Goal: Task Accomplishment & Management: Use online tool/utility

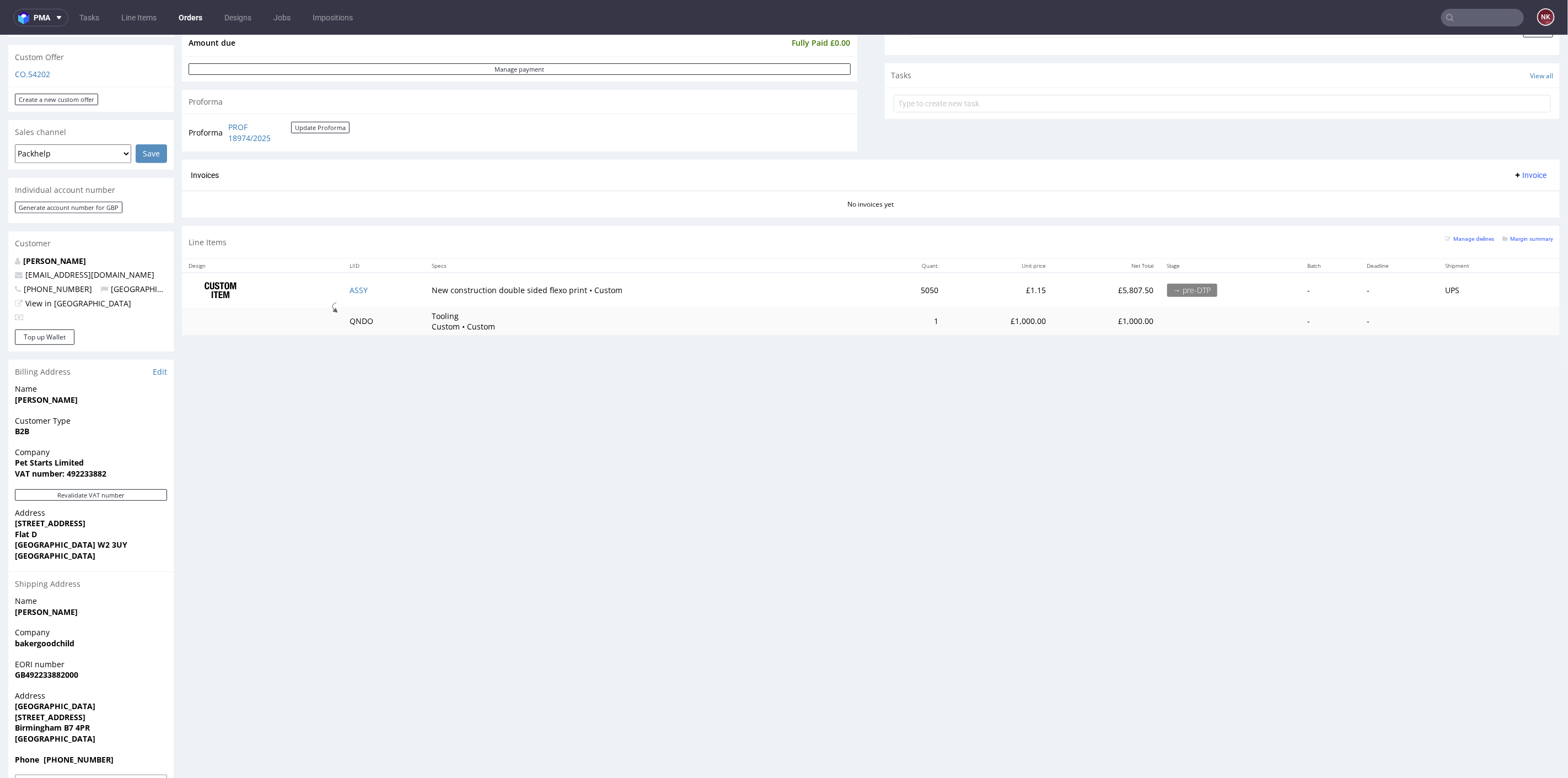
scroll to position [183, 0]
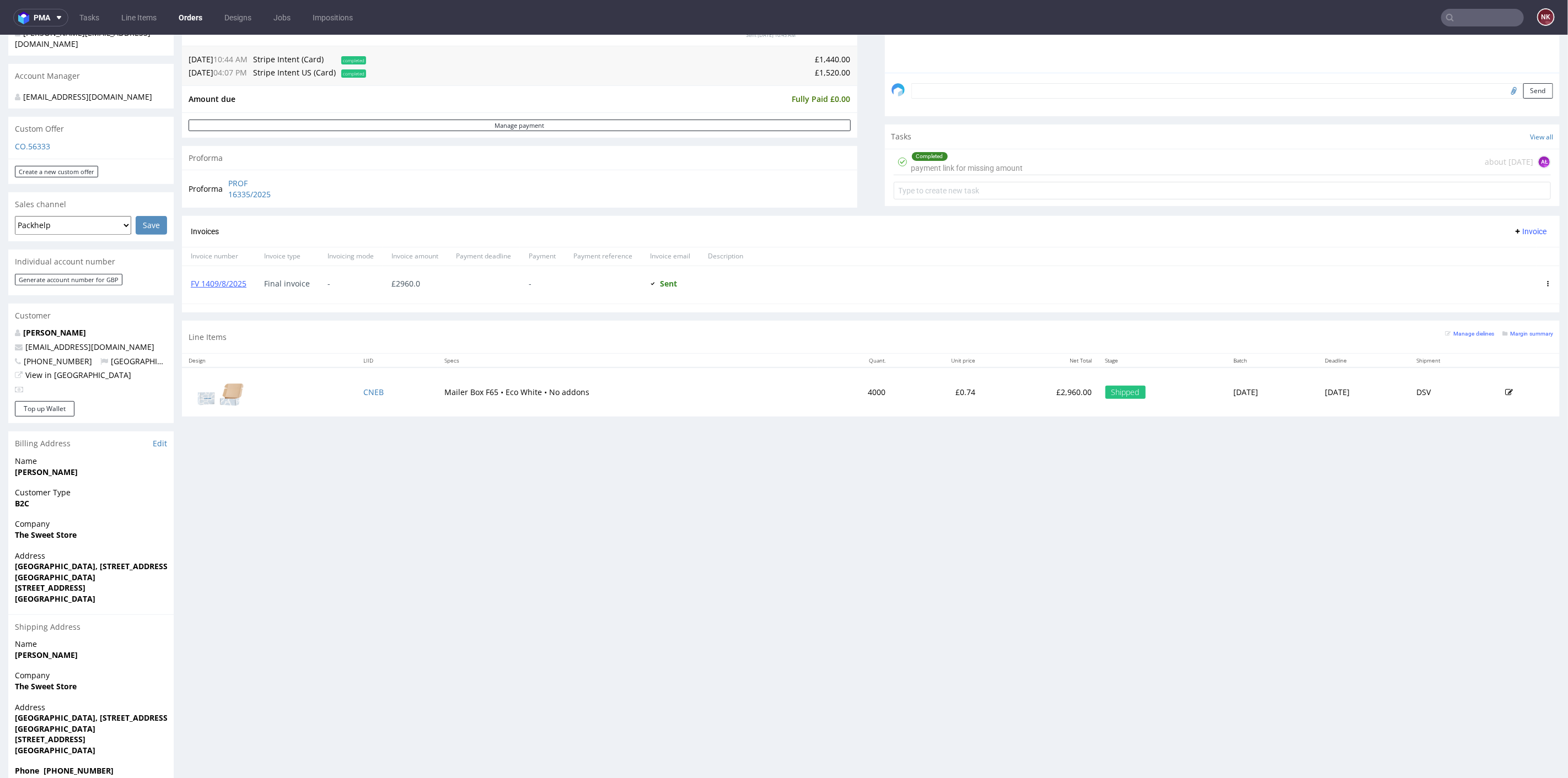
scroll to position [61, 0]
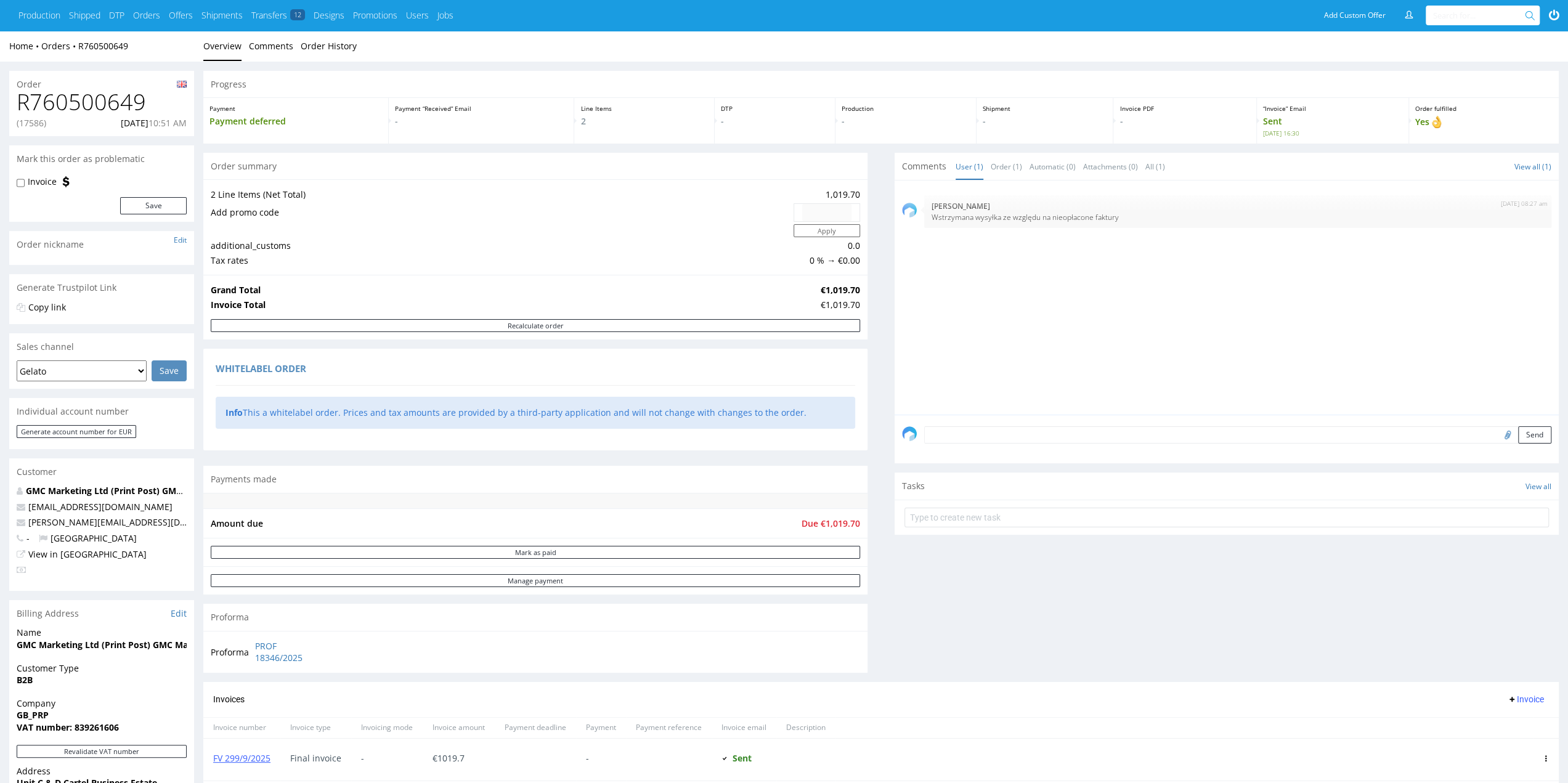
click at [112, 111] on h1 "R760500649" at bounding box center [102, 102] width 170 height 25
copy h1 "R760500649"
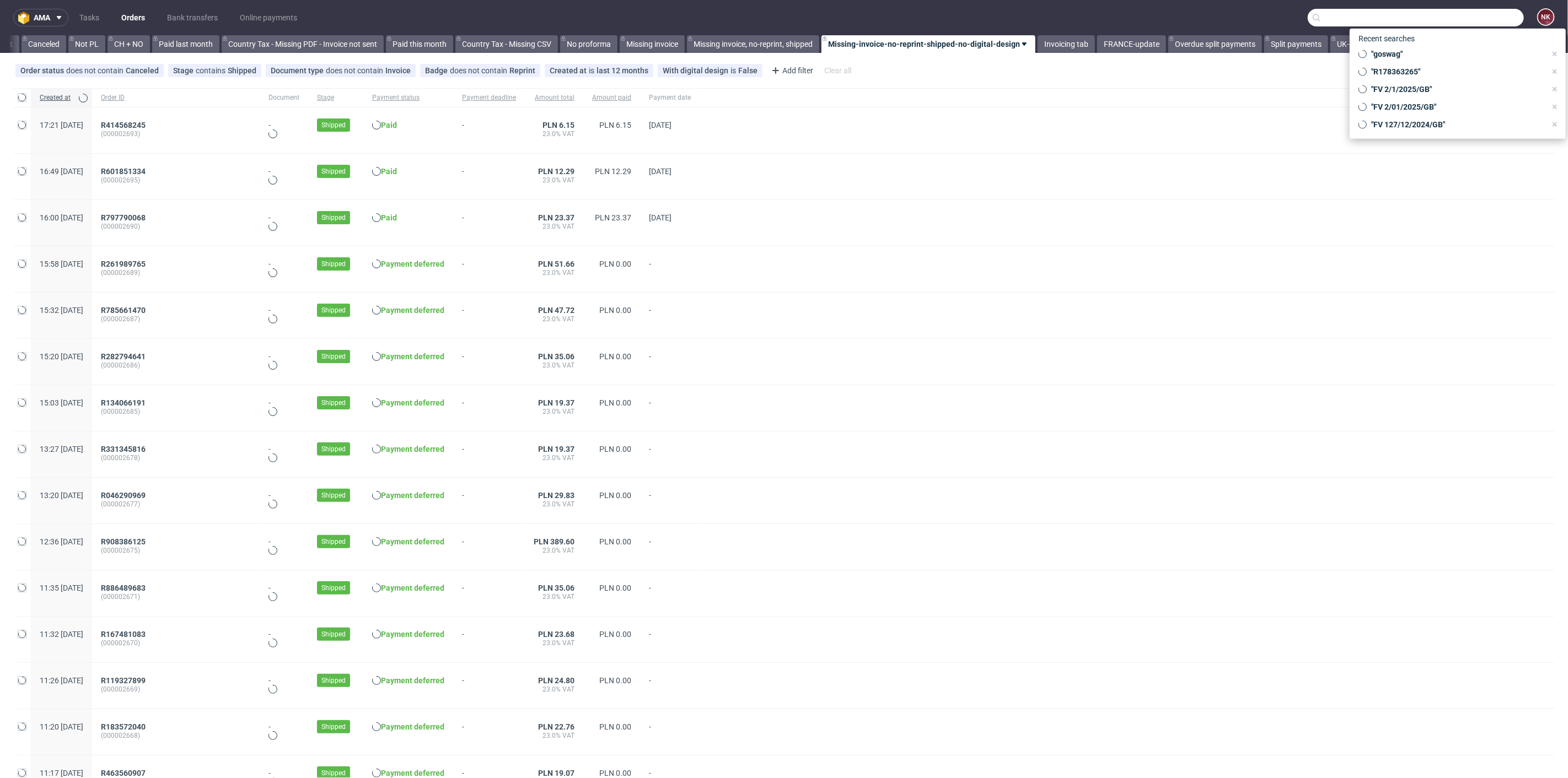
click at [1476, 15] on input "text" at bounding box center [1416, 18] width 216 height 18
paste input "R760500649"
type input "R760500649"
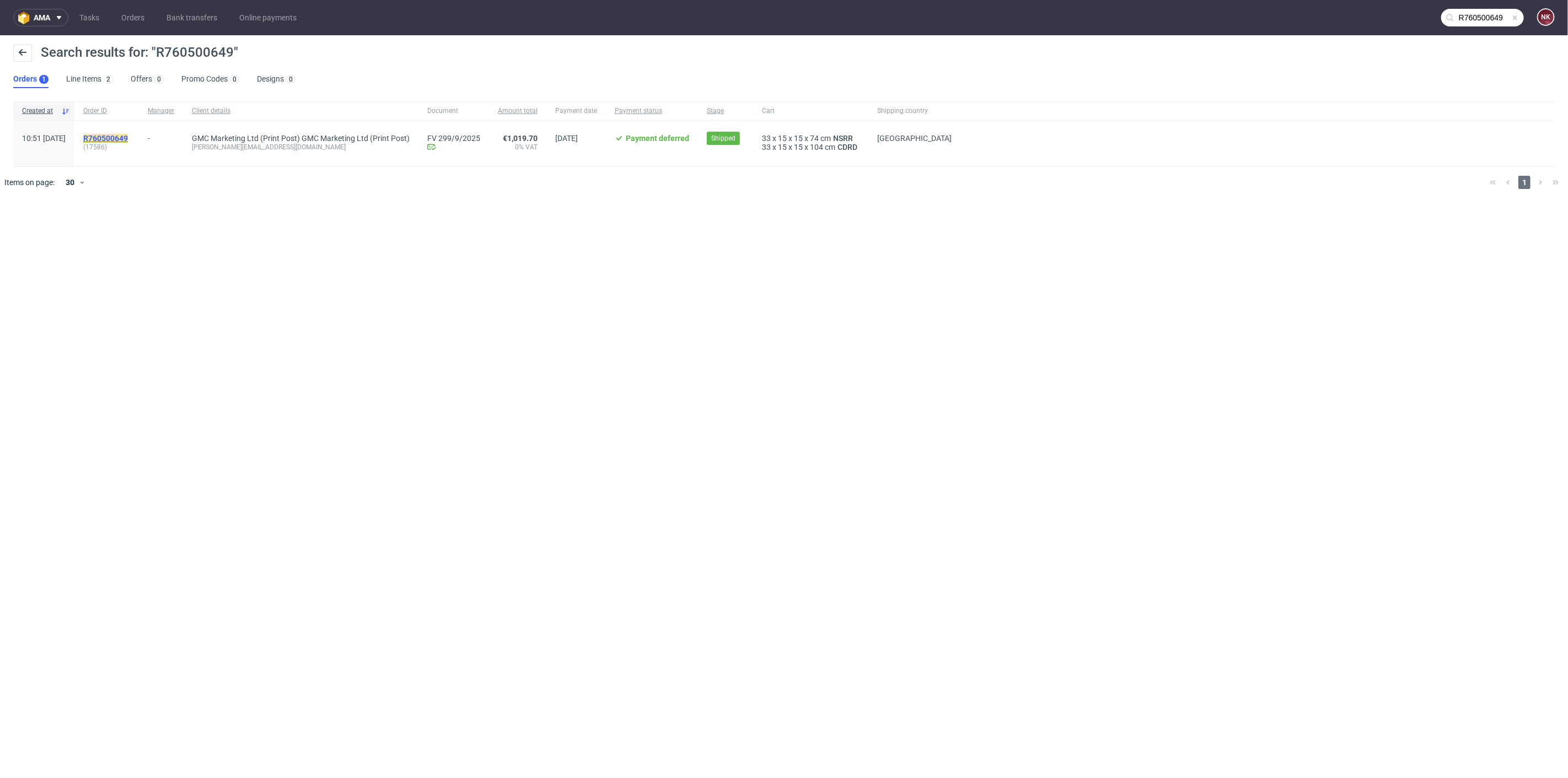
click at [128, 134] on mark "R760500649" at bounding box center [106, 138] width 45 height 9
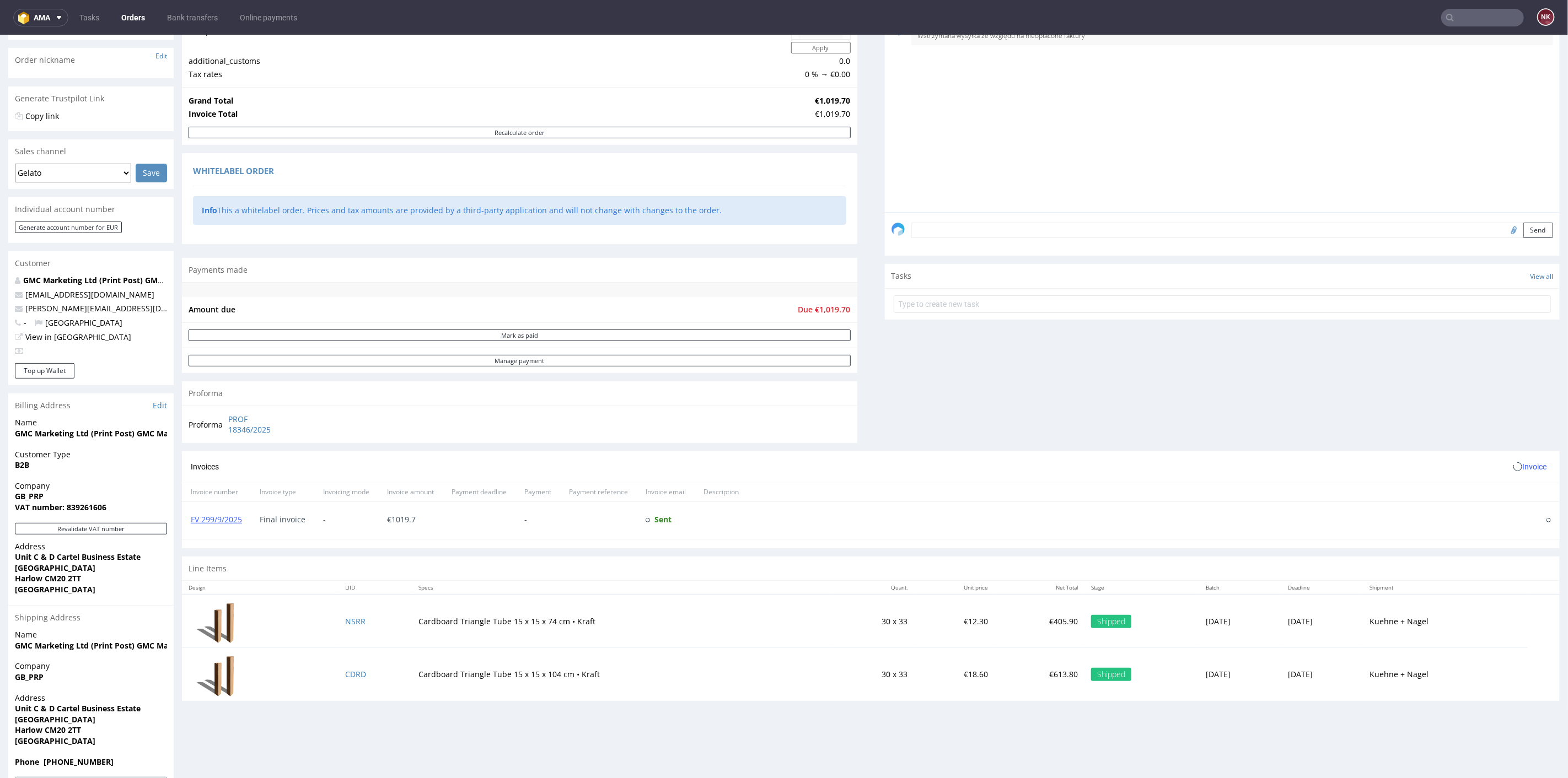
scroll to position [207, 0]
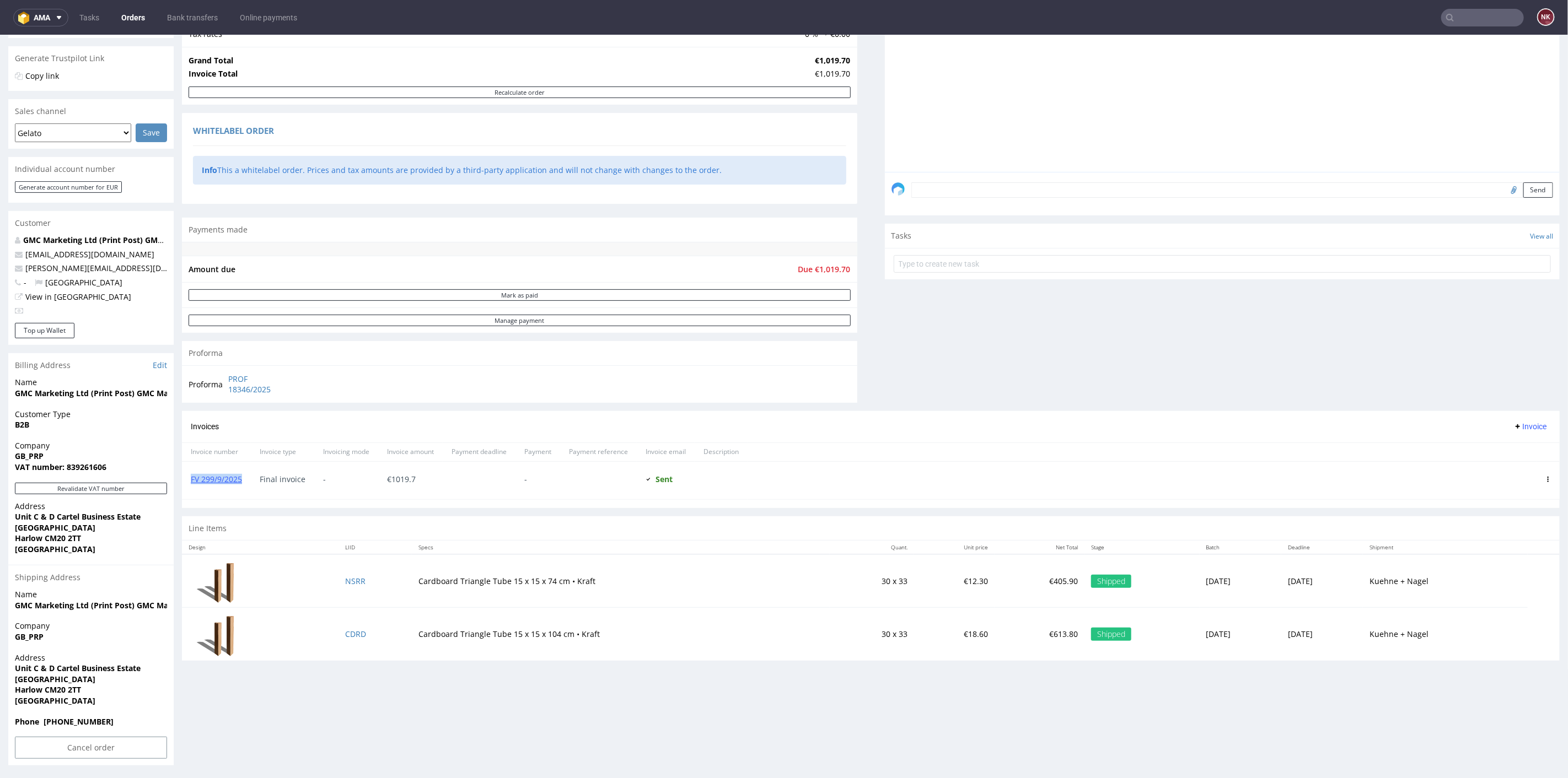
drag, startPoint x: 247, startPoint y: 478, endPoint x: 190, endPoint y: 478, distance: 57.0
click at [190, 478] on div "FV 299/9/2025" at bounding box center [216, 480] width 69 height 38
copy link "FV 299/9/2025"
click at [913, 433] on div "Invoices Invoice" at bounding box center [870, 426] width 1377 height 31
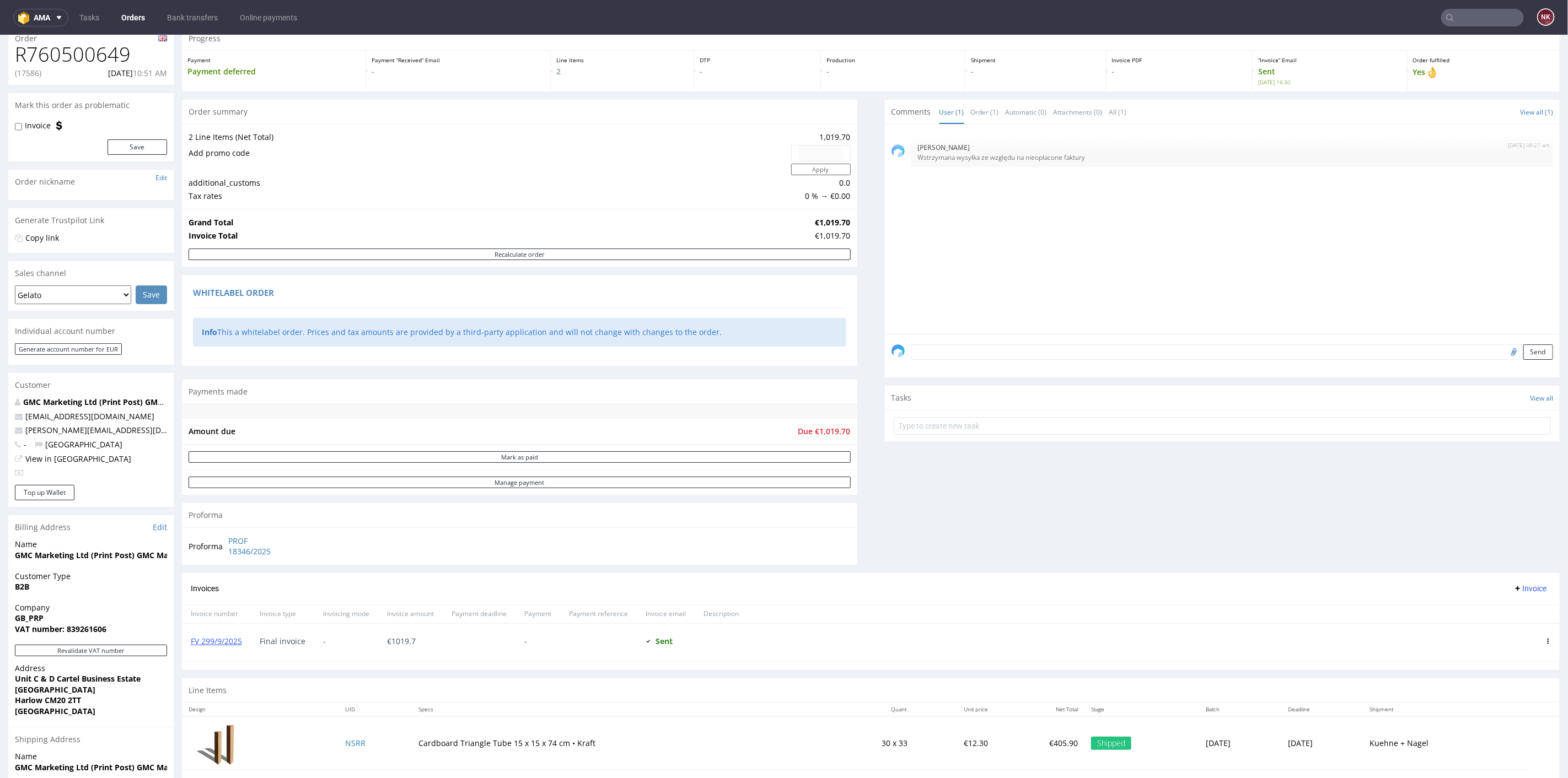
scroll to position [123, 0]
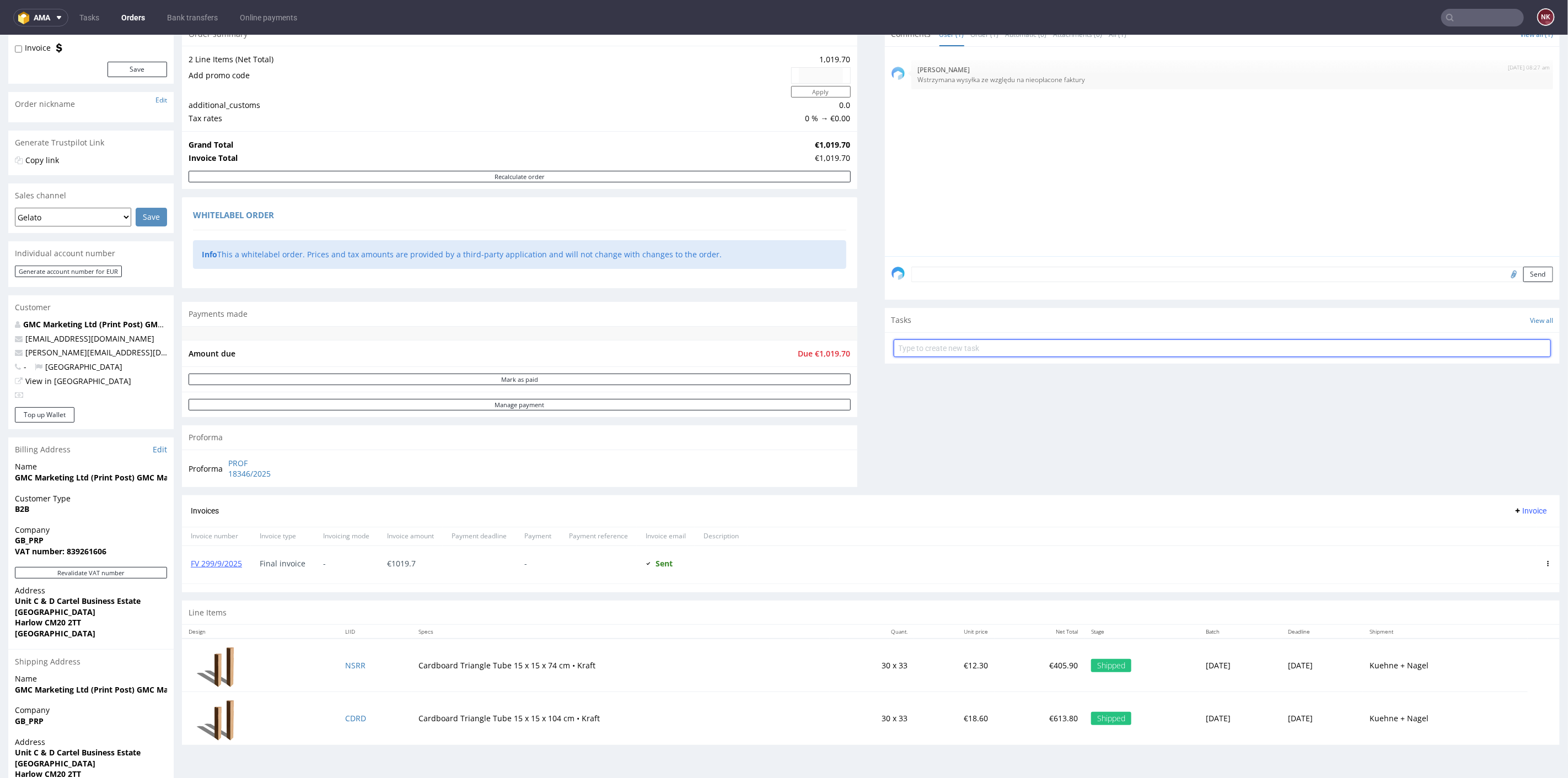
click at [907, 347] on input "text" at bounding box center [1222, 348] width 658 height 18
type input "Invoice"
click at [911, 347] on div "Invoice" at bounding box center [923, 343] width 24 height 14
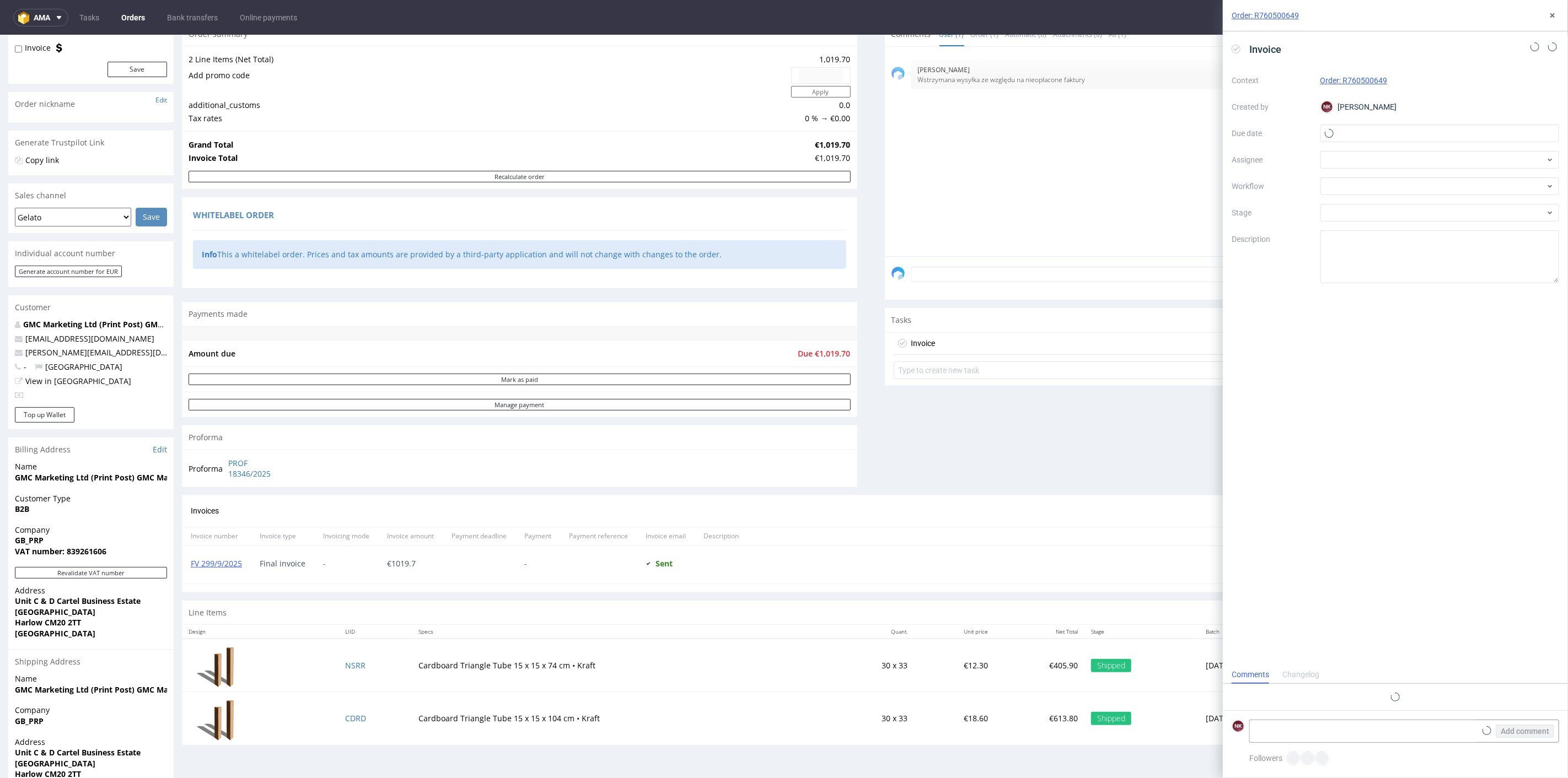
scroll to position [9, 0]
click at [1335, 724] on textarea at bounding box center [1363, 732] width 226 height 22
type textarea "modyfikacja o paletyzację - wartości te same"
click at [1488, 730] on use at bounding box center [1487, 731] width 6 height 6
click at [0, 0] on input "file" at bounding box center [0, 0] width 0 height 0
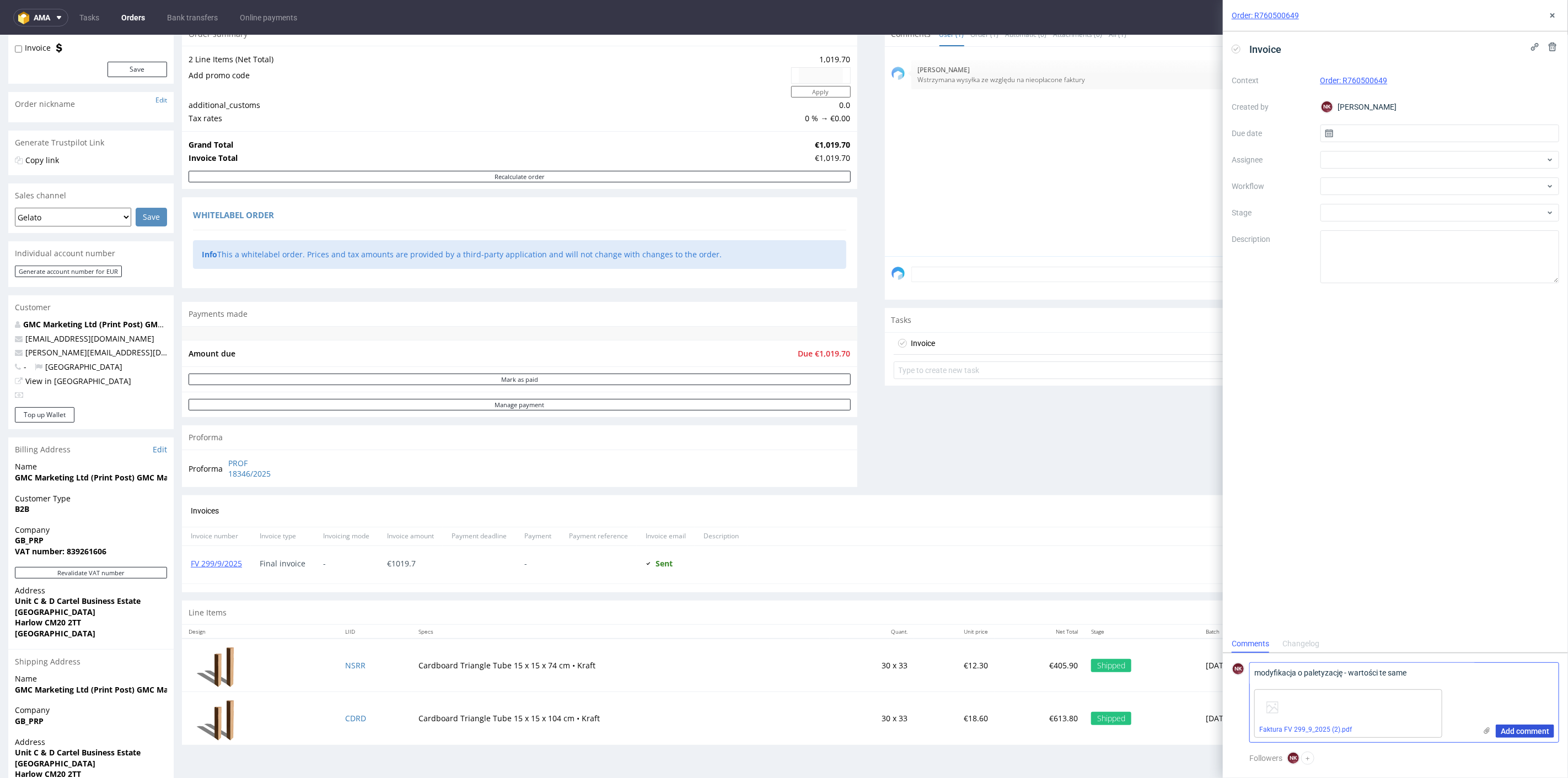
click at [1510, 734] on span "Add comment" at bounding box center [1525, 732] width 49 height 8
click at [1406, 172] on div "Context Order: R760500649 Created by NK Natalia Kaczorowska Due date Assignee W…" at bounding box center [1395, 177] width 328 height 212
click at [1405, 182] on div at bounding box center [1440, 187] width 240 height 18
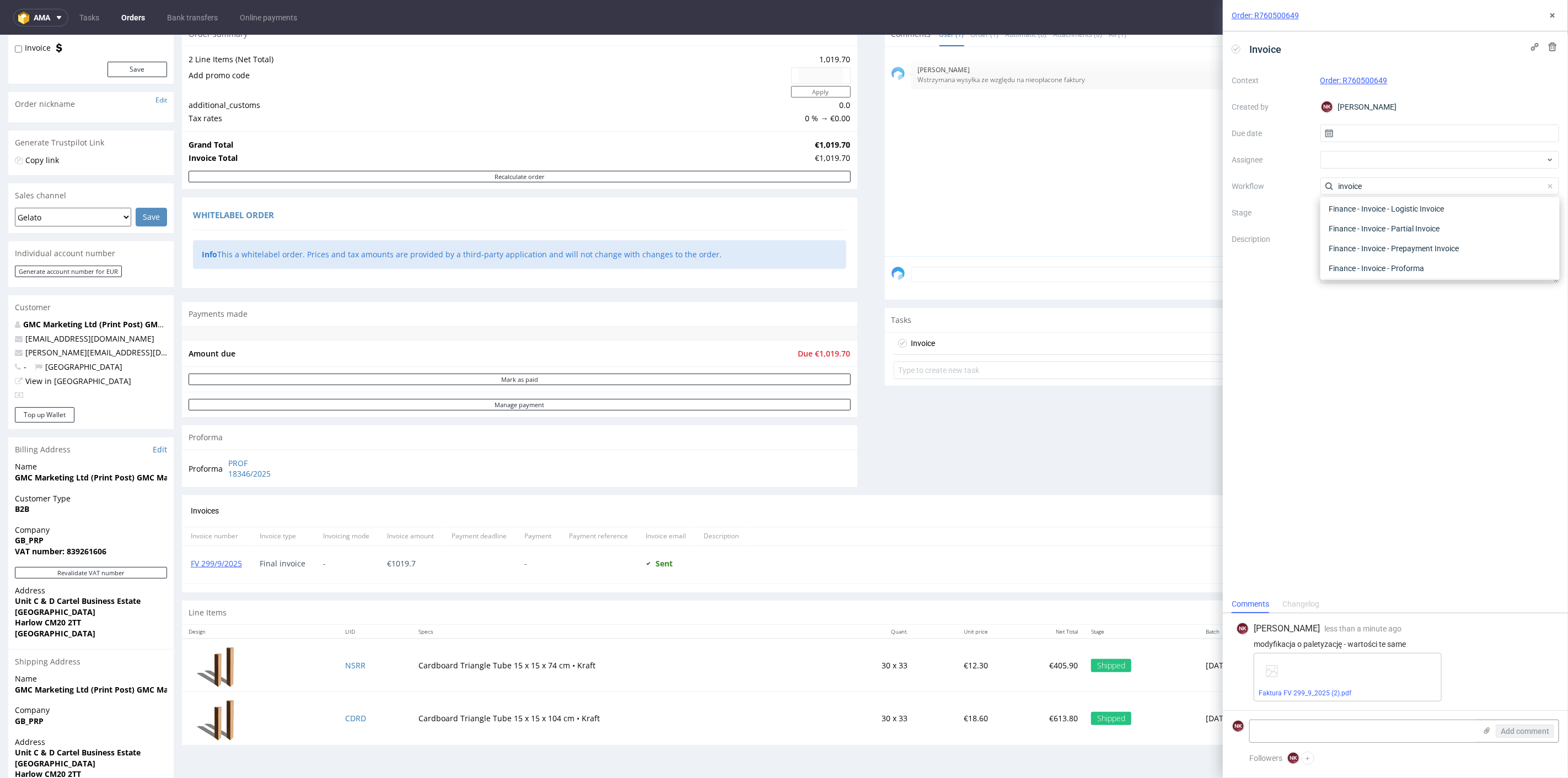
scroll to position [38, 0]
type input "invoice"
click at [1408, 213] on div "Finance - Invoice - General" at bounding box center [1440, 208] width 231 height 20
drag, startPoint x: 1236, startPoint y: 45, endPoint x: 1243, endPoint y: 46, distance: 7.1
click at [1236, 45] on icon at bounding box center [1235, 49] width 9 height 9
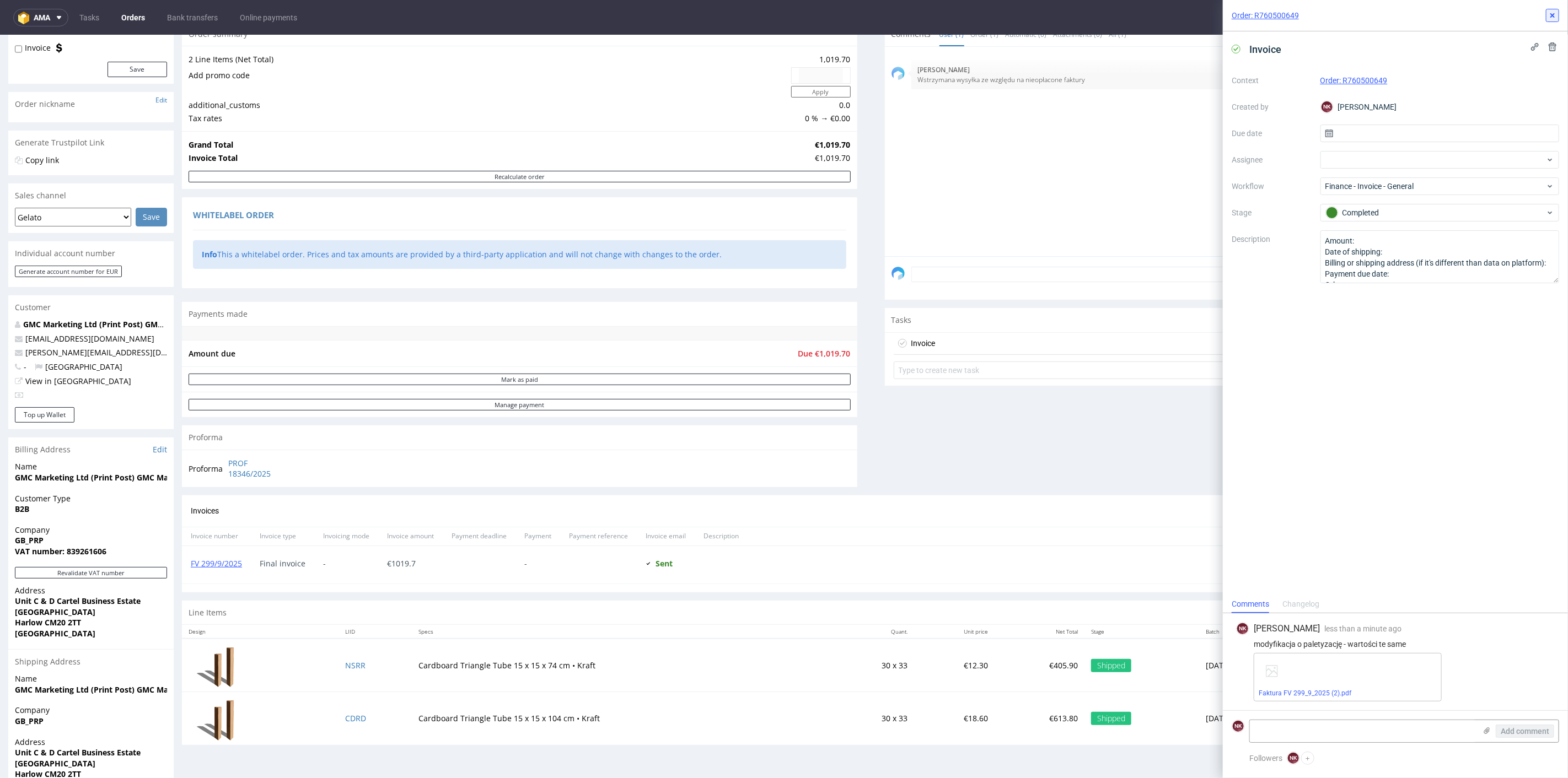
click at [1549, 15] on icon at bounding box center [1552, 15] width 9 height 9
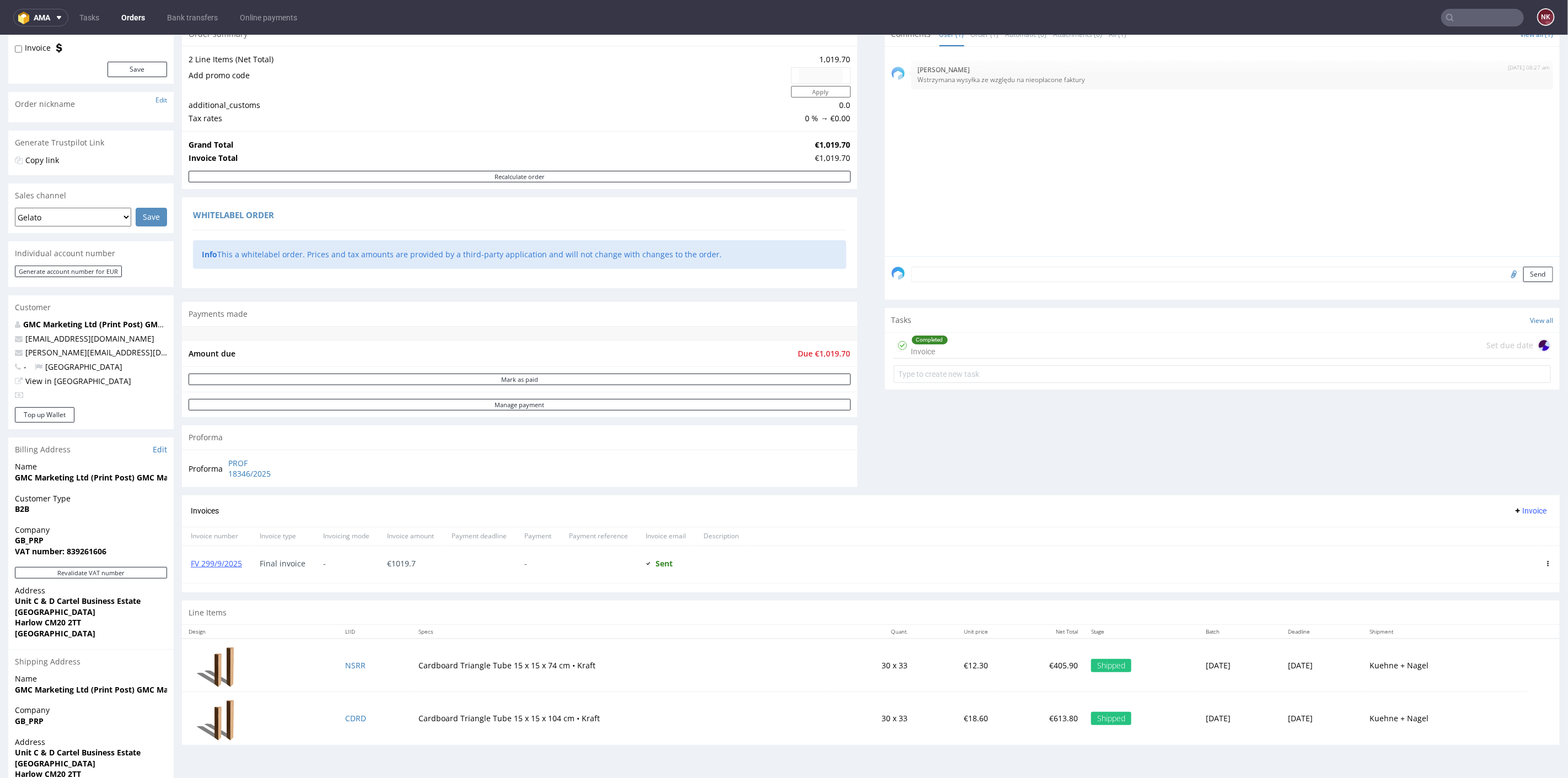
click at [1031, 417] on div "Comments User (1) Order (1) Automatic (0) Attachments (0) All (1) View all (1) …" at bounding box center [1222, 258] width 675 height 474
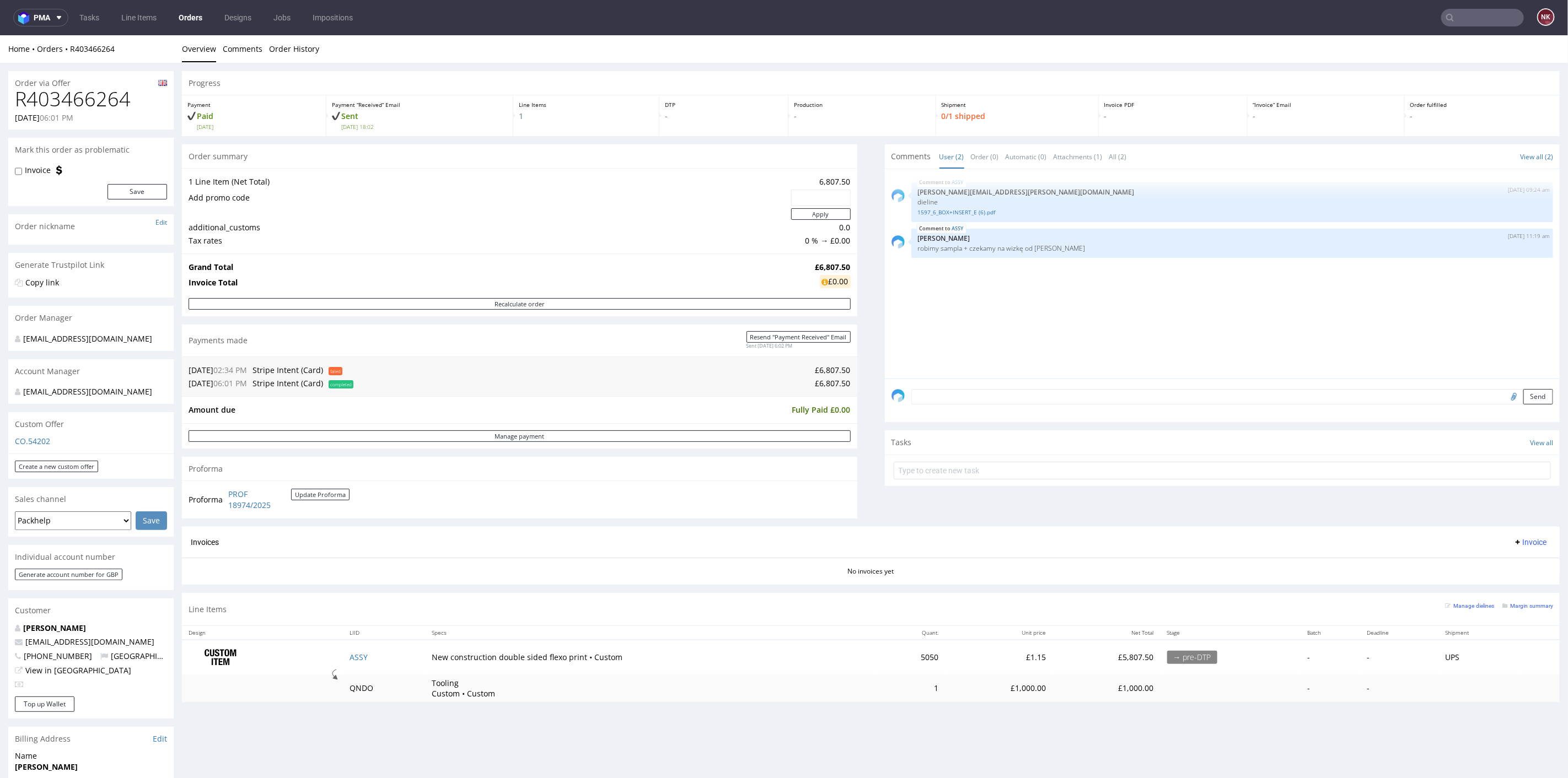
click at [855, 413] on div "Progress Payment Paid Sun 07 Sep Payment “Received” Email Sent Sun 7 Sep 18:02 …" at bounding box center [870, 390] width 1377 height 640
drag, startPoint x: 304, startPoint y: 509, endPoint x: 228, endPoint y: 495, distance: 77.3
click at [228, 495] on td "PROF 18974/2025 Update Proforma" at bounding box center [287, 499] width 124 height 24
click at [403, 518] on div "Order summary 1 Line Item (Net Total) 6,807.50 Add promo code Apply additional_…" at bounding box center [519, 335] width 675 height 382
drag, startPoint x: 352, startPoint y: 517, endPoint x: 228, endPoint y: 496, distance: 125.8
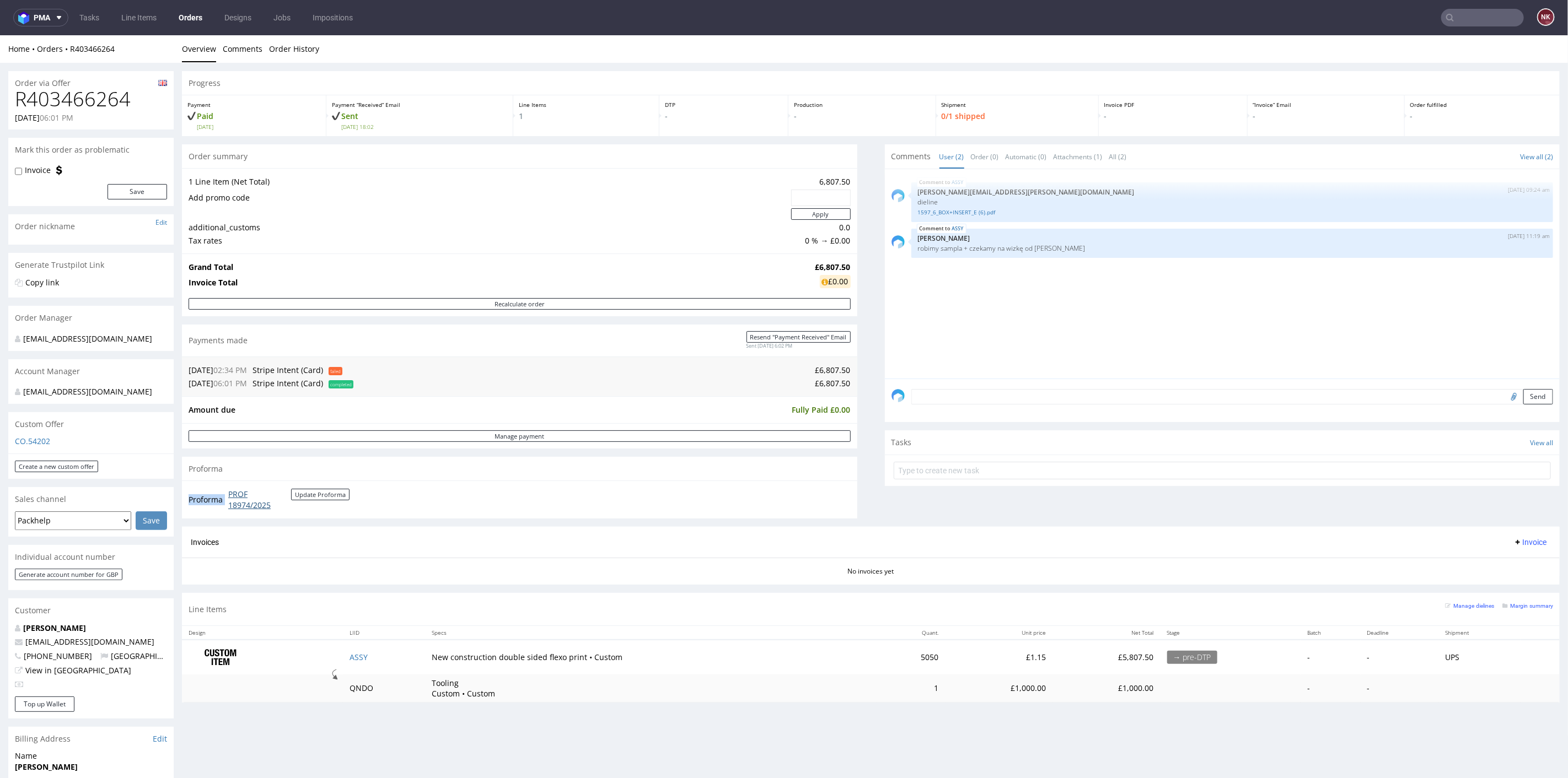
click at [228, 496] on div "Order summary 1 Line Item (Net Total) 6,807.50 Add promo code Apply additional_…" at bounding box center [519, 335] width 675 height 382
copy tbody "Proforma"
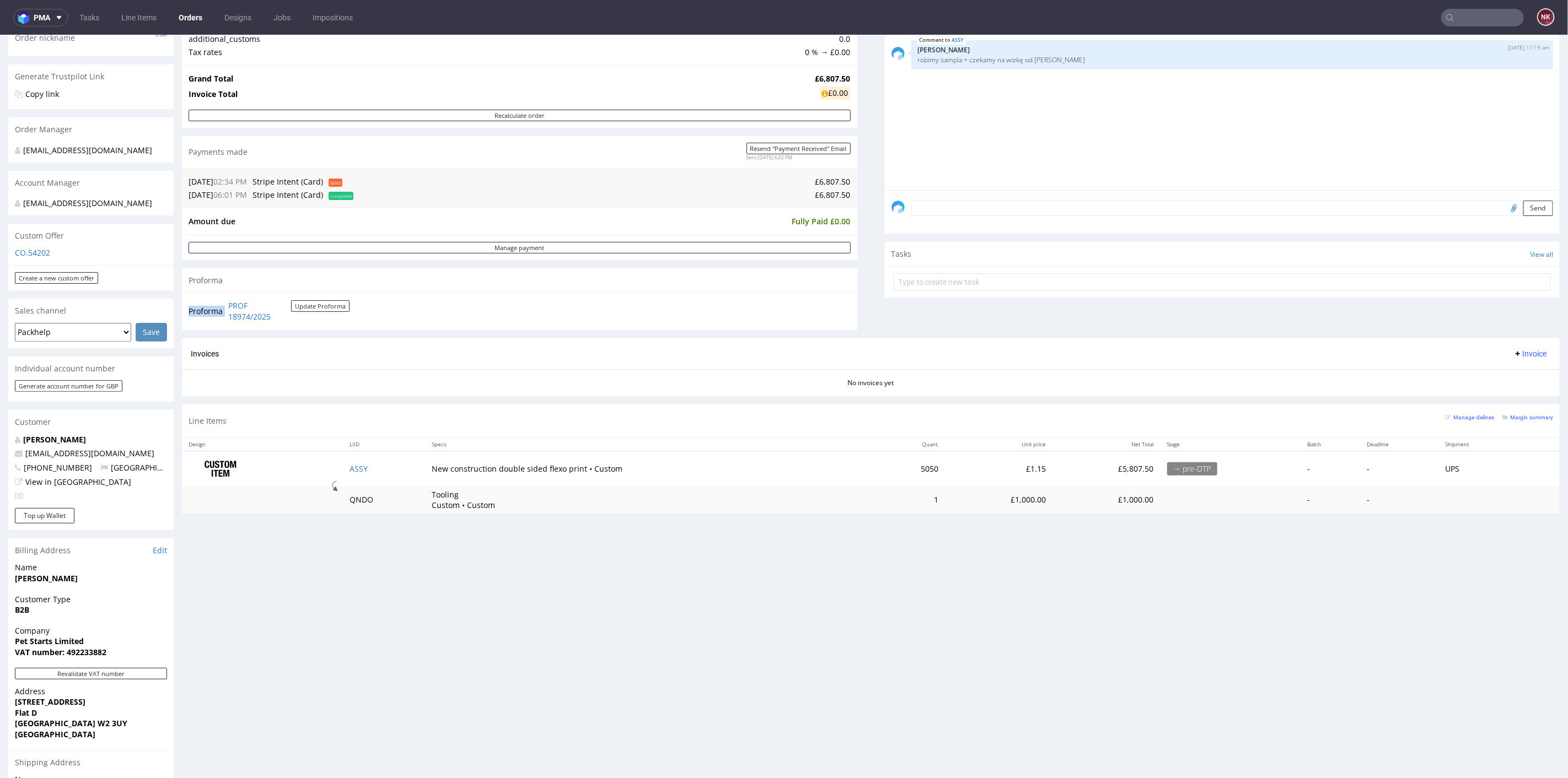
scroll to position [306, 0]
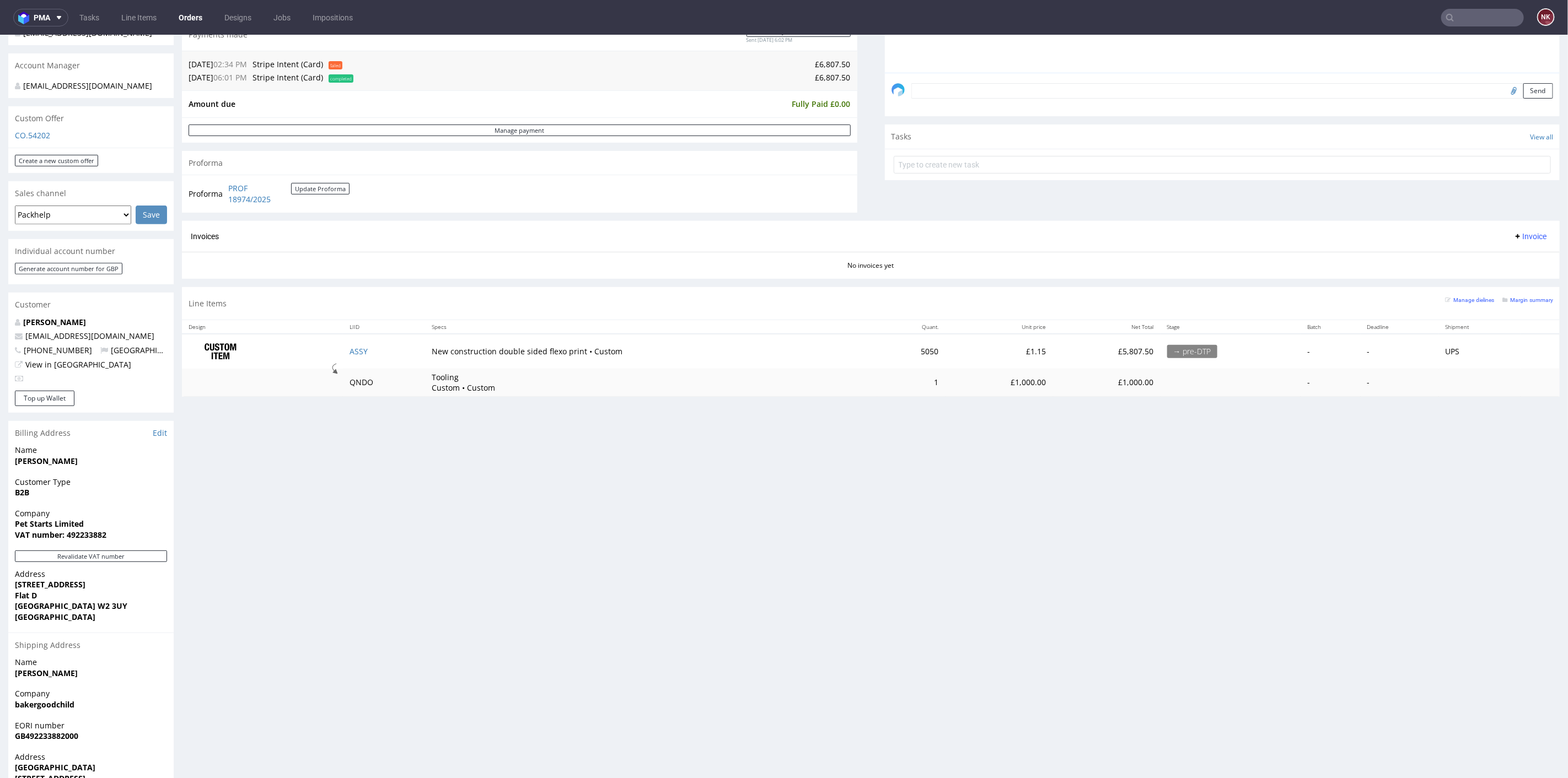
click at [79, 540] on strong "VAT number: 492233882" at bounding box center [61, 534] width 91 height 10
copy strong "492233882"
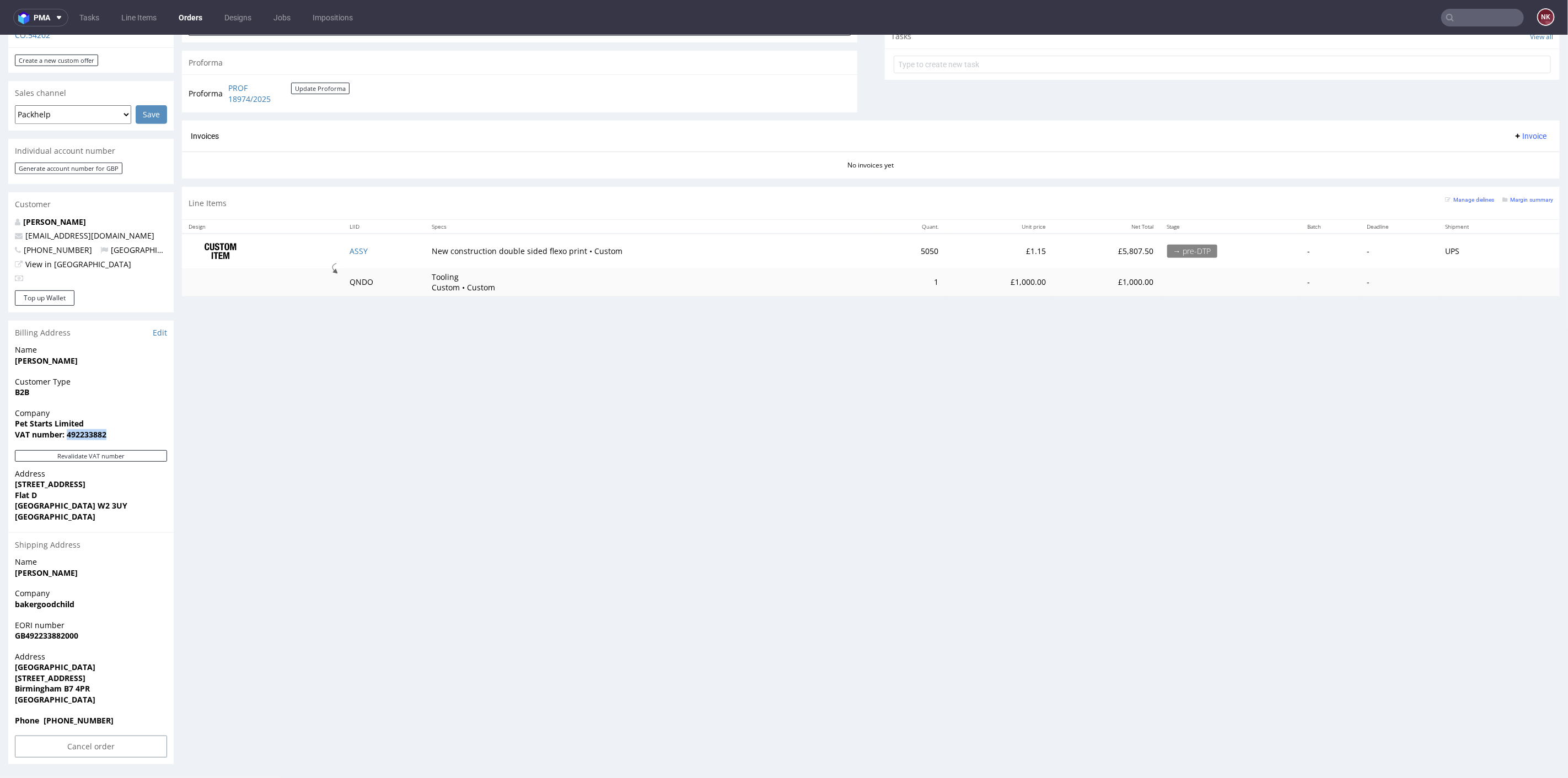
scroll to position [2, 0]
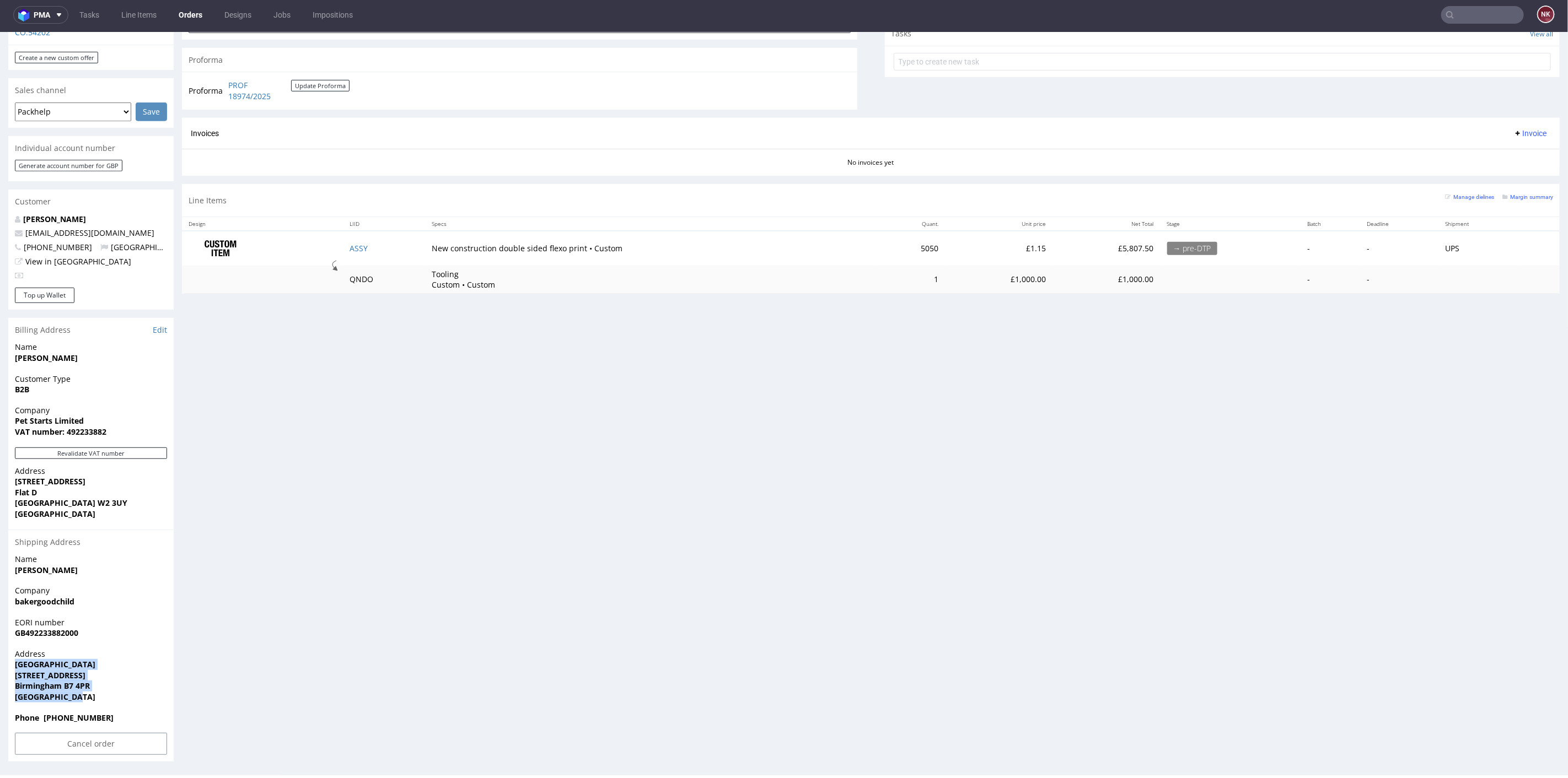
drag, startPoint x: 86, startPoint y: 701, endPoint x: 11, endPoint y: 666, distance: 82.8
click at [11, 666] on div "Address Windsor Industrial Estate 6 - 7 Rupert Street Birmingham B7 4PR United …" at bounding box center [91, 680] width 165 height 64
click at [130, 667] on span "Windsor Industrial Estate" at bounding box center [91, 664] width 152 height 11
drag, startPoint x: 87, startPoint y: 514, endPoint x: 10, endPoint y: 481, distance: 83.8
click at [10, 481] on div "Address 63 Westbourne Terrace Flat D London W2 3UY United Kingdom" at bounding box center [91, 498] width 165 height 64
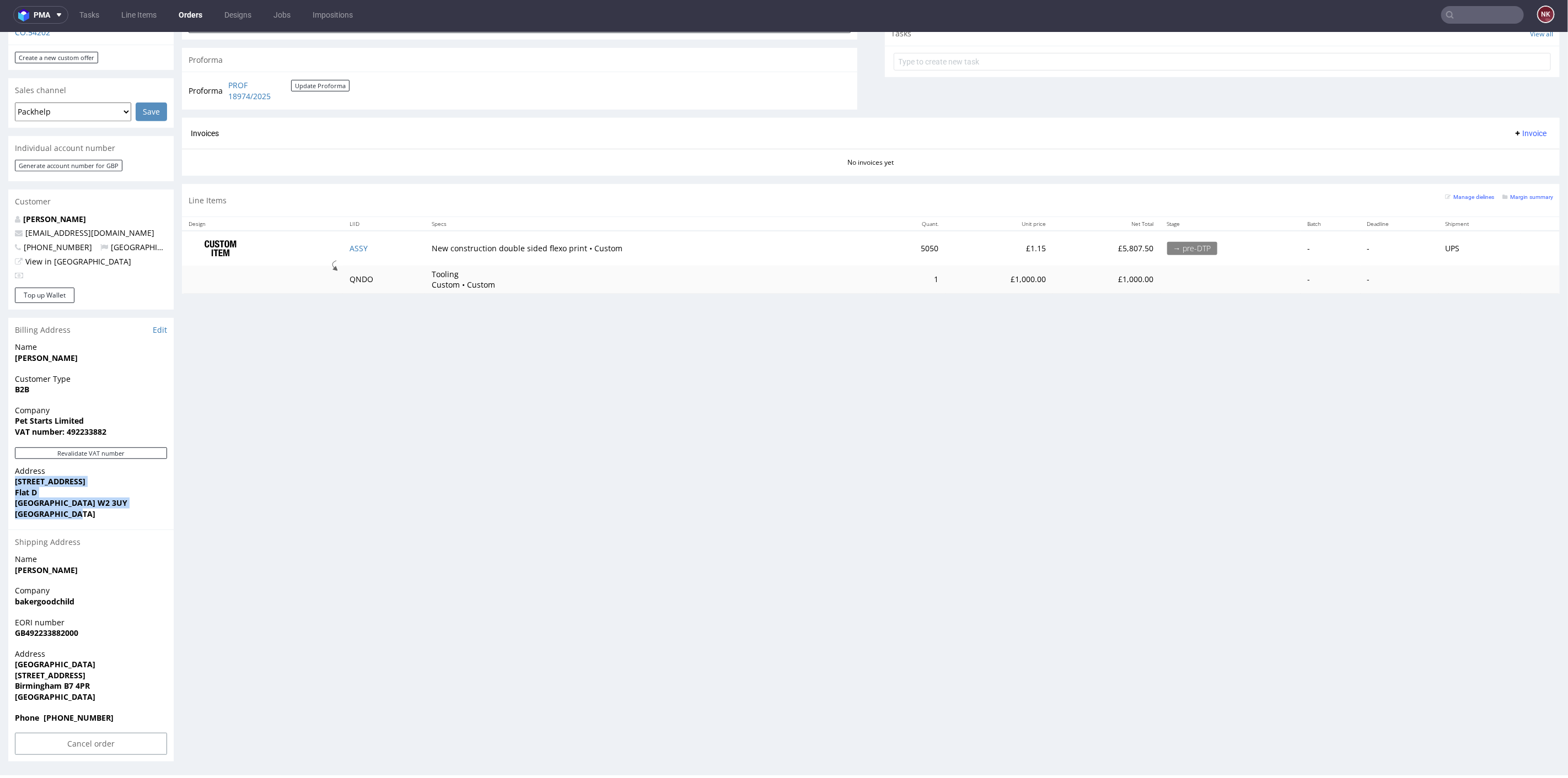
copy p "63 Westbourne Terrace Flat D London W2 3UY United Kingdom"
click at [83, 433] on strong "VAT number: 492233882" at bounding box center [61, 431] width 91 height 10
copy strong "492233882"
click at [48, 15] on span "pma" at bounding box center [42, 15] width 17 height 8
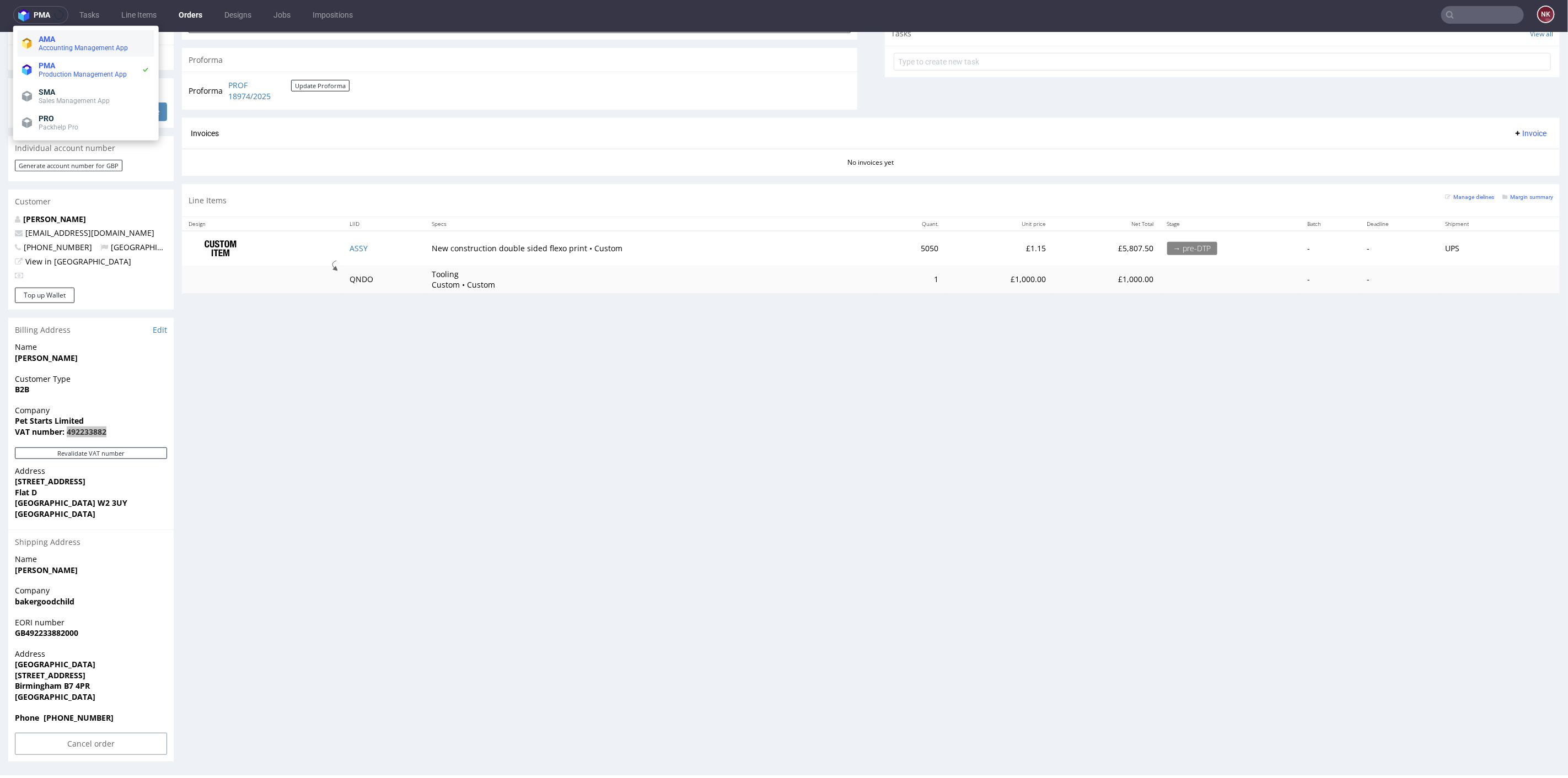
click at [52, 45] on span "Accounting Management App" at bounding box center [83, 48] width 89 height 8
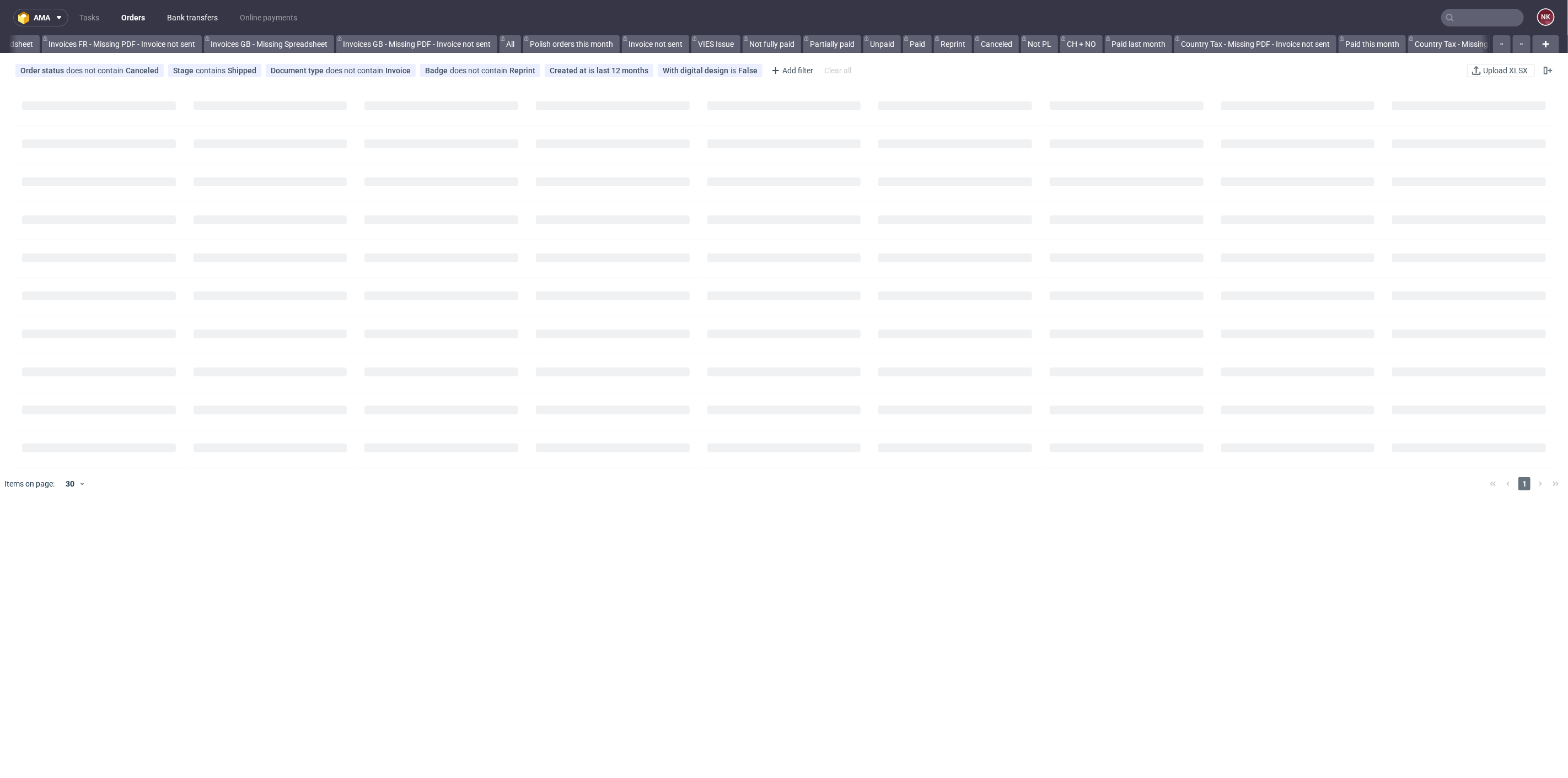
scroll to position [0, 695]
click at [180, 17] on link "Bank transfers" at bounding box center [192, 18] width 64 height 18
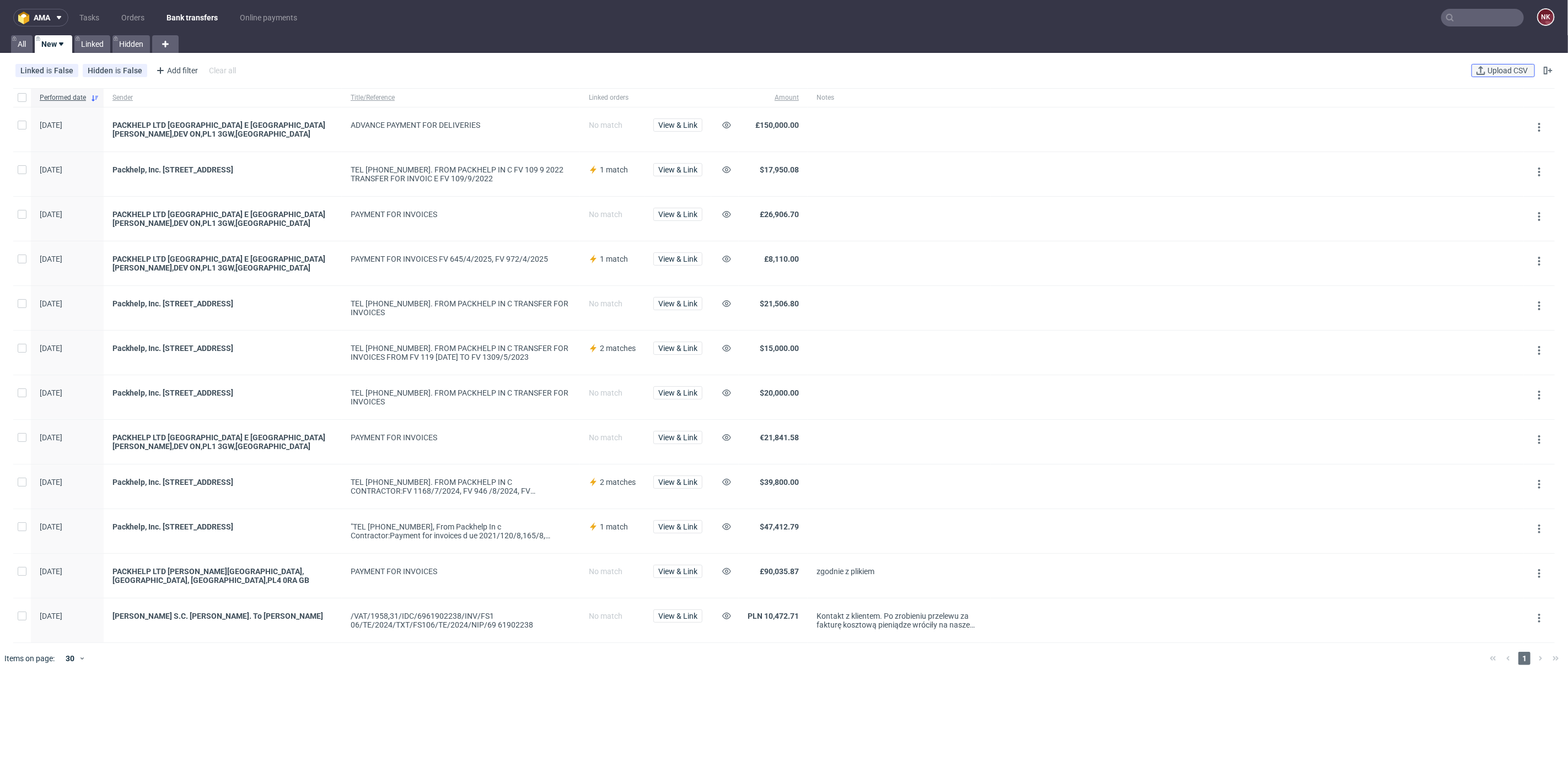
click at [1517, 70] on span "Upload CSV" at bounding box center [1507, 71] width 45 height 8
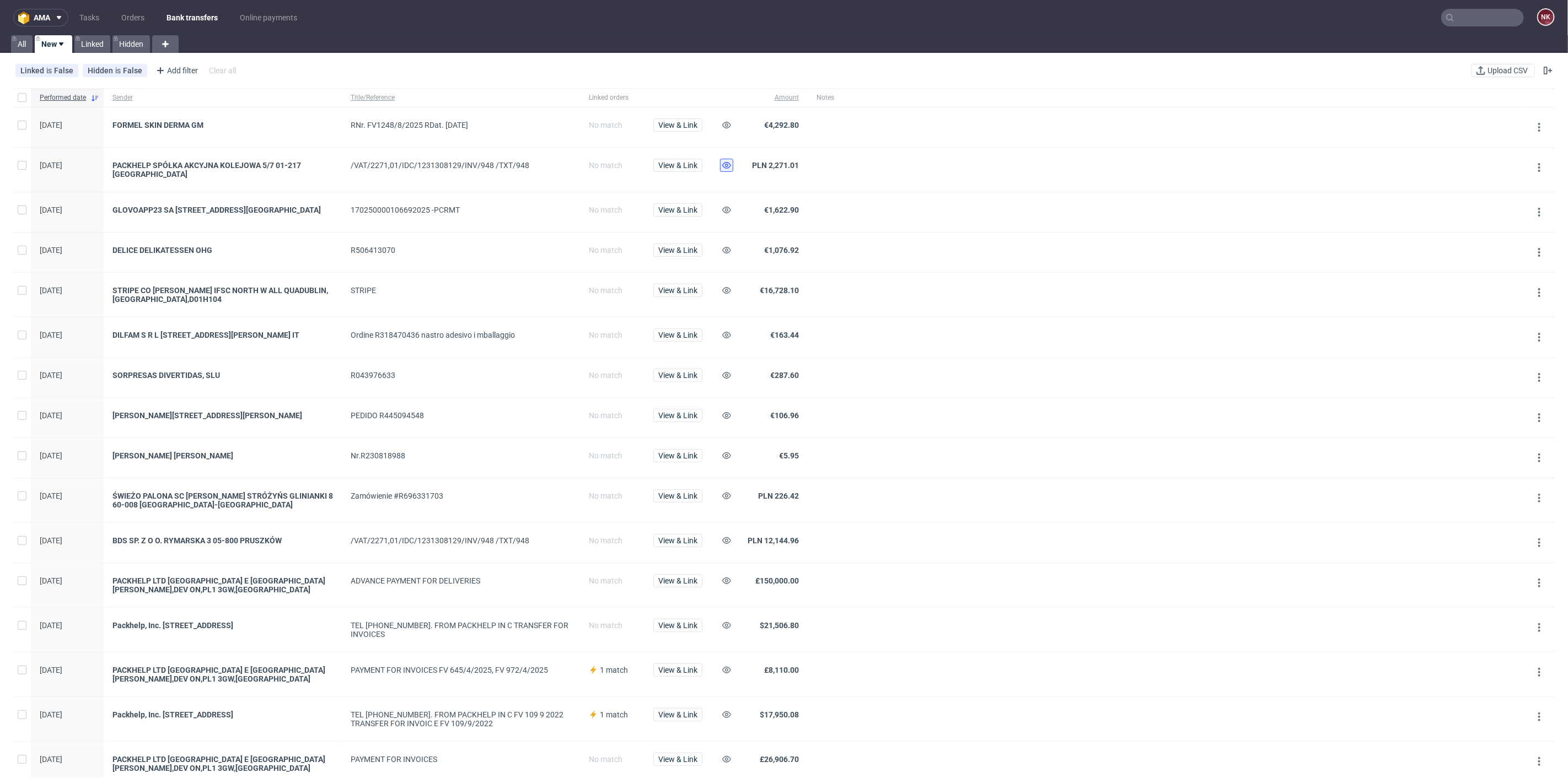
click at [730, 165] on use at bounding box center [726, 165] width 9 height 6
click at [724, 292] on icon at bounding box center [726, 290] width 9 height 9
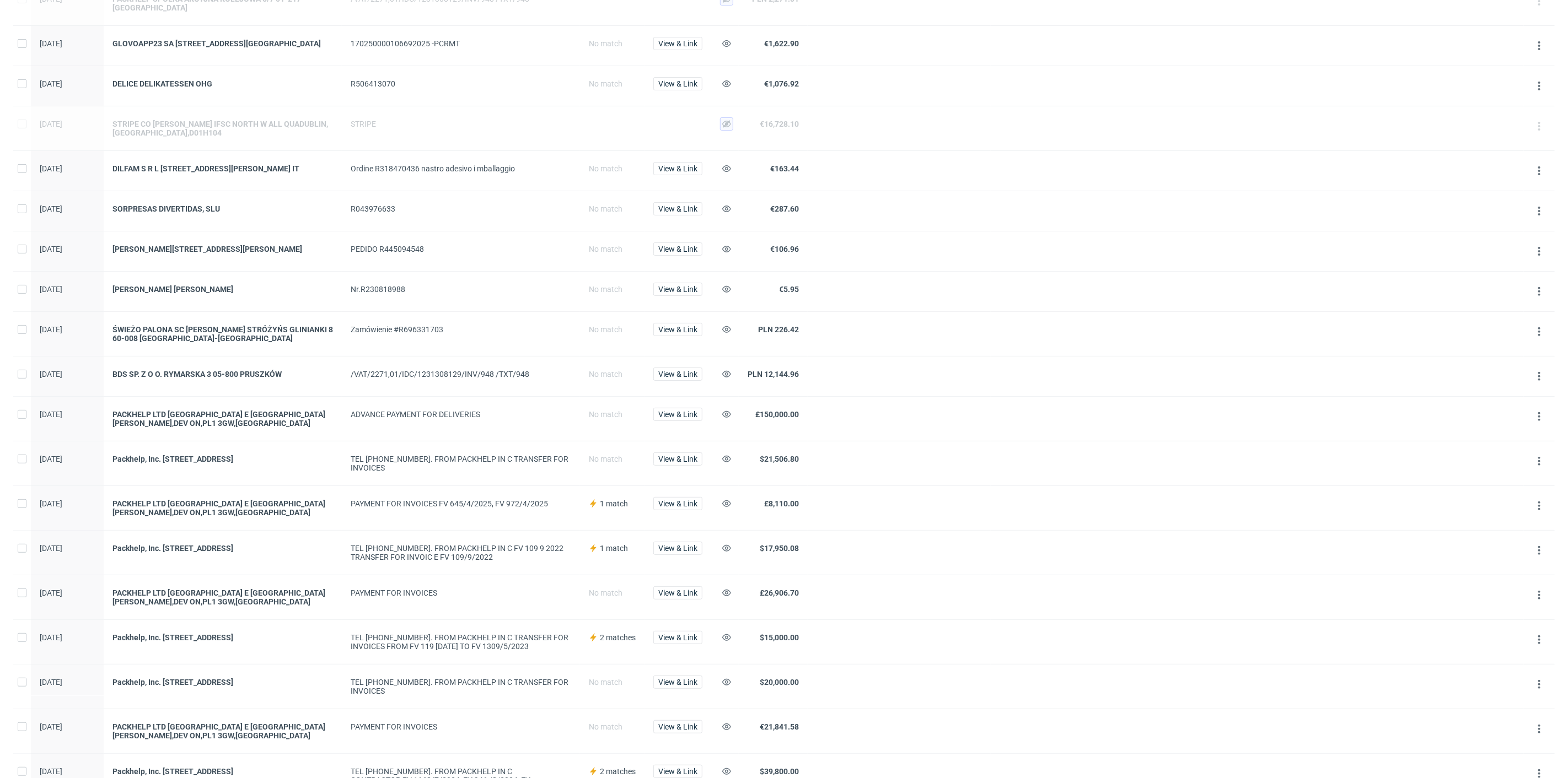
scroll to position [183, 0]
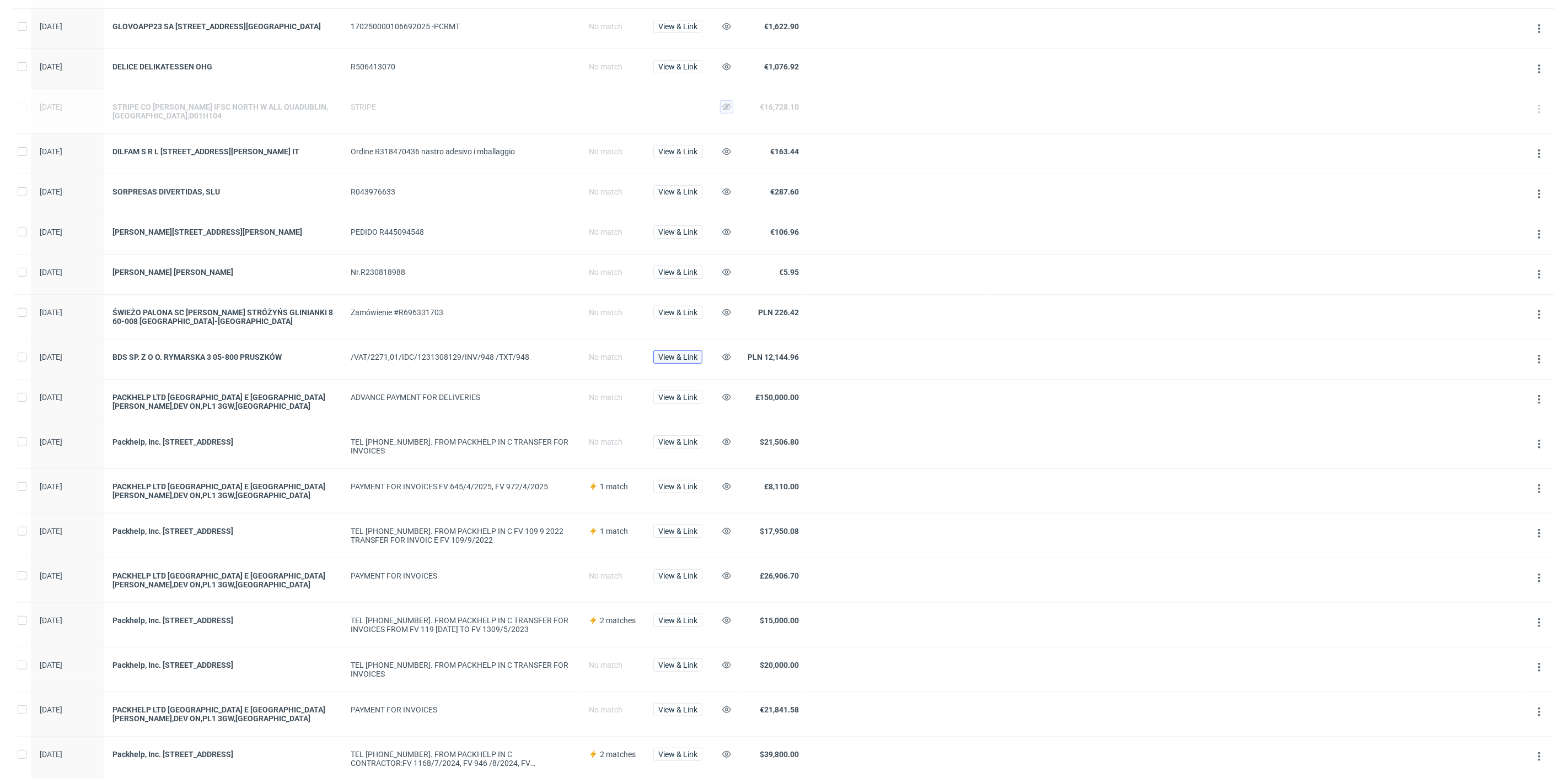
click at [678, 361] on span "View & Link" at bounding box center [677, 357] width 39 height 8
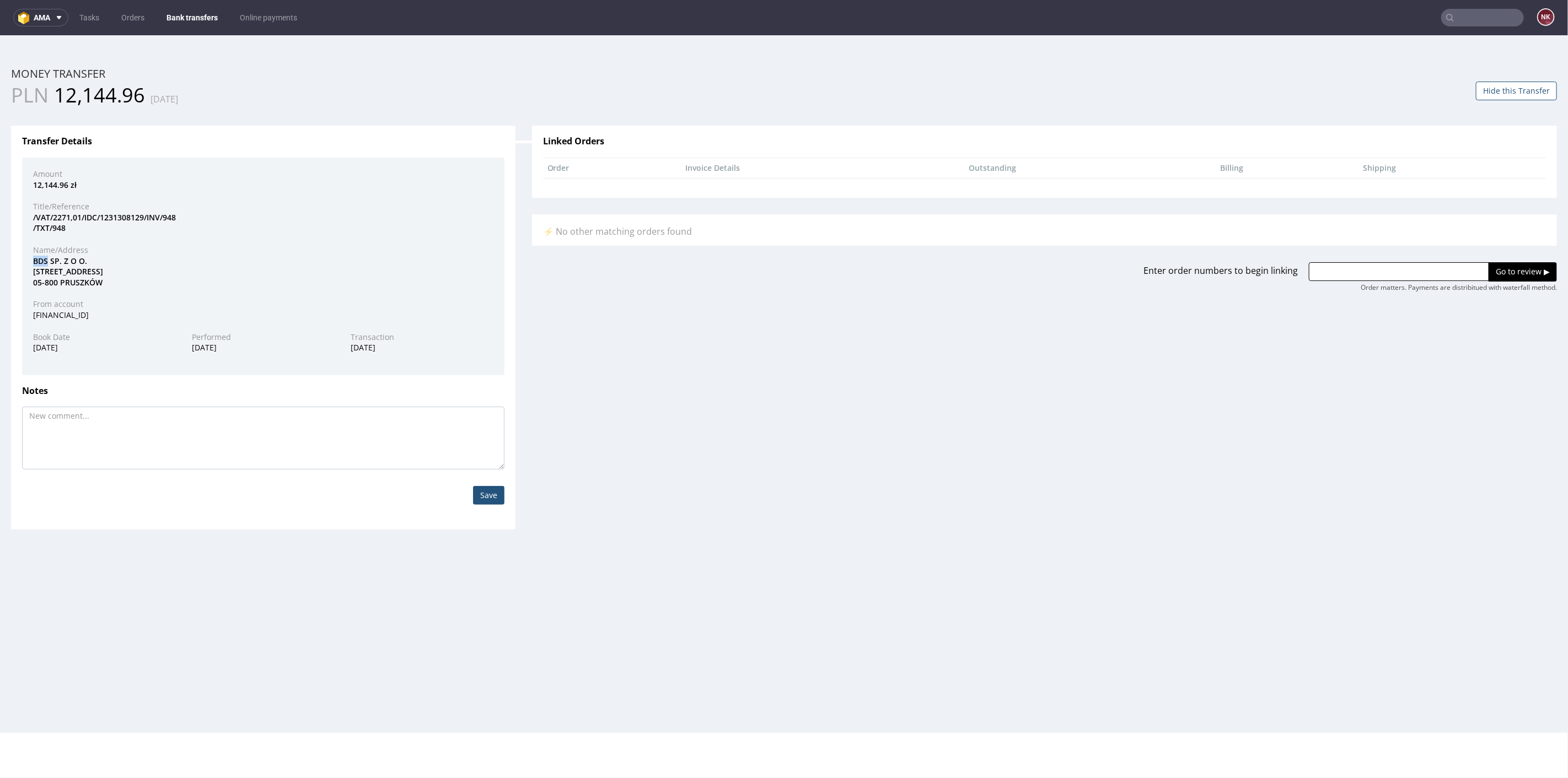
drag, startPoint x: 46, startPoint y: 259, endPoint x: 31, endPoint y: 259, distance: 15.0
click at [31, 259] on div "BDS SP. Z O O. RYMARSKA 3 05-800 PRUSZKÓW" at bounding box center [263, 272] width 477 height 33
copy div "BDS"
click at [272, 429] on textarea at bounding box center [264, 437] width 482 height 62
paste textarea "FV 948/8/2025"
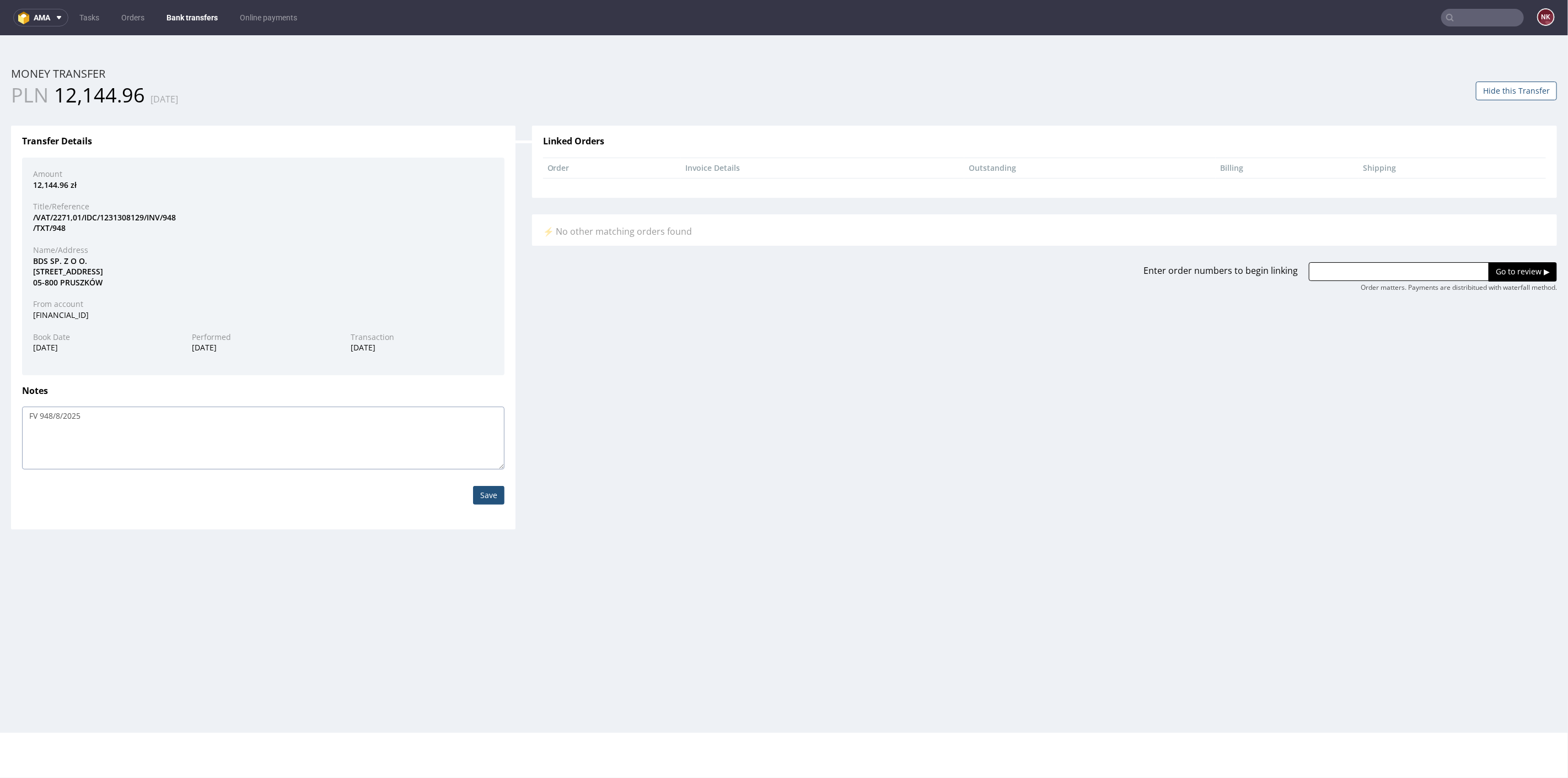
type textarea "FV 948/8/2025"
click at [485, 496] on input "Save" at bounding box center [488, 494] width 31 height 18
click at [1494, 97] on button "Hide this Transfer" at bounding box center [1516, 90] width 81 height 18
click at [193, 27] on nav "ama Tasks Orders Bank transfers Online payments NK" at bounding box center [784, 18] width 1568 height 35
click at [193, 15] on link "Bank transfers" at bounding box center [192, 18] width 64 height 18
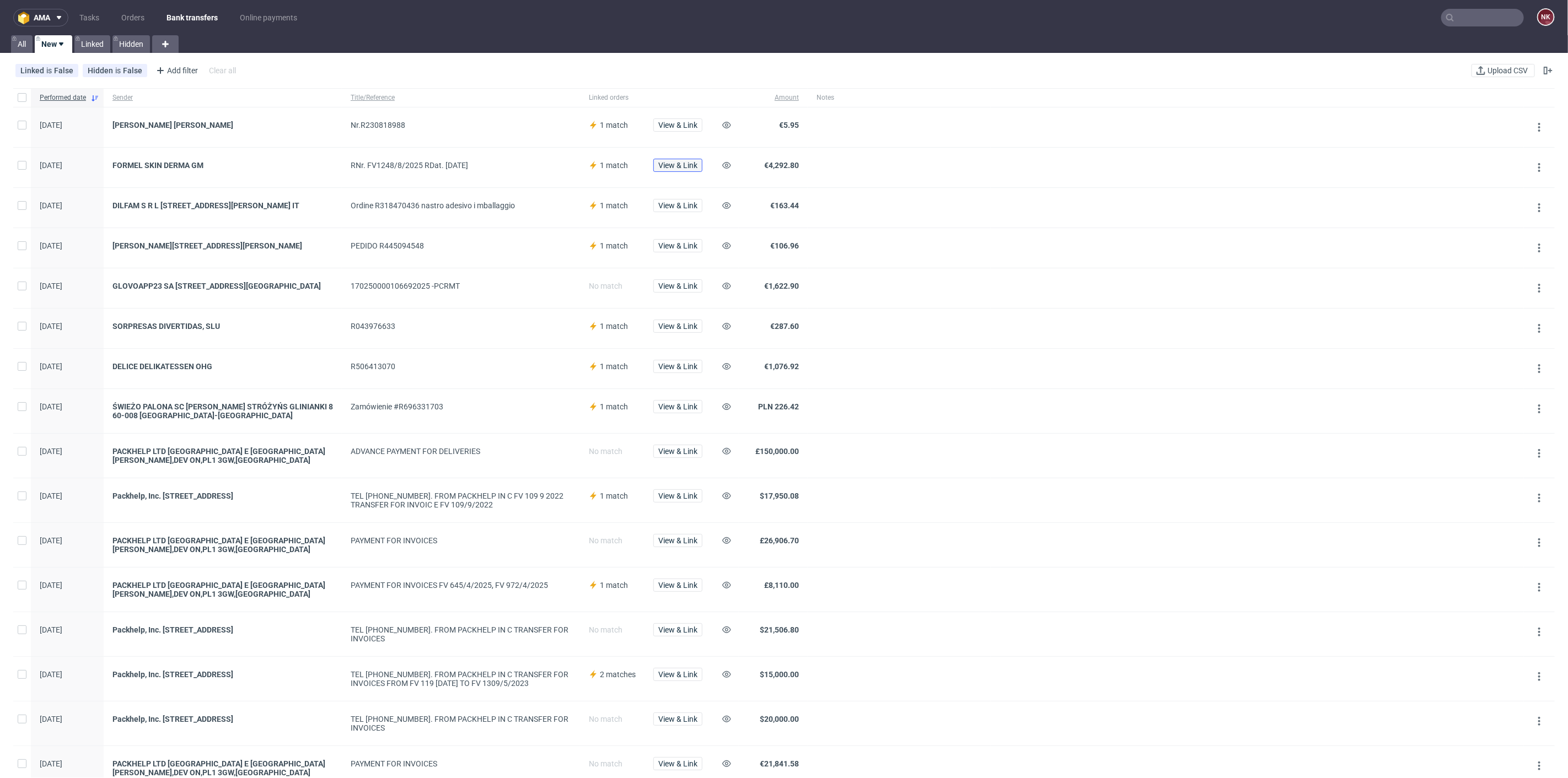
click at [669, 163] on span "View & Link" at bounding box center [677, 166] width 39 height 8
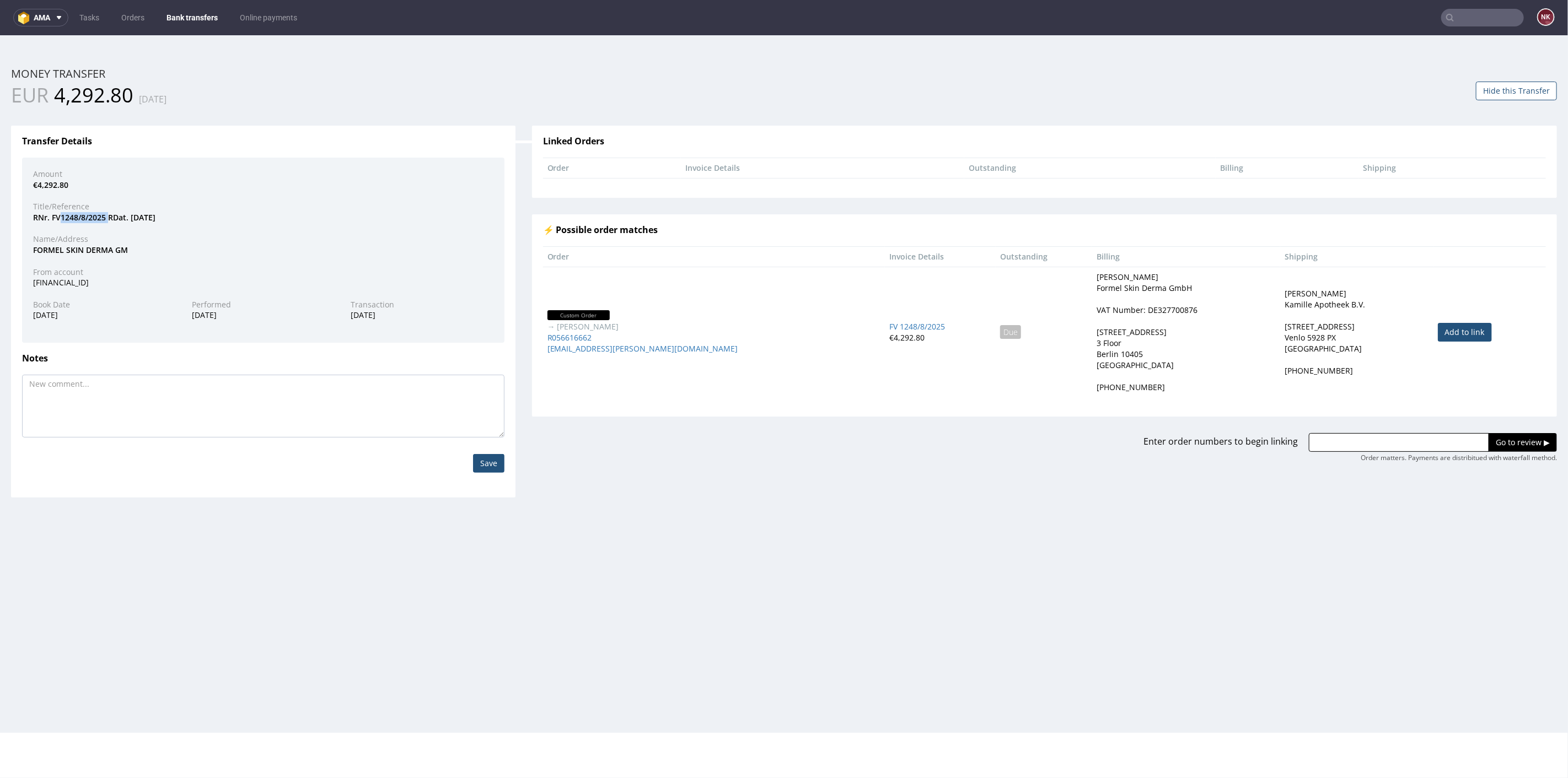
drag, startPoint x: 108, startPoint y: 215, endPoint x: 61, endPoint y: 216, distance: 47.0
click at [61, 216] on div "RNr. FV1248/8/2025 RDat. 27.08.2025" at bounding box center [263, 217] width 477 height 11
copy div "1248/8/2025"
click at [1437, 325] on link "Add to link" at bounding box center [1464, 331] width 54 height 18
type input "R056616662"
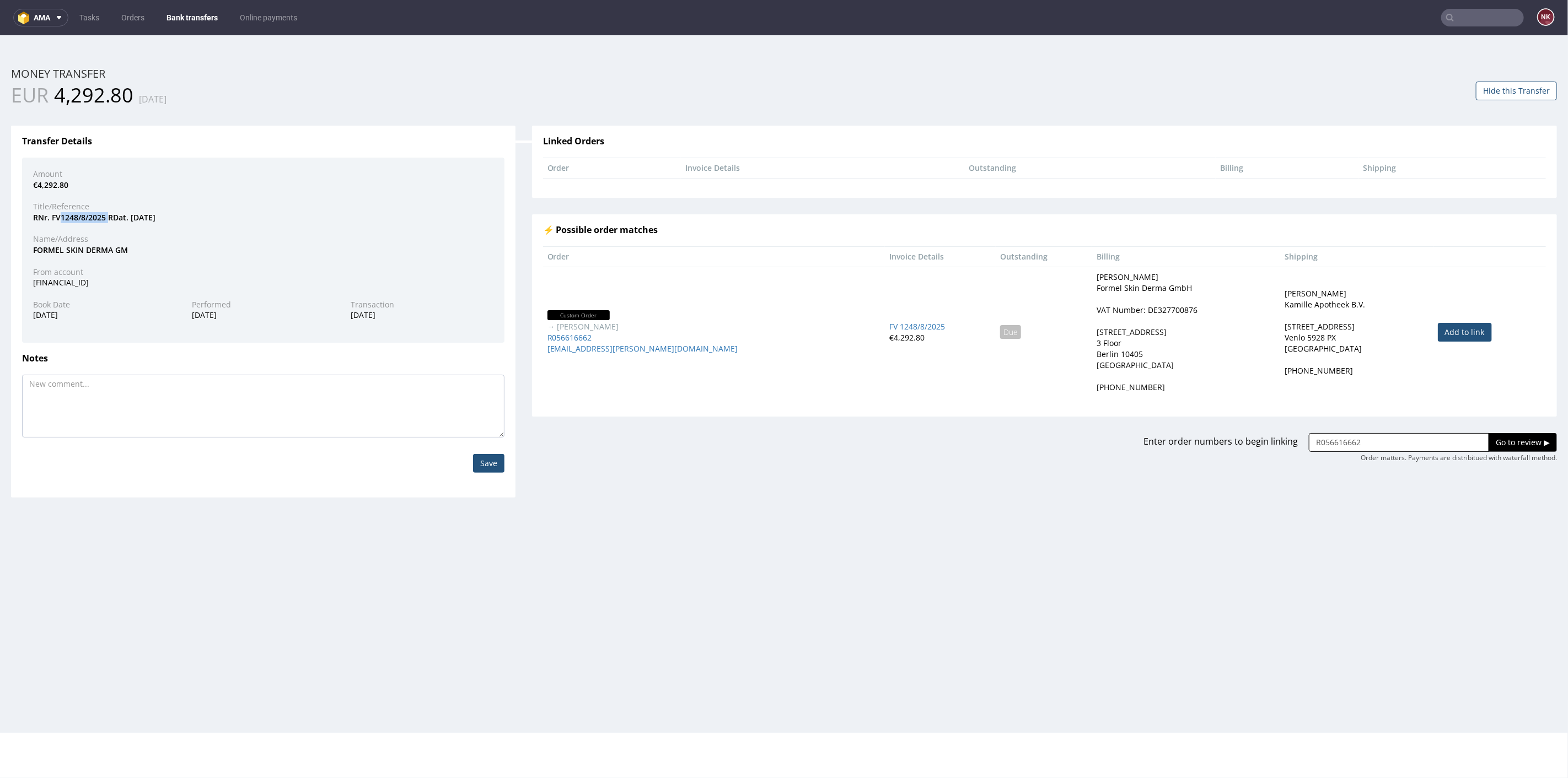
click at [1497, 439] on input "Go to review ▶" at bounding box center [1522, 441] width 68 height 18
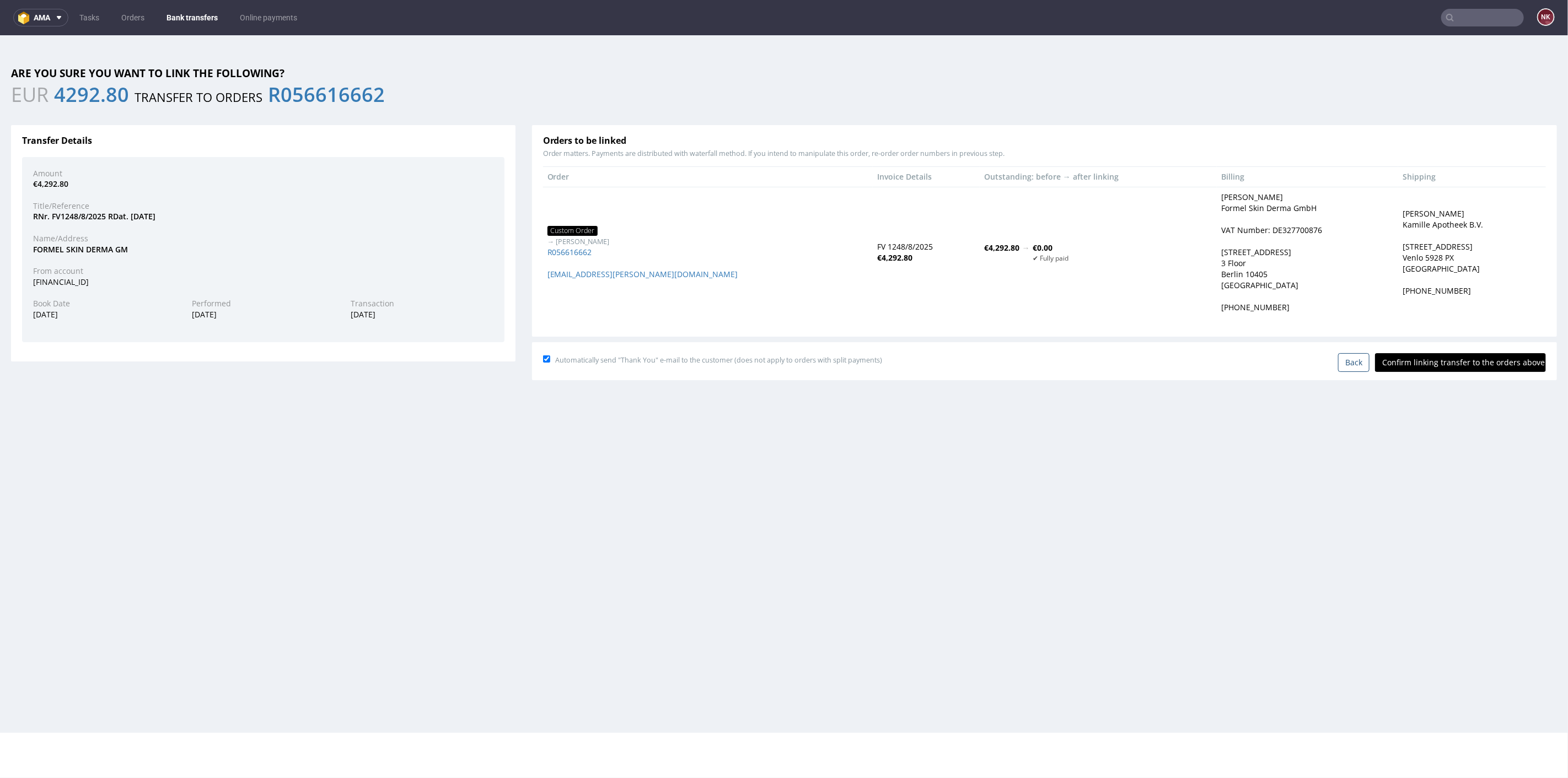
click at [1445, 351] on div "Automatically send "Thank You" e-mail to the customer (does not apply to orders…" at bounding box center [1044, 360] width 1002 height 23
click at [1445, 363] on input "Confirm linking transfer to the orders above" at bounding box center [1460, 361] width 171 height 18
type input "In progress..."
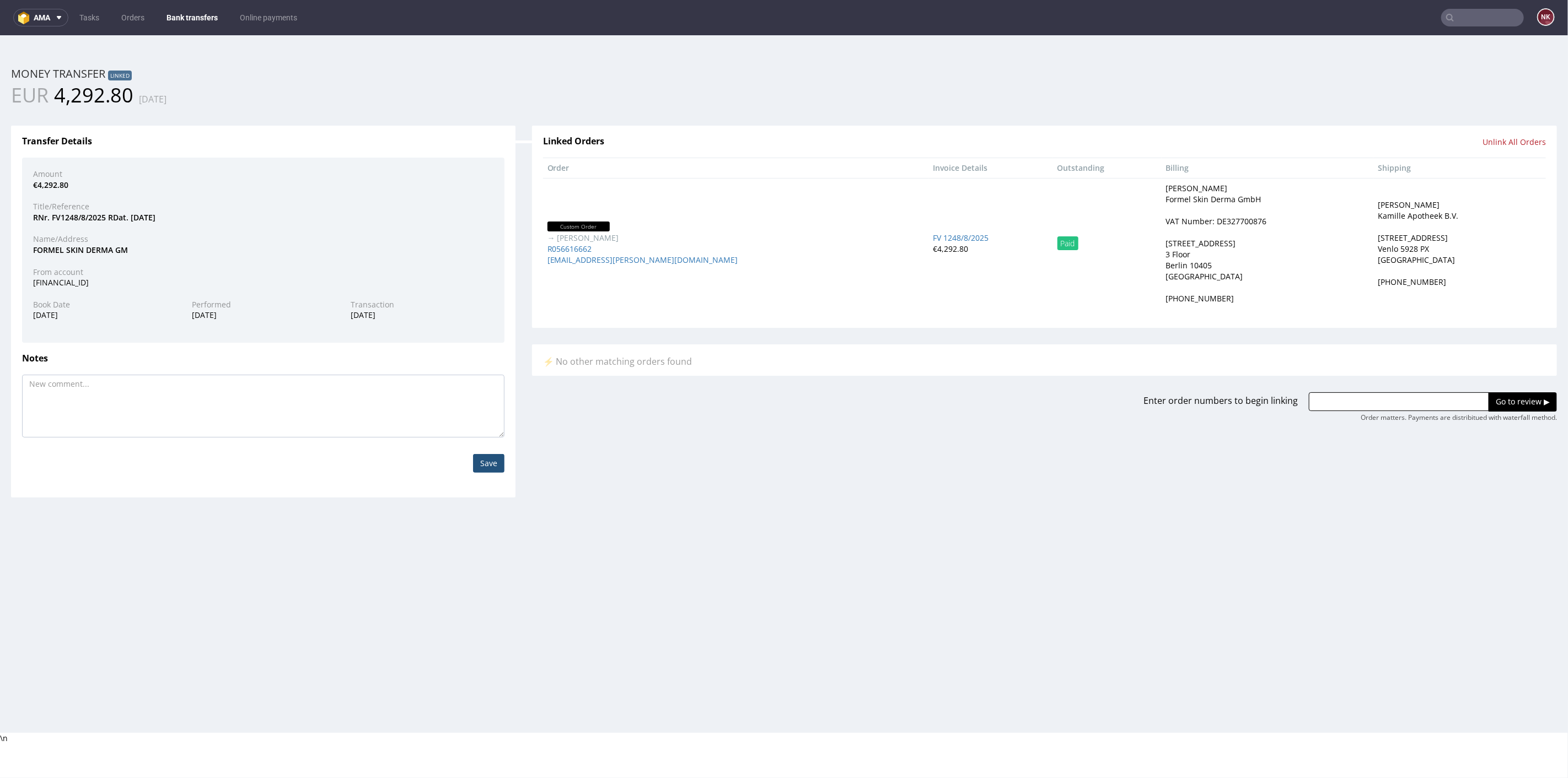
click at [191, 17] on link "Bank transfers" at bounding box center [192, 18] width 64 height 18
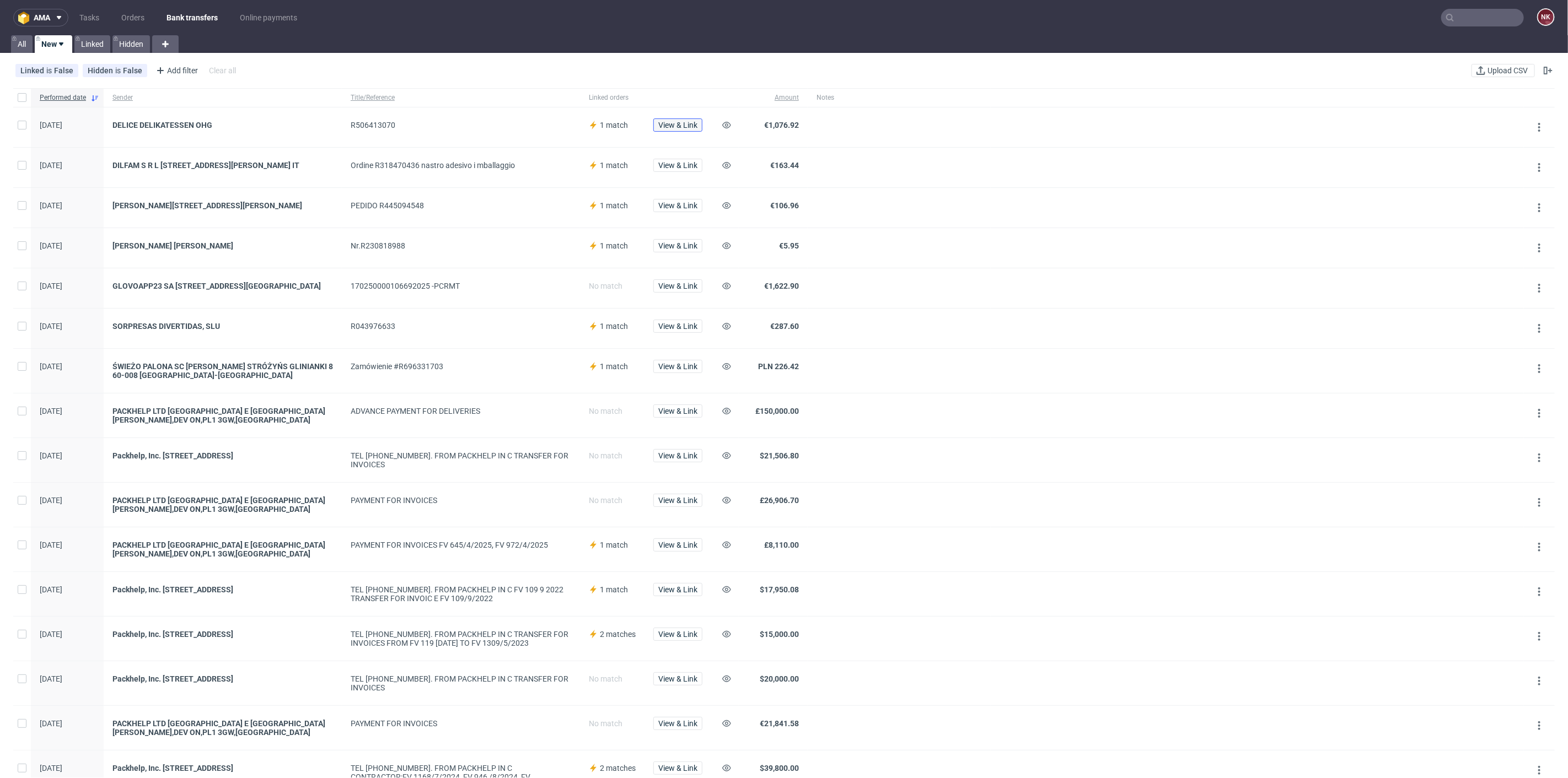
click at [677, 127] on span "View & Link" at bounding box center [677, 125] width 39 height 8
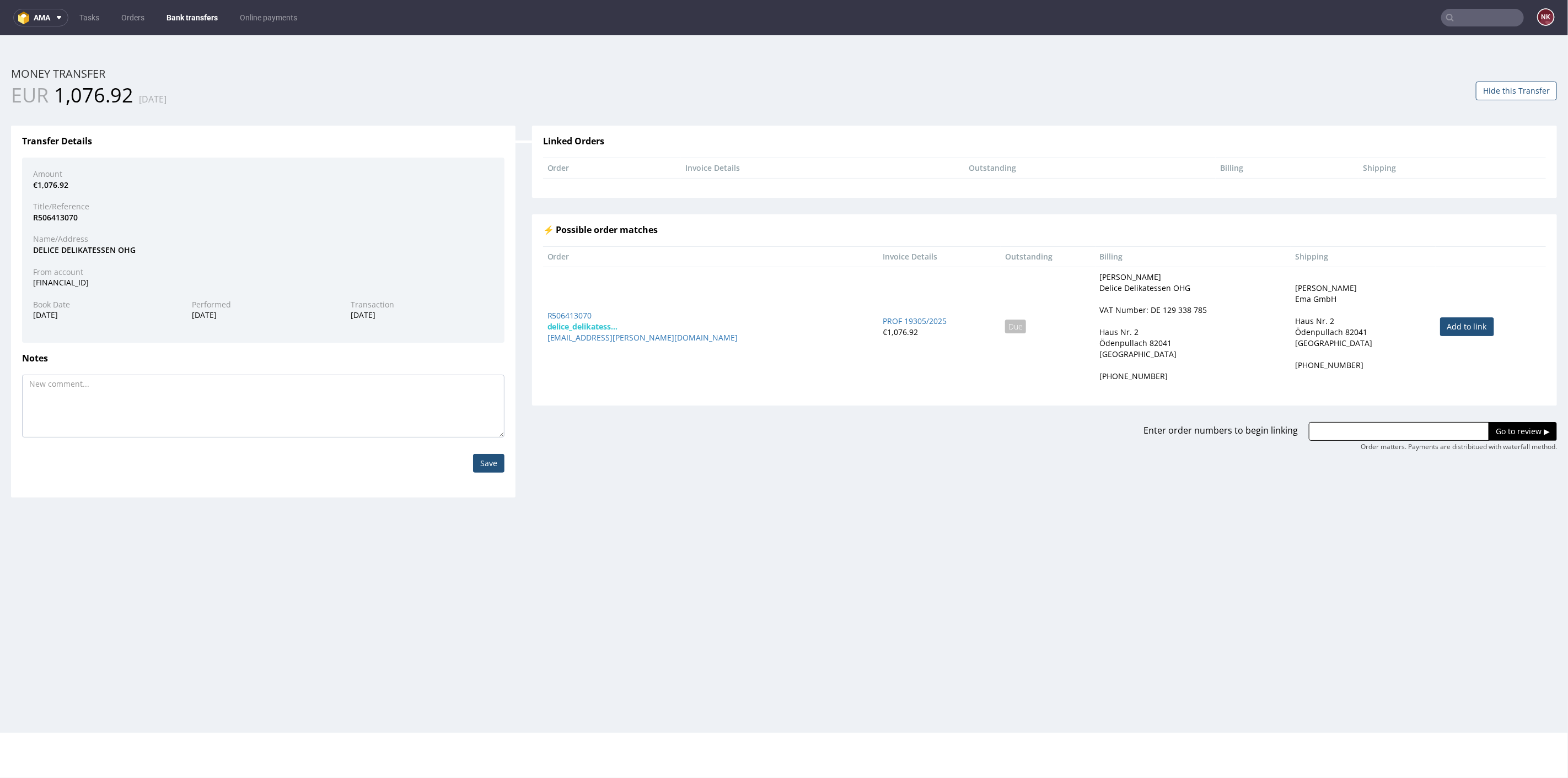
click at [1440, 325] on link "Add to link" at bounding box center [1466, 326] width 54 height 18
type input "R506413070"
click at [1496, 422] on input "Go to review ▶" at bounding box center [1522, 430] width 68 height 18
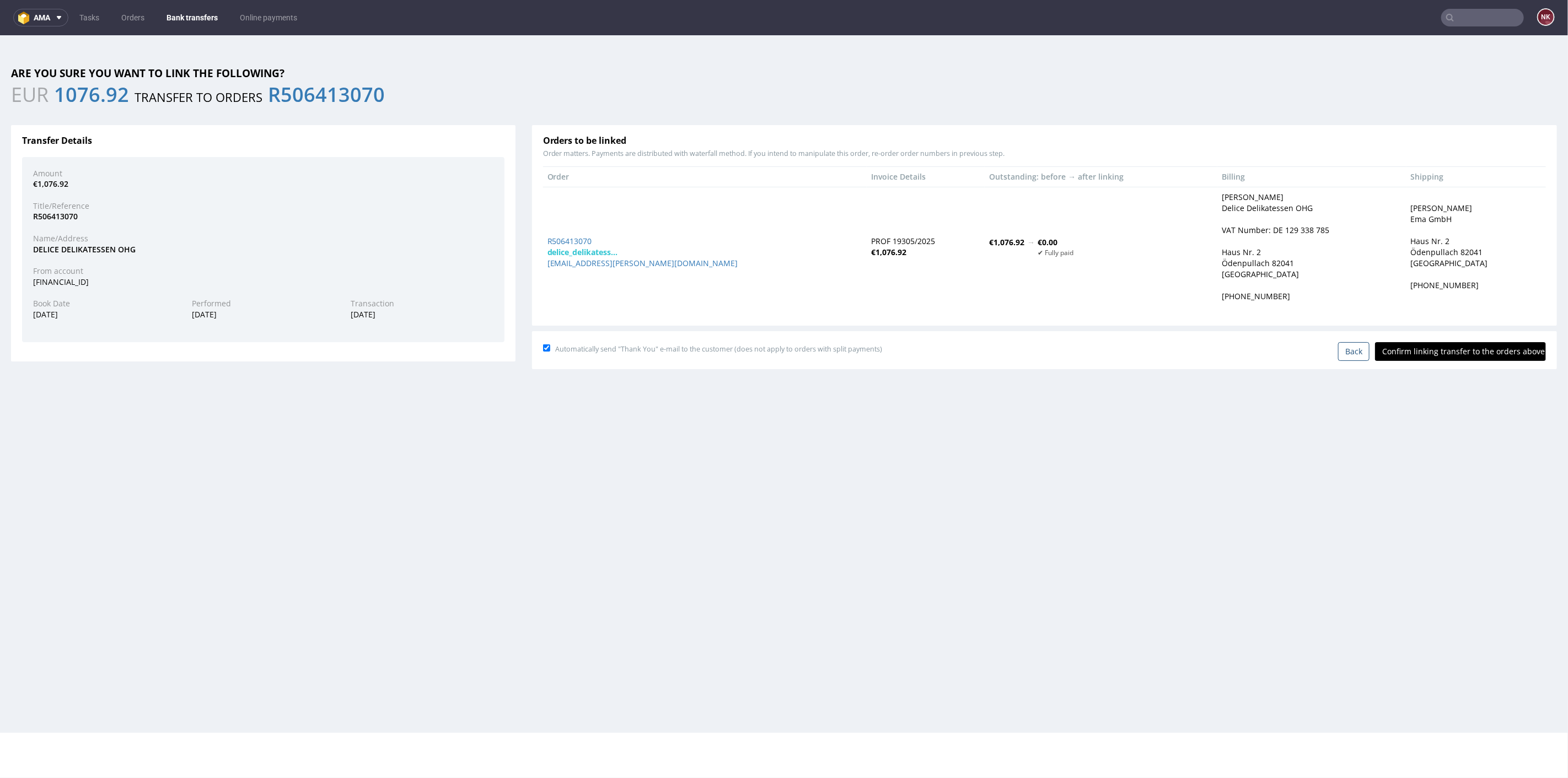
click at [1455, 349] on input "Confirm linking transfer to the orders above" at bounding box center [1460, 351] width 171 height 18
type input "In progress..."
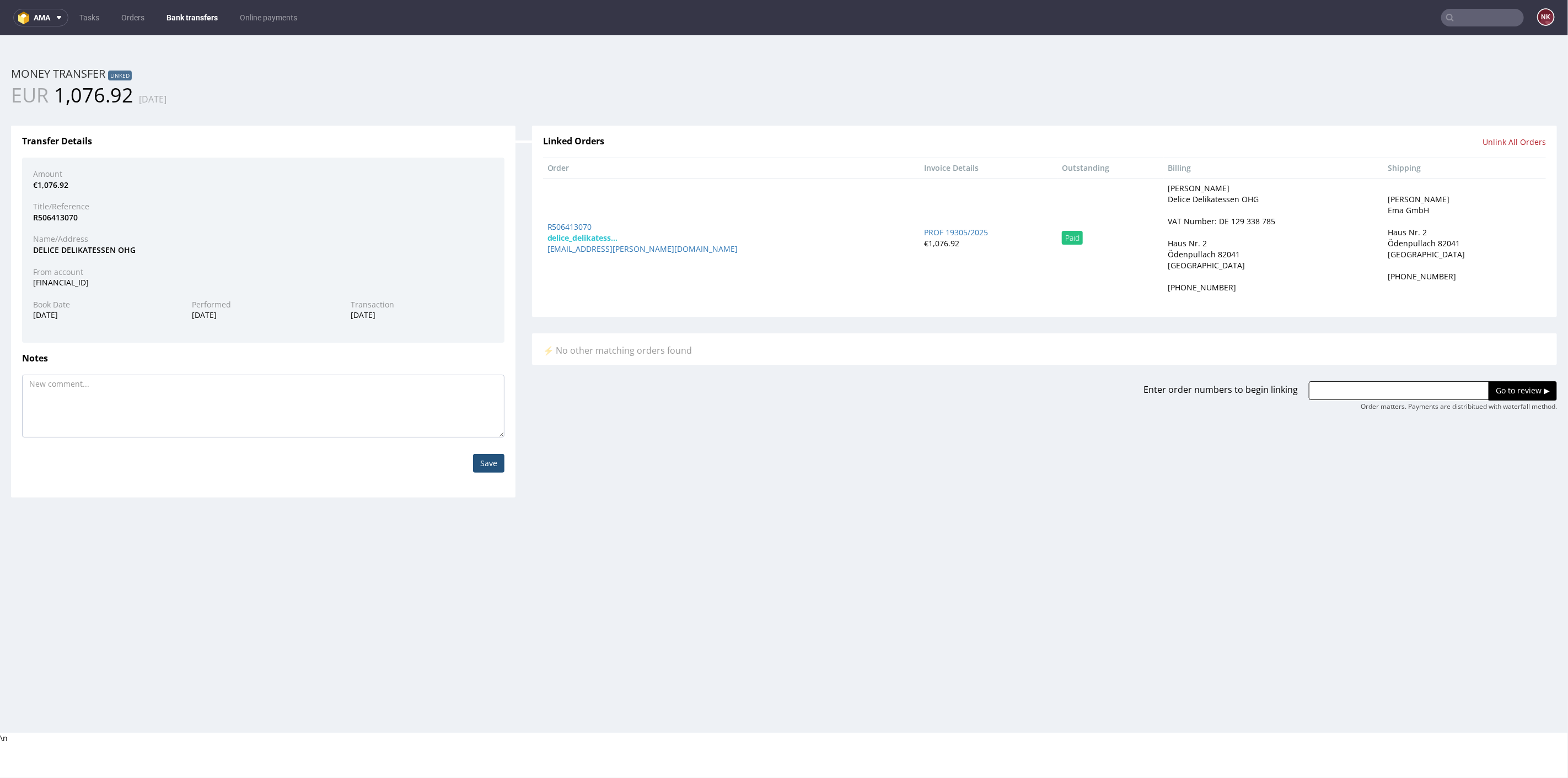
click at [184, 27] on nav "ama Tasks Orders Bank transfers Online payments NK" at bounding box center [784, 18] width 1568 height 35
click at [191, 18] on link "Bank transfers" at bounding box center [192, 18] width 64 height 18
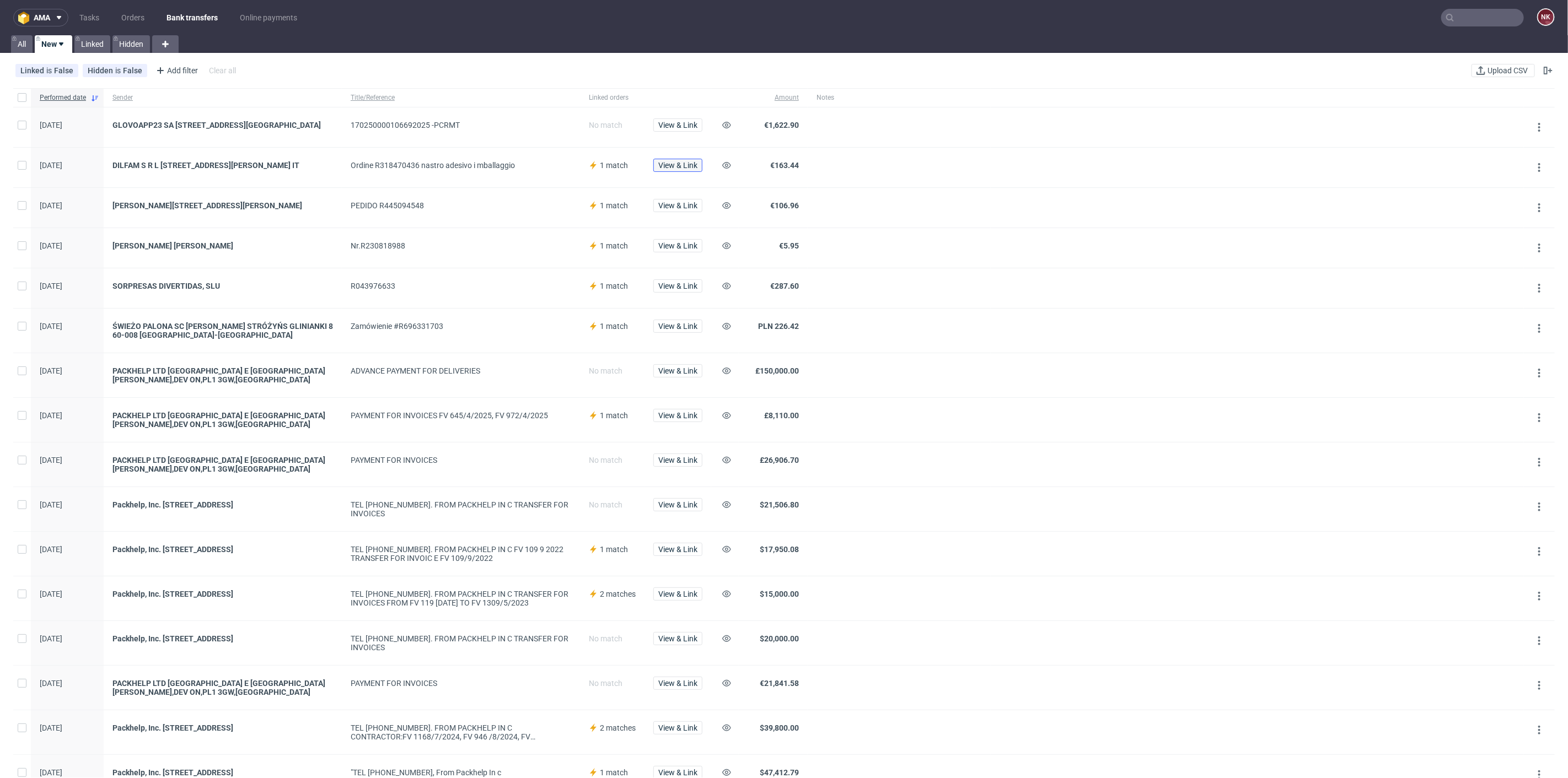
click at [671, 169] on span "View & Link" at bounding box center [677, 166] width 39 height 8
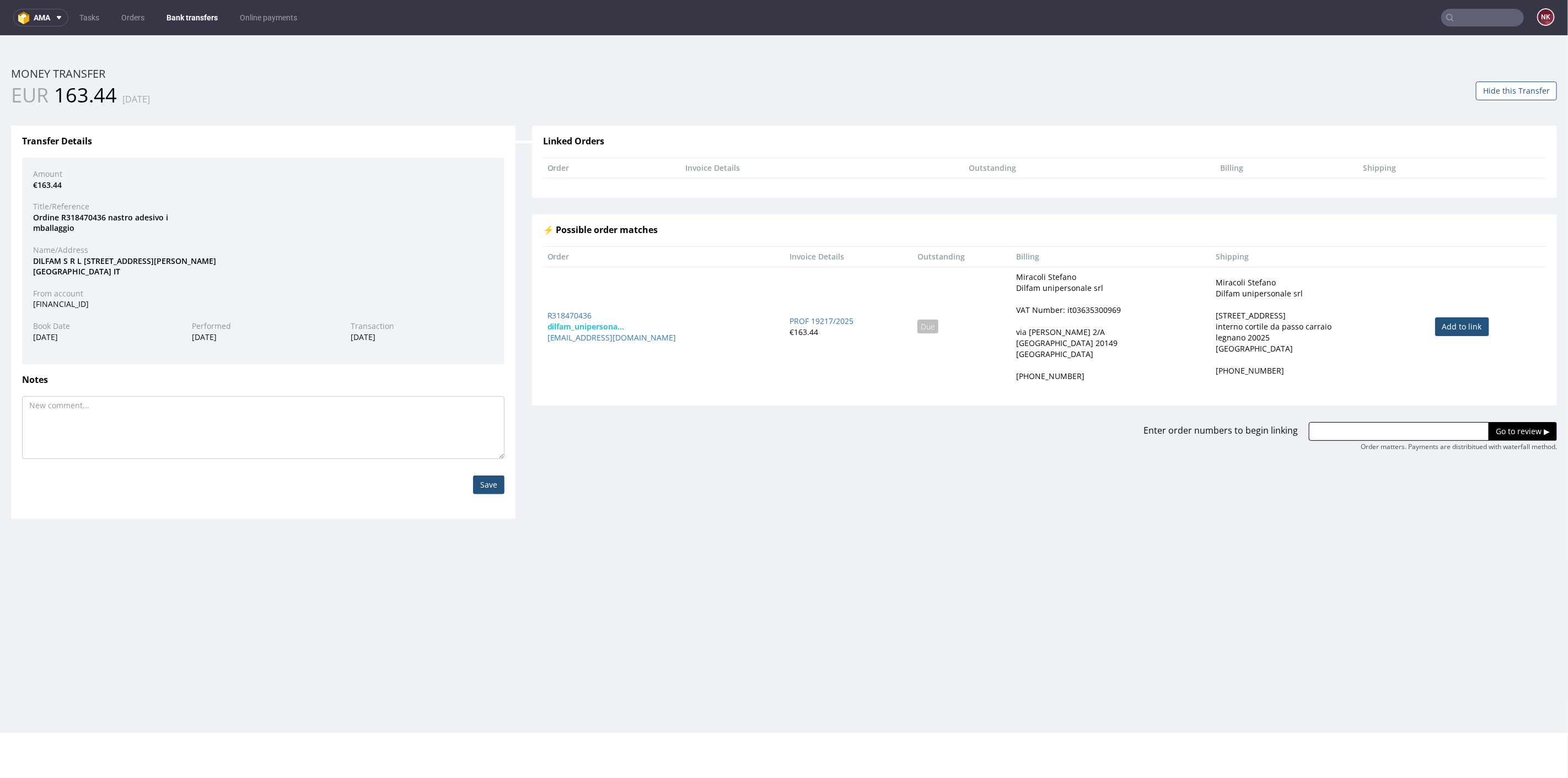
click at [1450, 328] on link "Add to link" at bounding box center [1461, 326] width 54 height 18
type input "R318470436"
click at [1500, 430] on input "Go to review ▶" at bounding box center [1522, 430] width 68 height 18
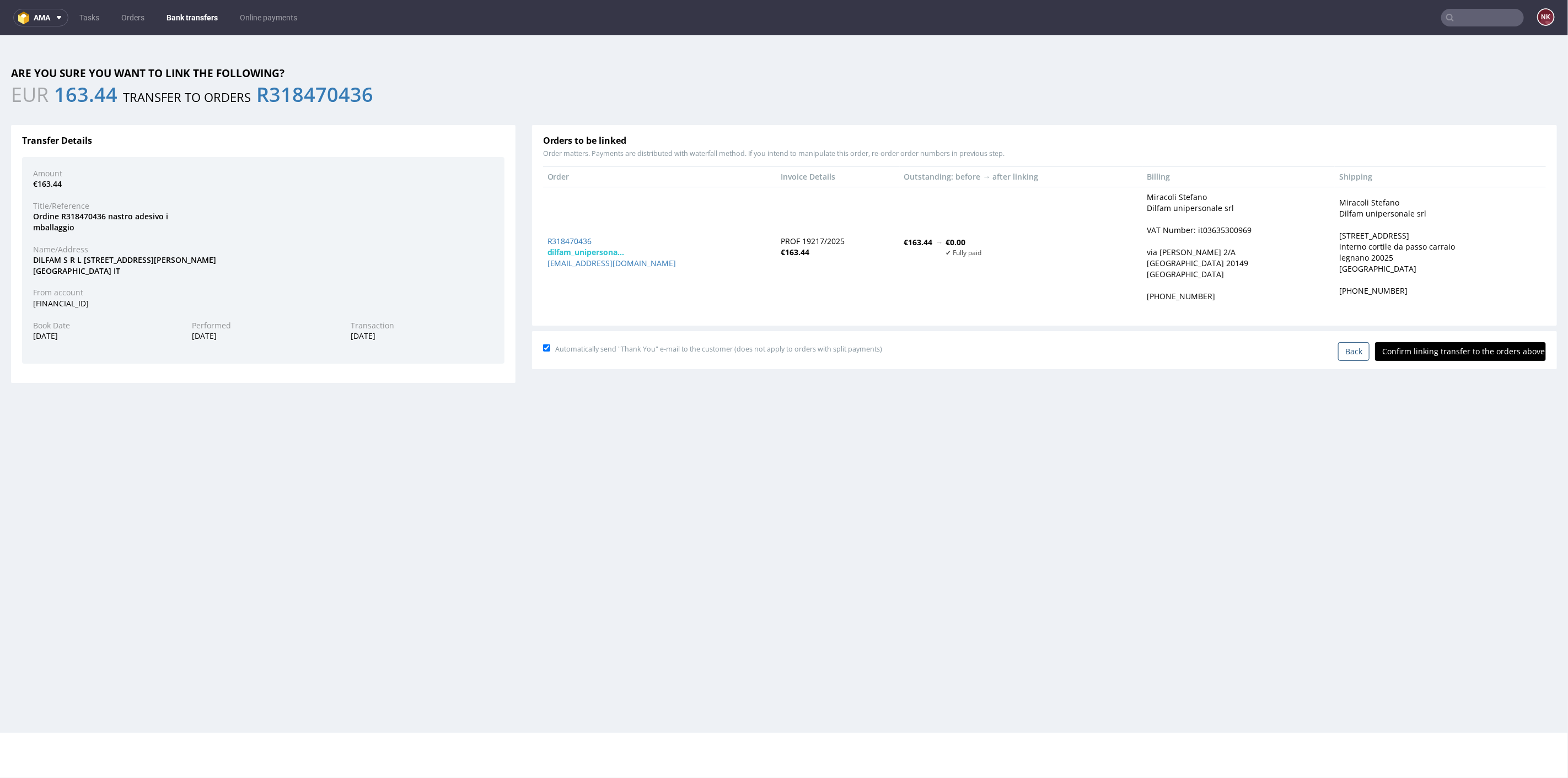
click at [1458, 359] on input "Confirm linking transfer to the orders above" at bounding box center [1460, 351] width 171 height 18
type input "In progress..."
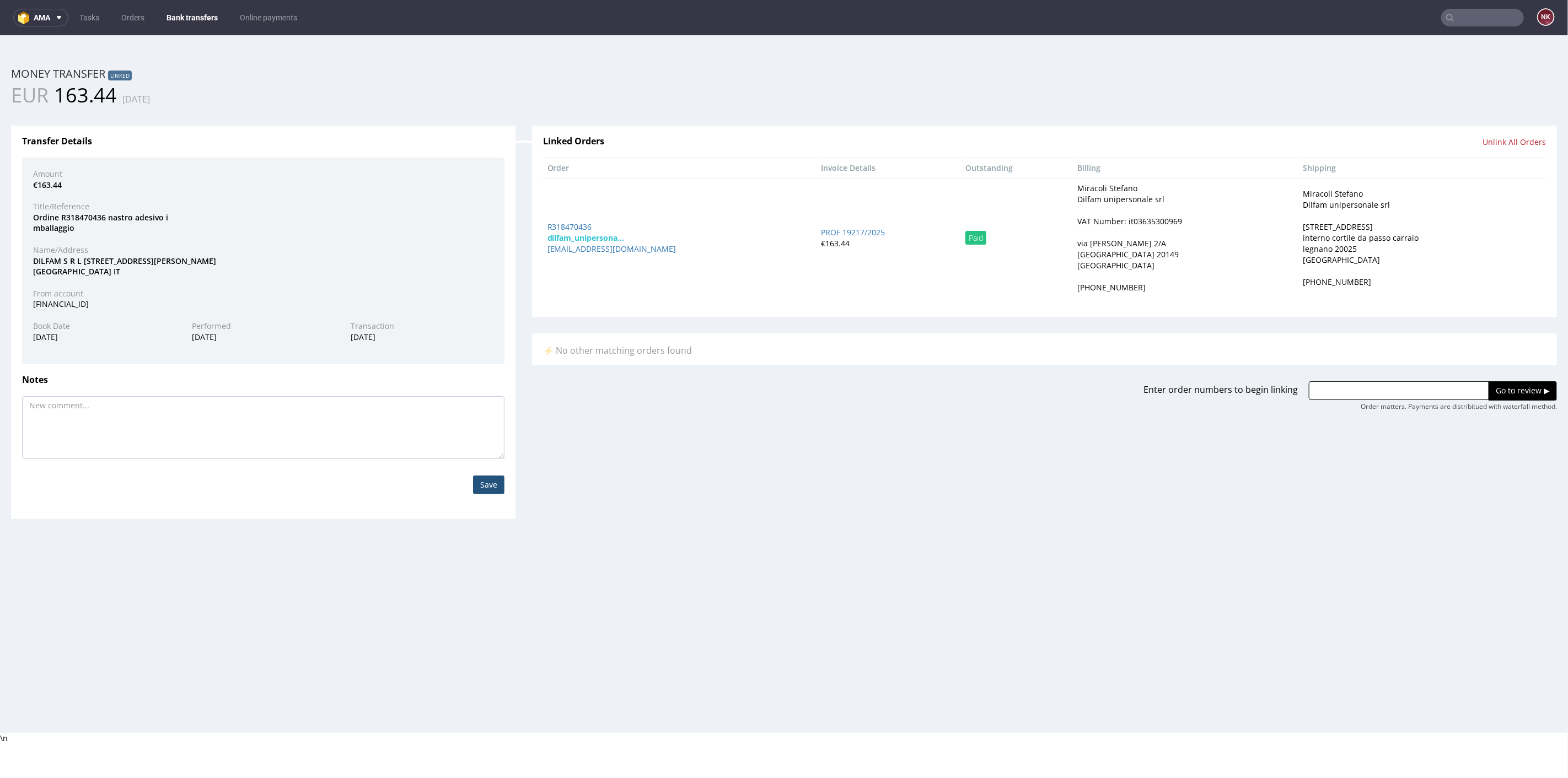
click at [175, 21] on link "Bank transfers" at bounding box center [192, 18] width 64 height 18
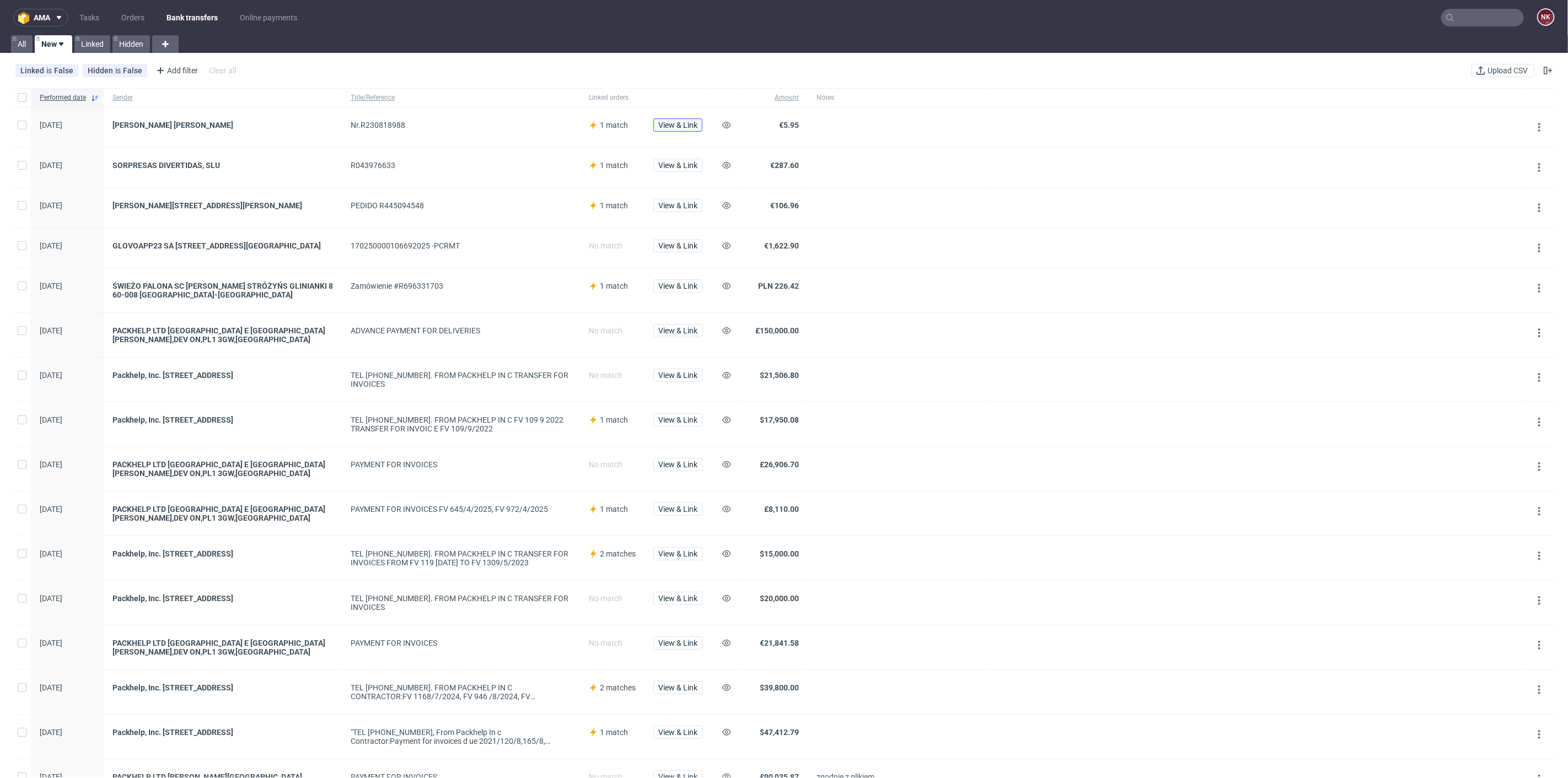
click at [674, 127] on span "View & Link" at bounding box center [677, 125] width 39 height 8
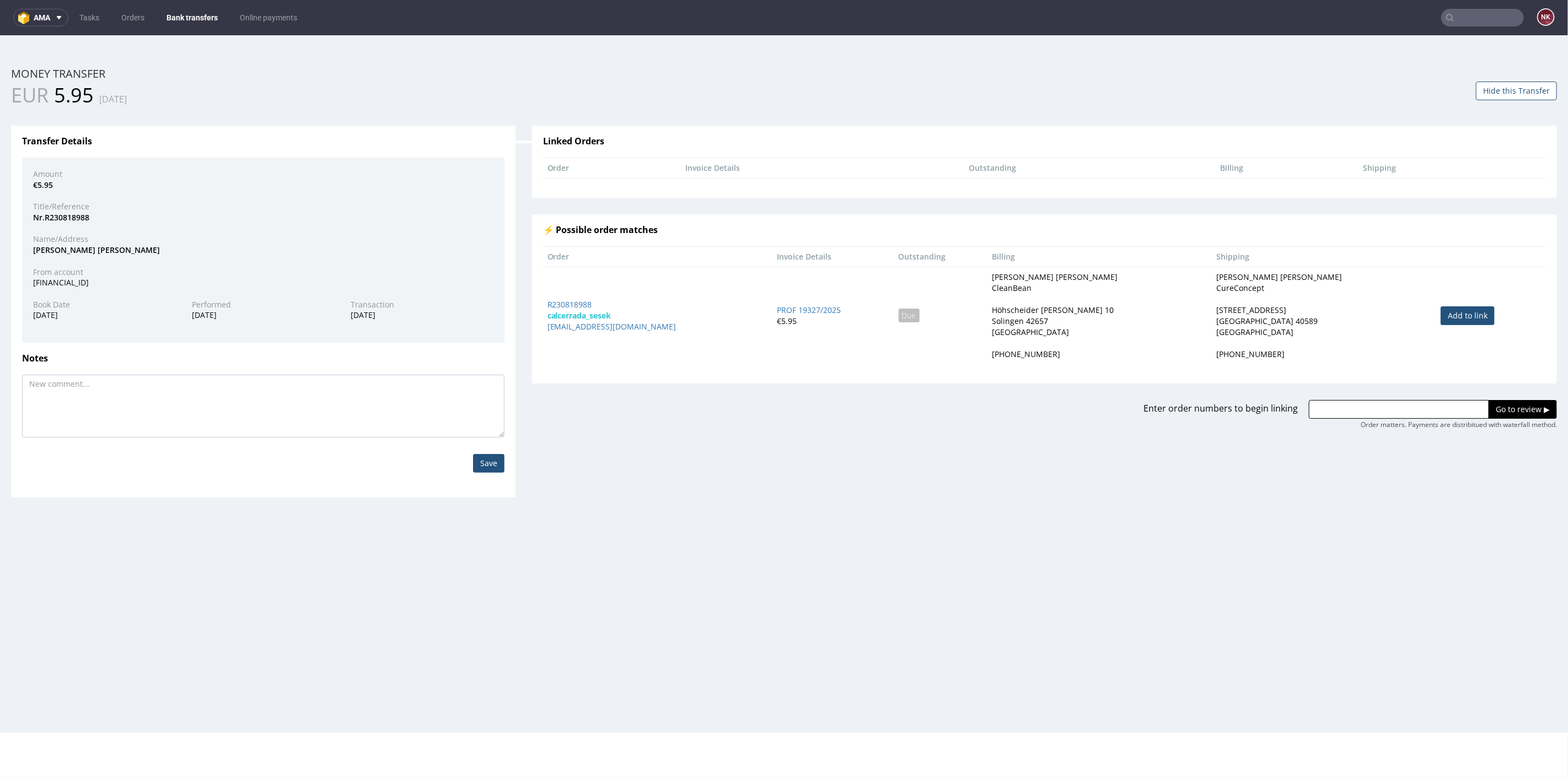
click at [1477, 317] on link "Add to link" at bounding box center [1467, 315] width 54 height 18
type input "R230818988"
click at [1499, 411] on input "Go to review ▶" at bounding box center [1522, 409] width 68 height 18
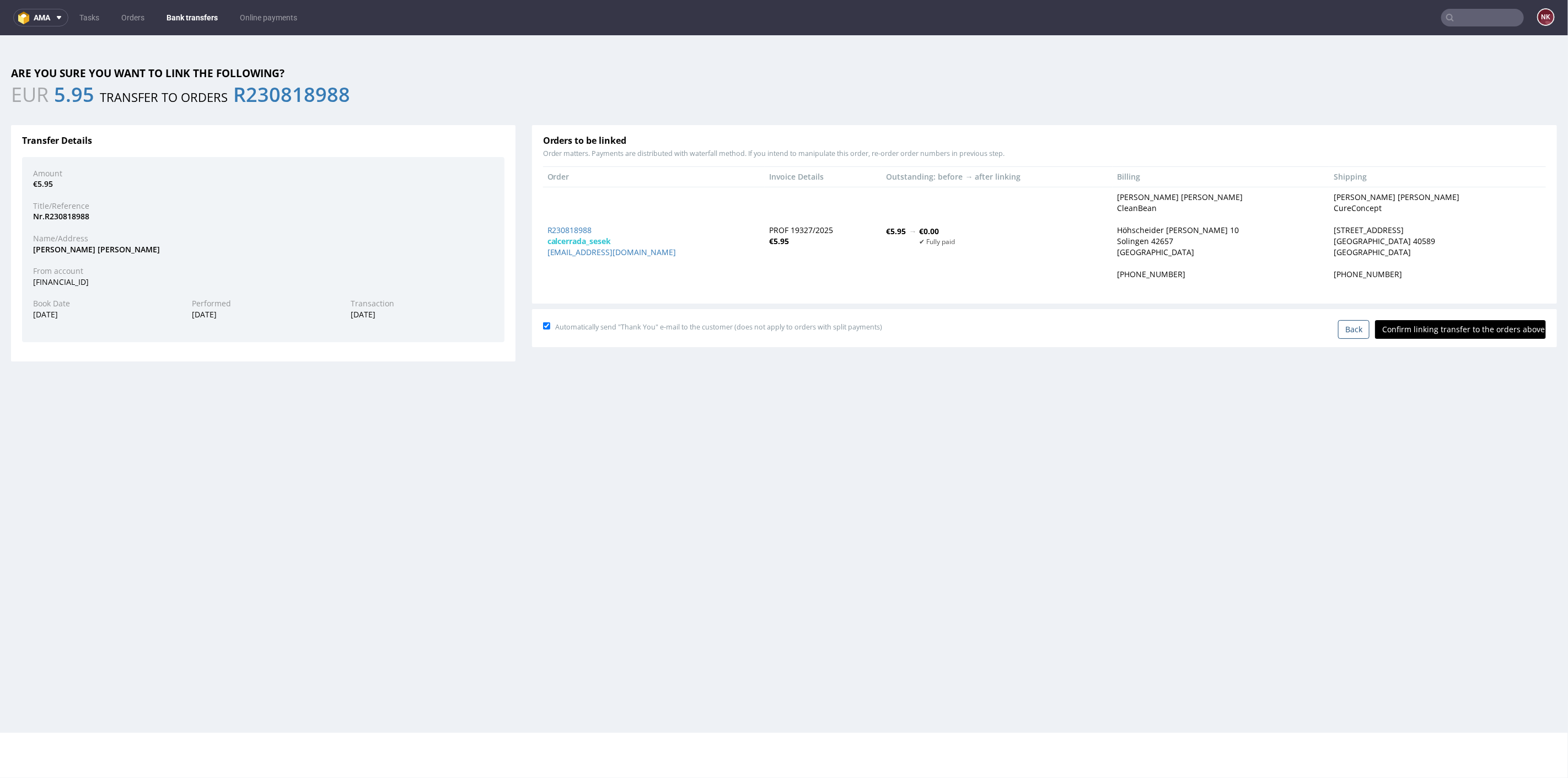
click at [1454, 329] on input "Confirm linking transfer to the orders above" at bounding box center [1460, 329] width 171 height 18
type input "In progress..."
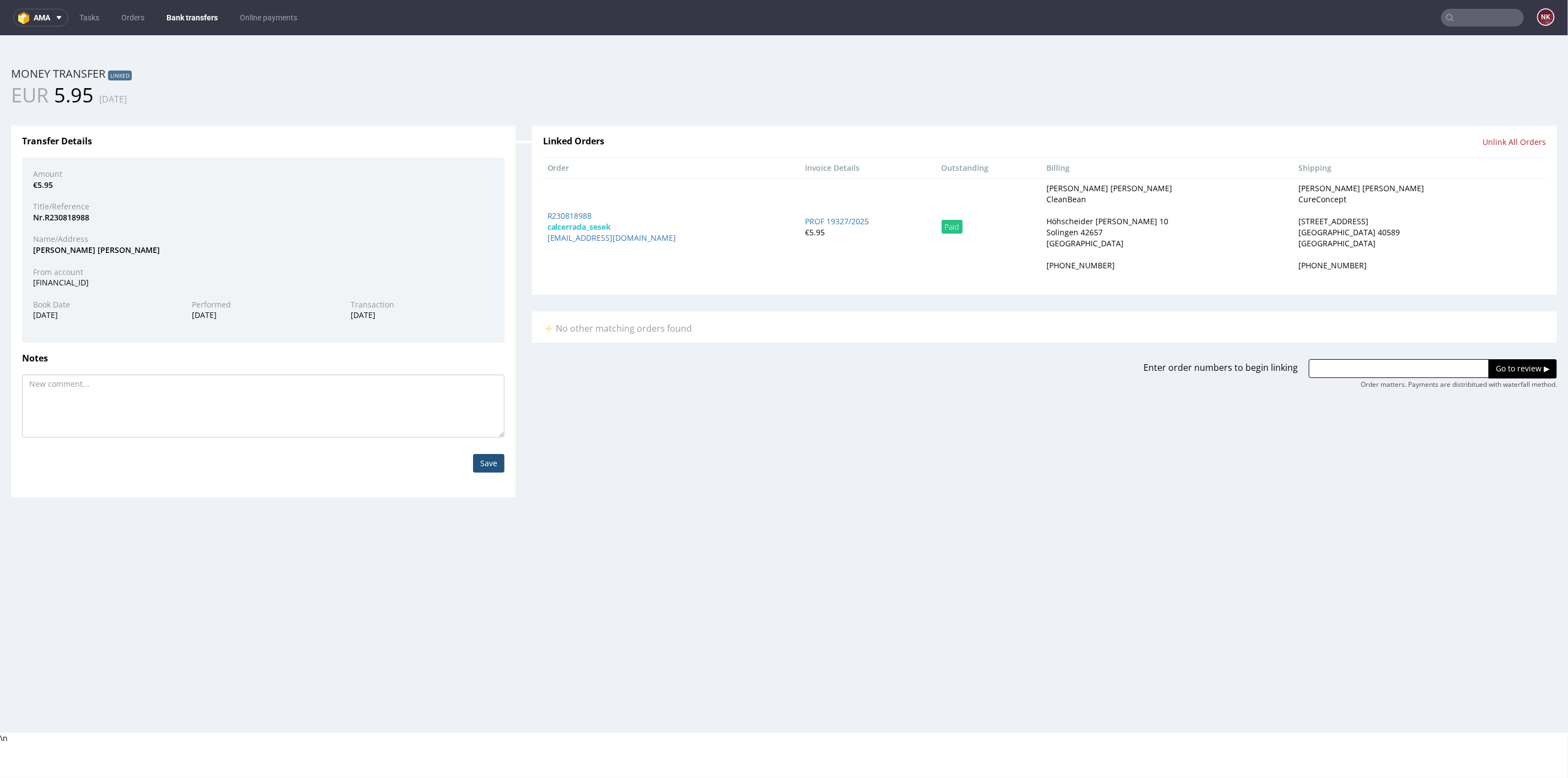
click at [195, 24] on link "Bank transfers" at bounding box center [192, 18] width 64 height 18
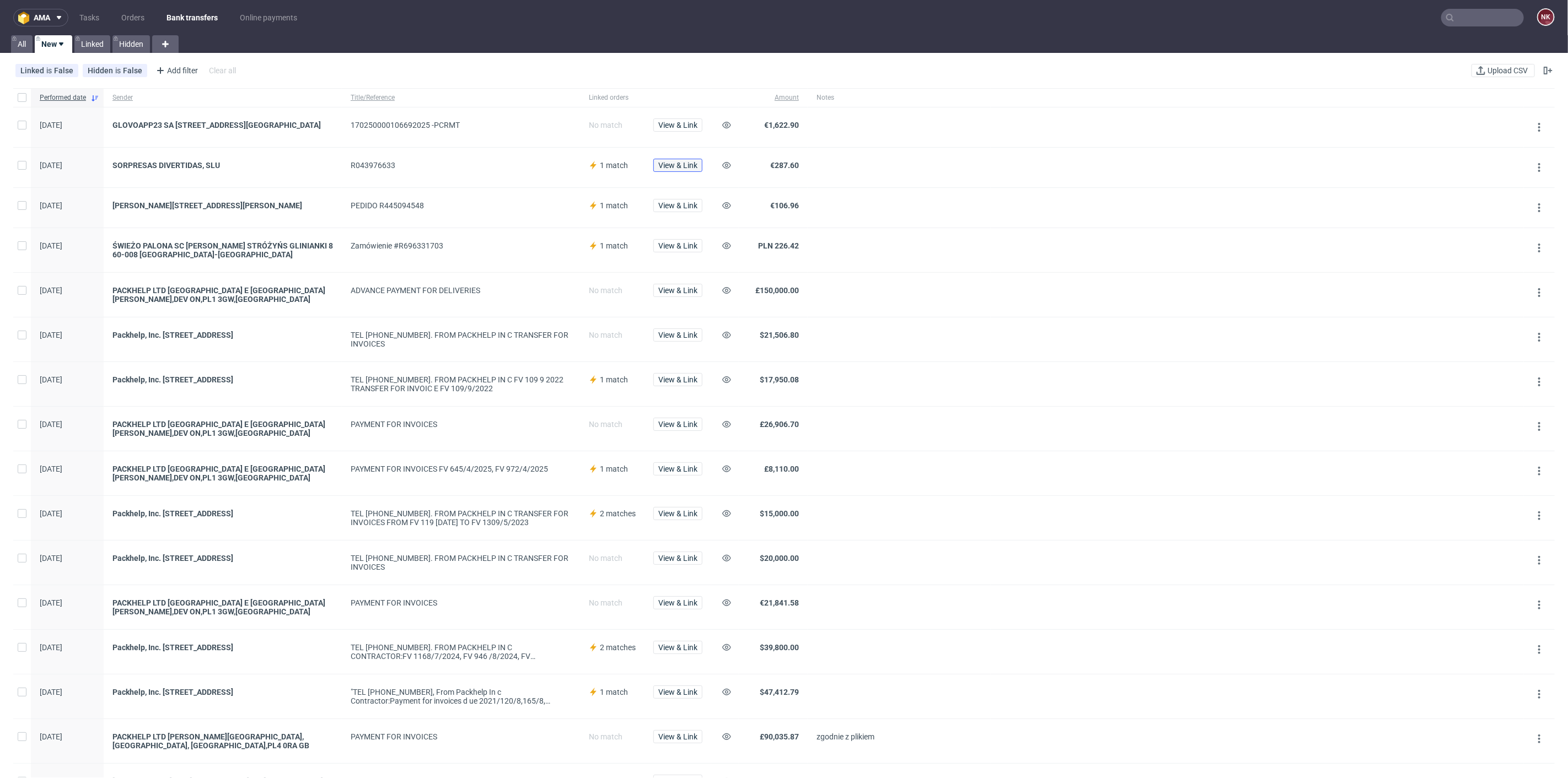
click at [666, 169] on span "View & Link" at bounding box center [677, 166] width 39 height 8
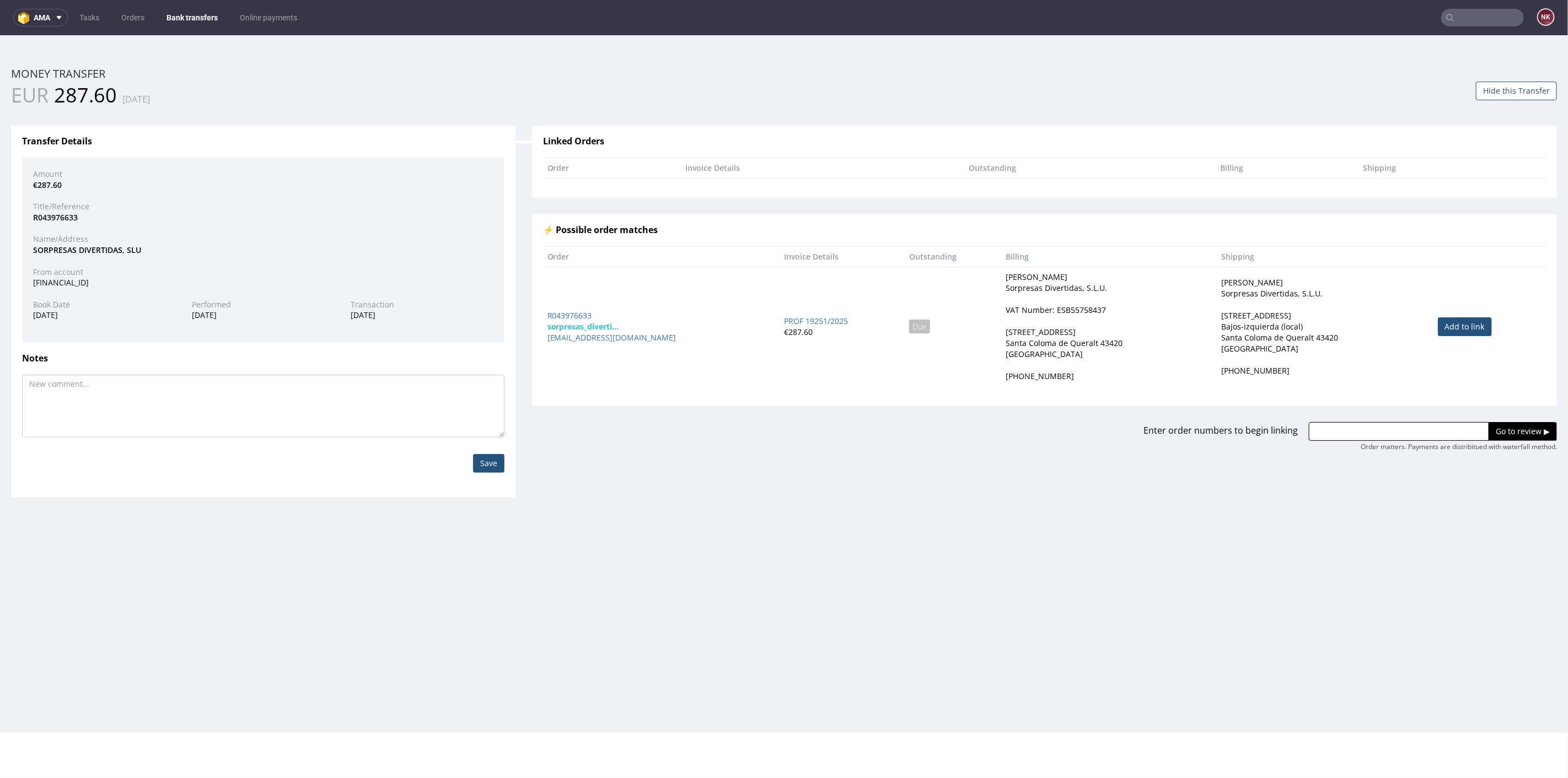
click at [1447, 328] on link "Add to link" at bounding box center [1464, 326] width 54 height 18
type input "R043976633"
click at [1493, 427] on input "Go to review ▶" at bounding box center [1522, 430] width 68 height 18
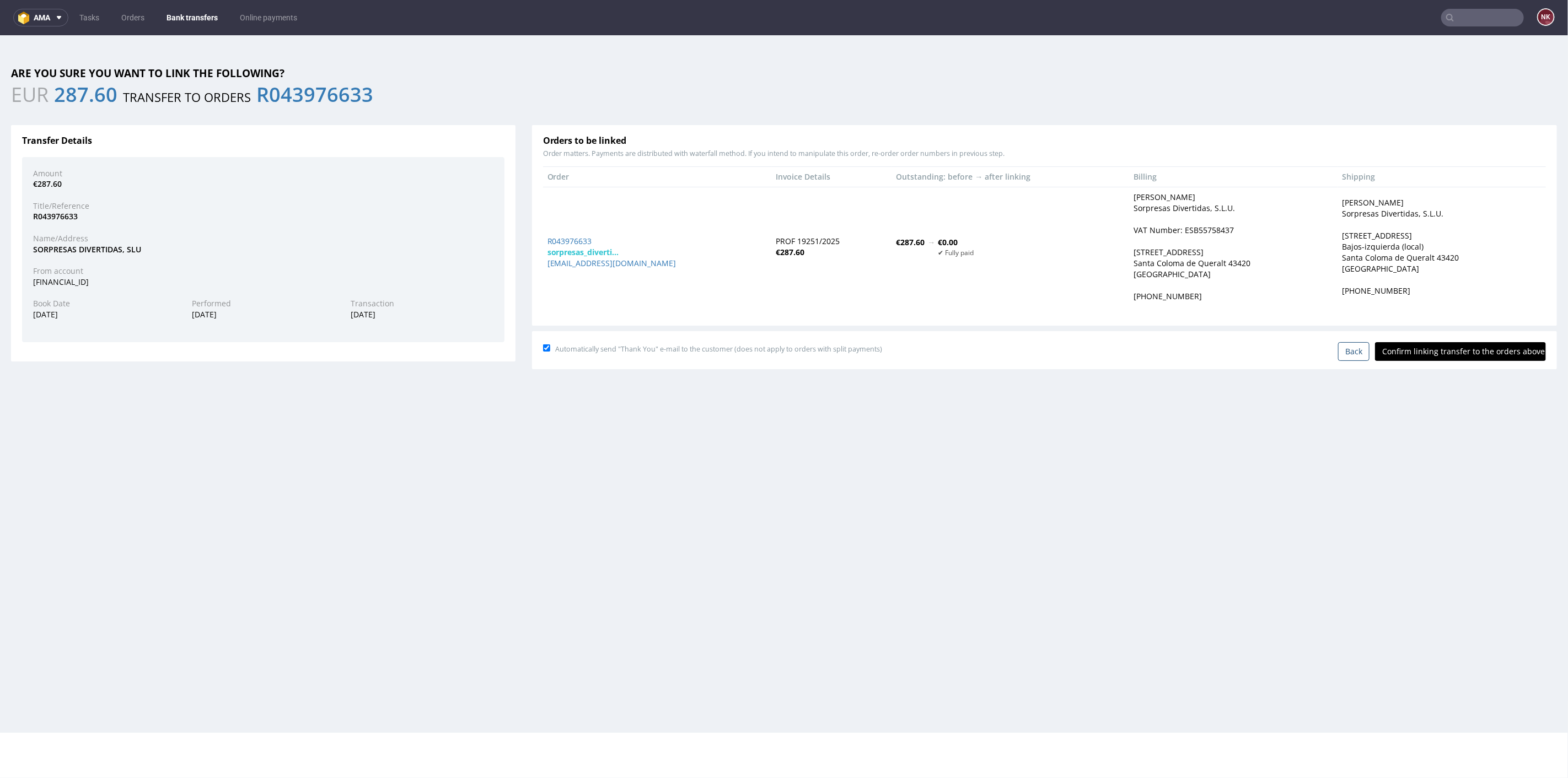
click at [1453, 349] on input "Confirm linking transfer to the orders above" at bounding box center [1460, 351] width 171 height 18
type input "In progress..."
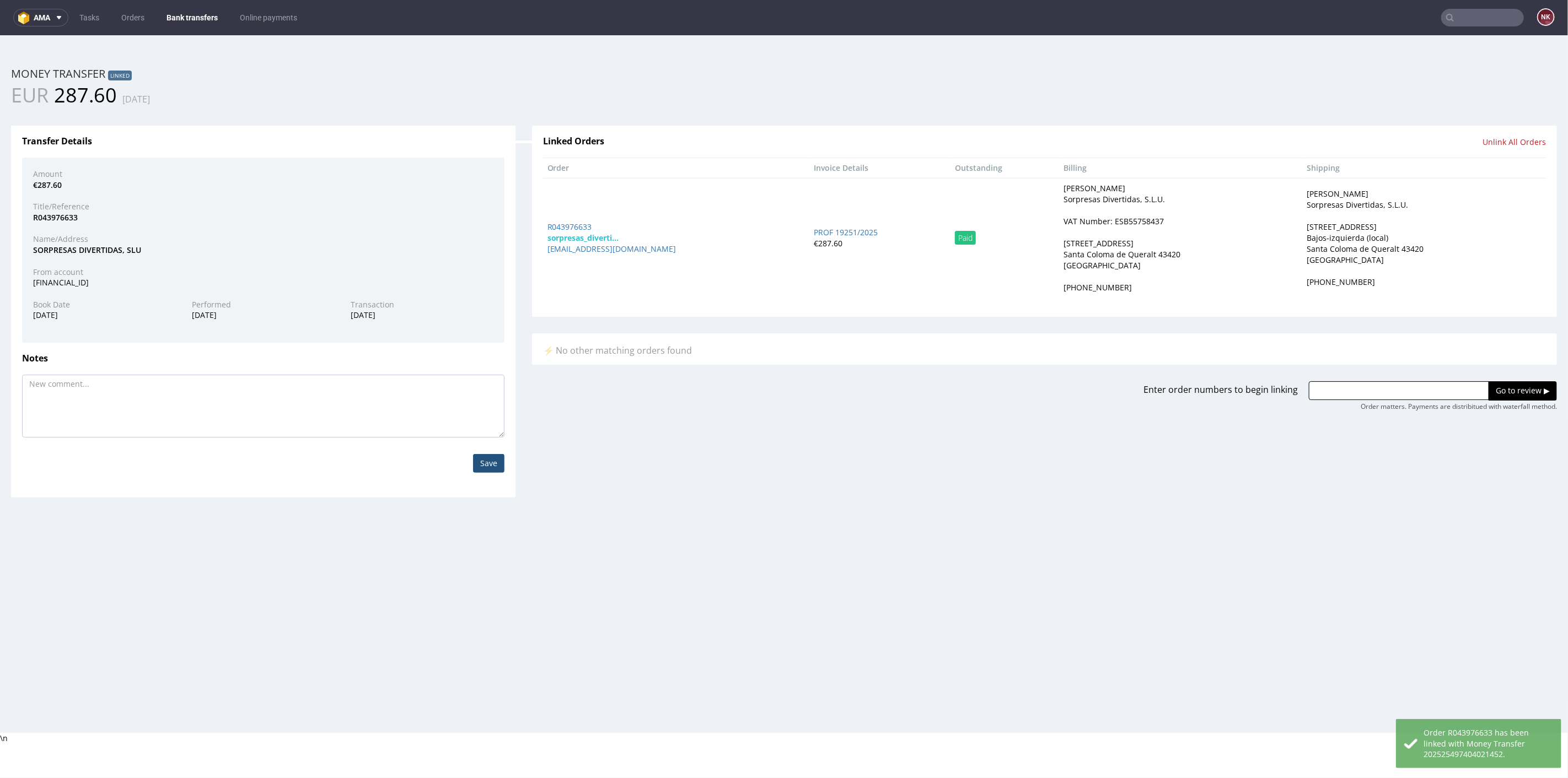
click at [184, 14] on link "Bank transfers" at bounding box center [192, 18] width 64 height 18
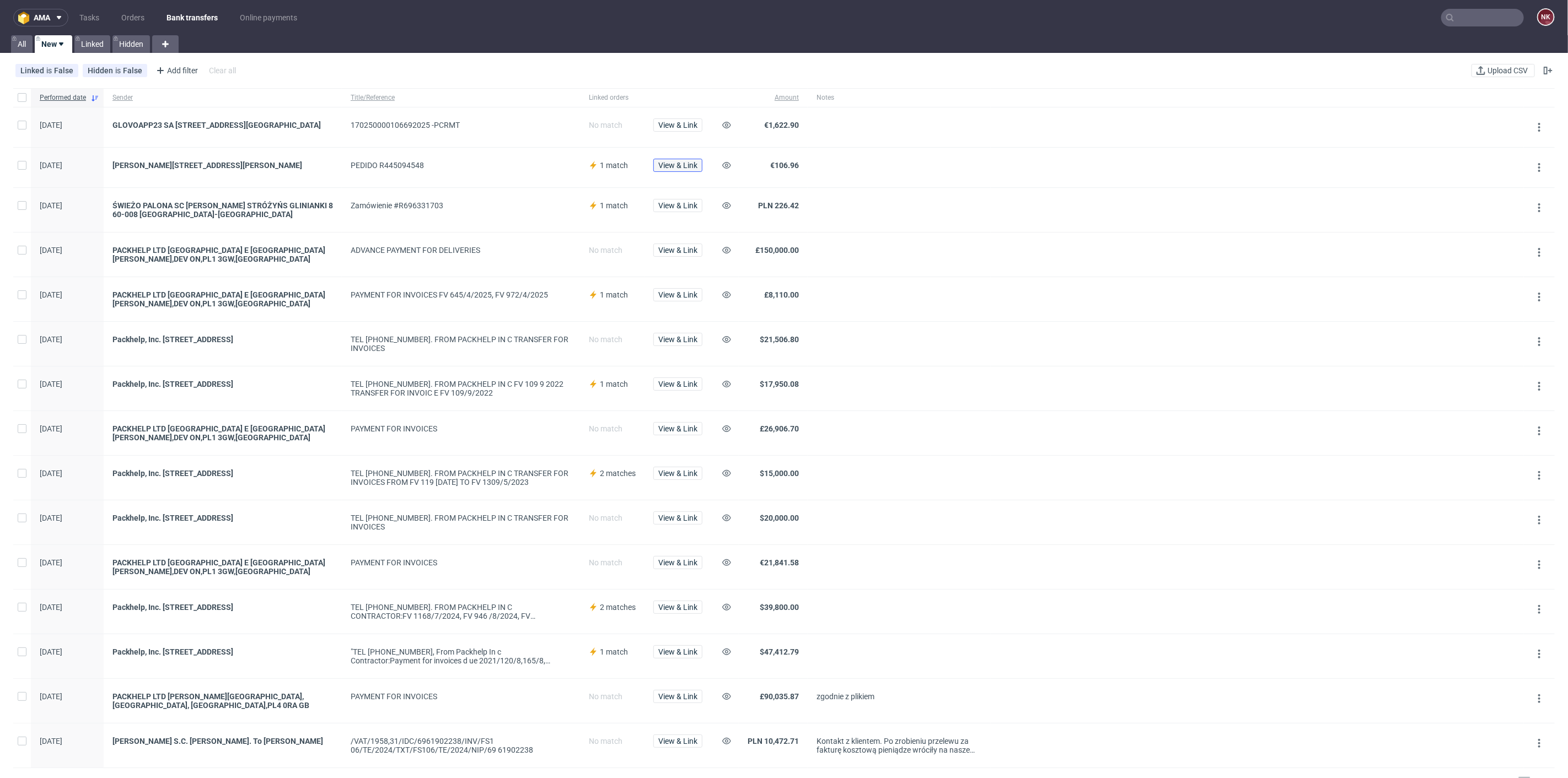
click at [667, 169] on span "View & Link" at bounding box center [677, 166] width 39 height 8
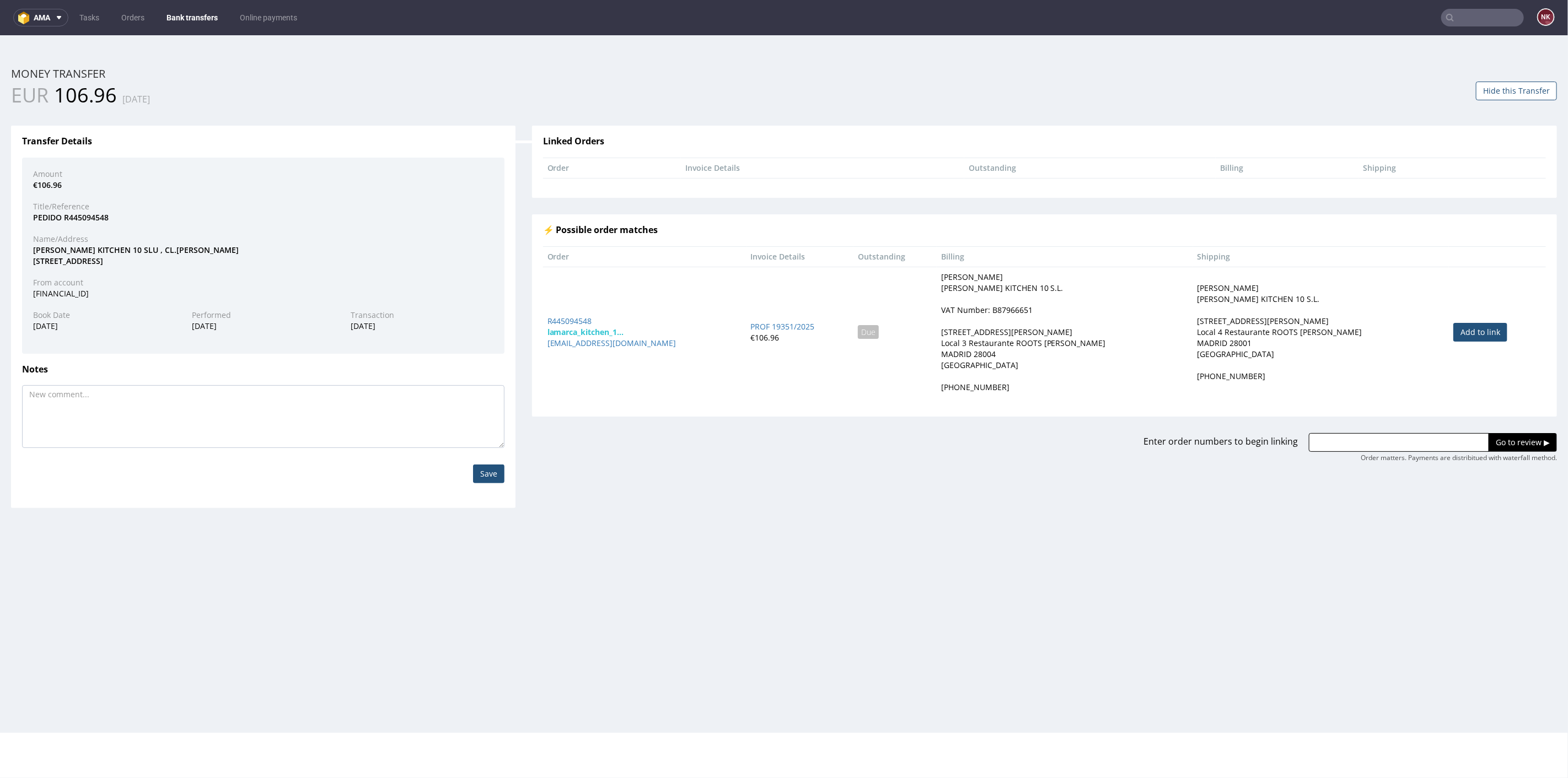
click at [1461, 329] on link "Add to link" at bounding box center [1480, 331] width 54 height 18
type input "R445094548"
click at [1504, 436] on input "Go to review ▶" at bounding box center [1522, 441] width 68 height 18
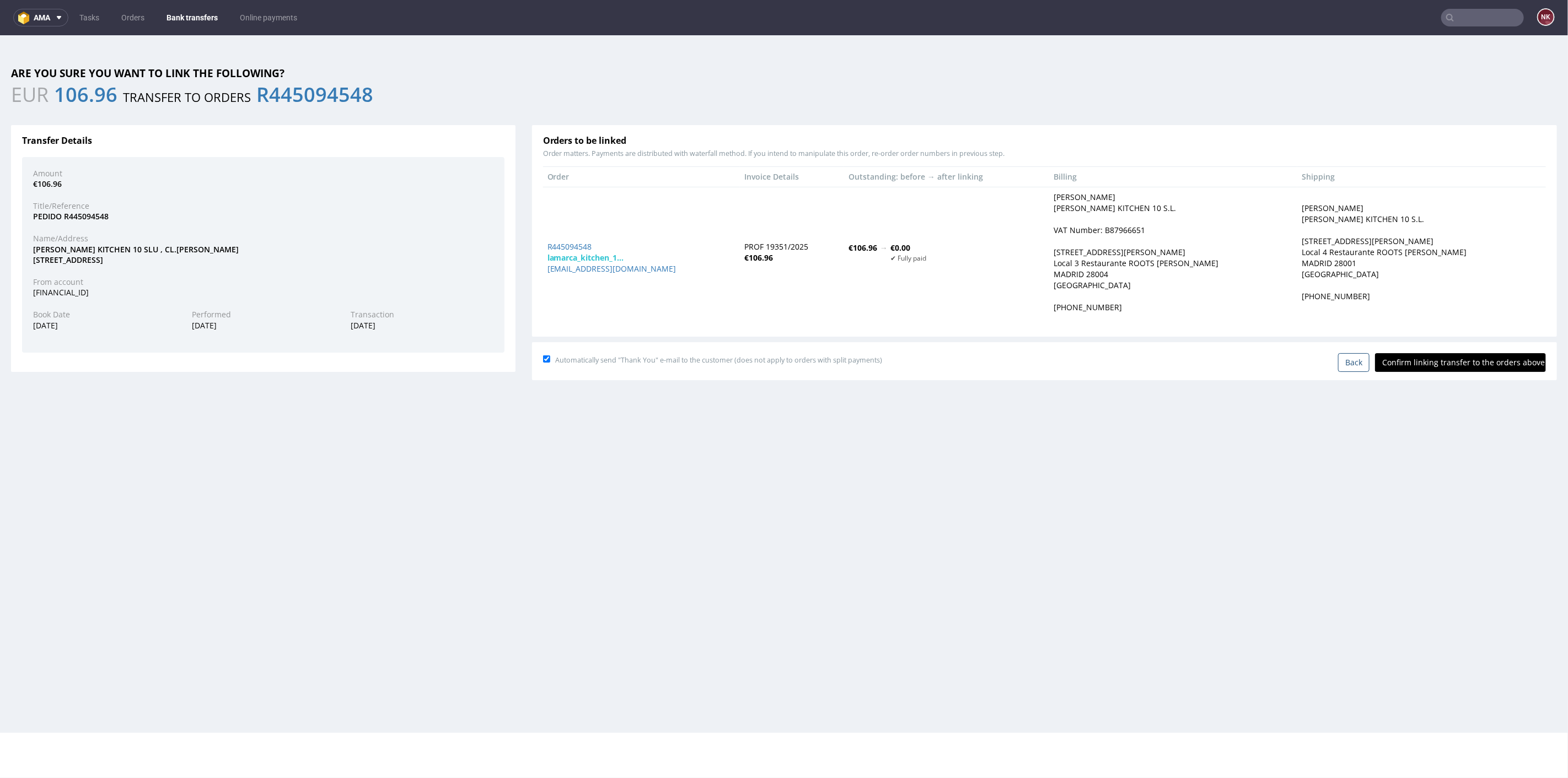
click at [1446, 365] on input "Confirm linking transfer to the orders above" at bounding box center [1460, 361] width 171 height 18
type input "In progress..."
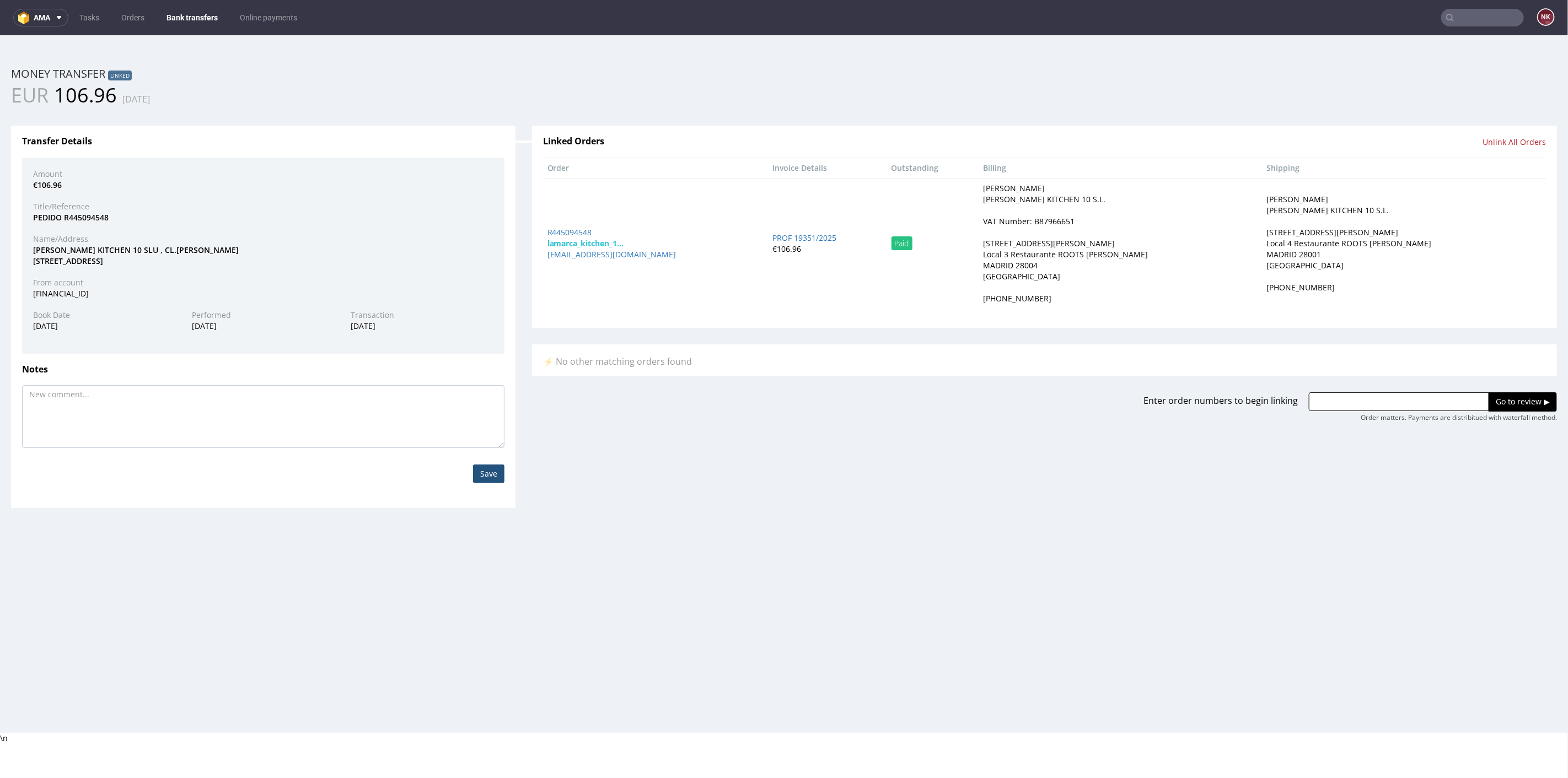
click at [187, 10] on link "Bank transfers" at bounding box center [192, 18] width 64 height 18
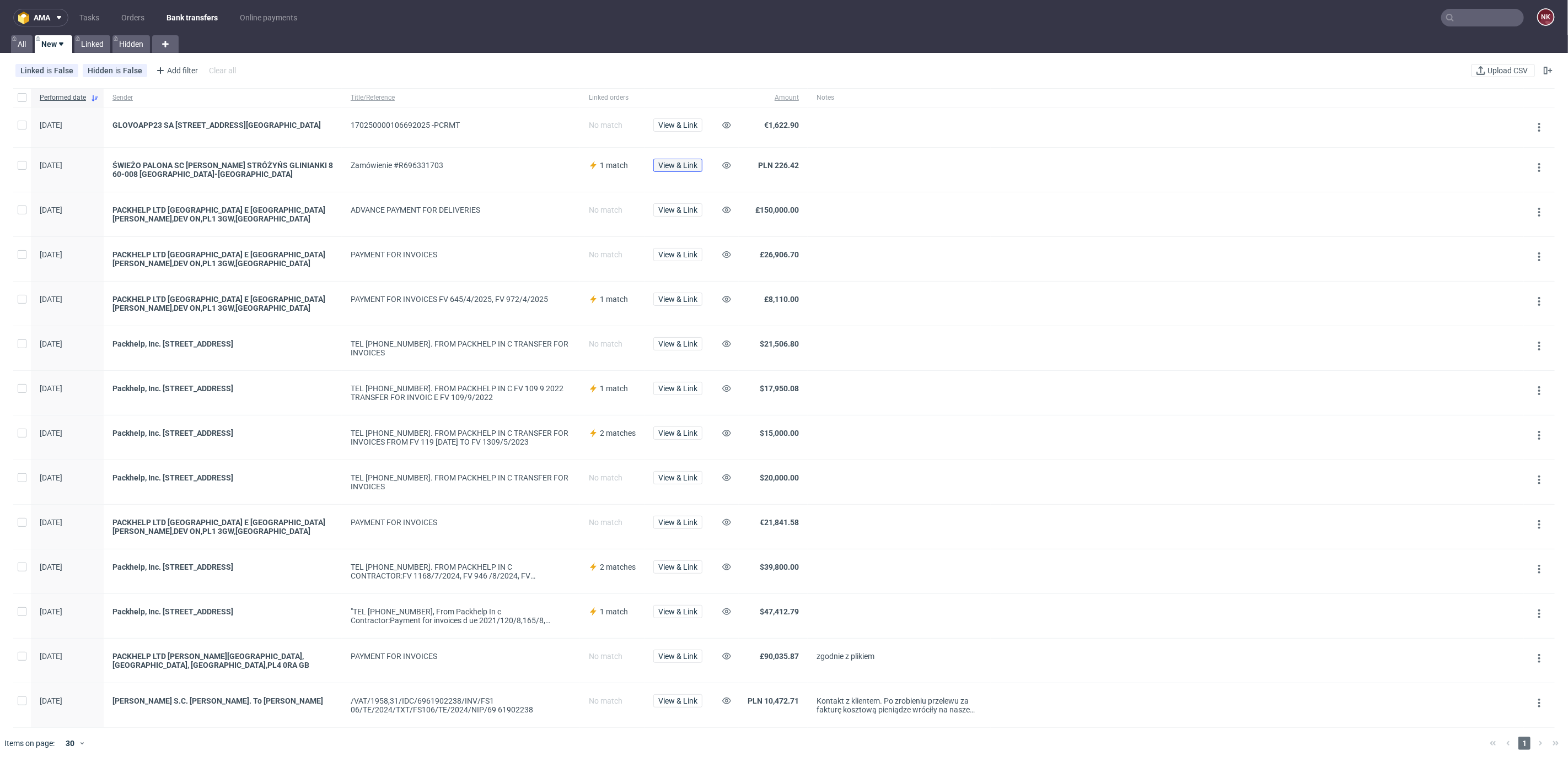
click at [697, 171] on button "View & Link" at bounding box center [677, 165] width 49 height 14
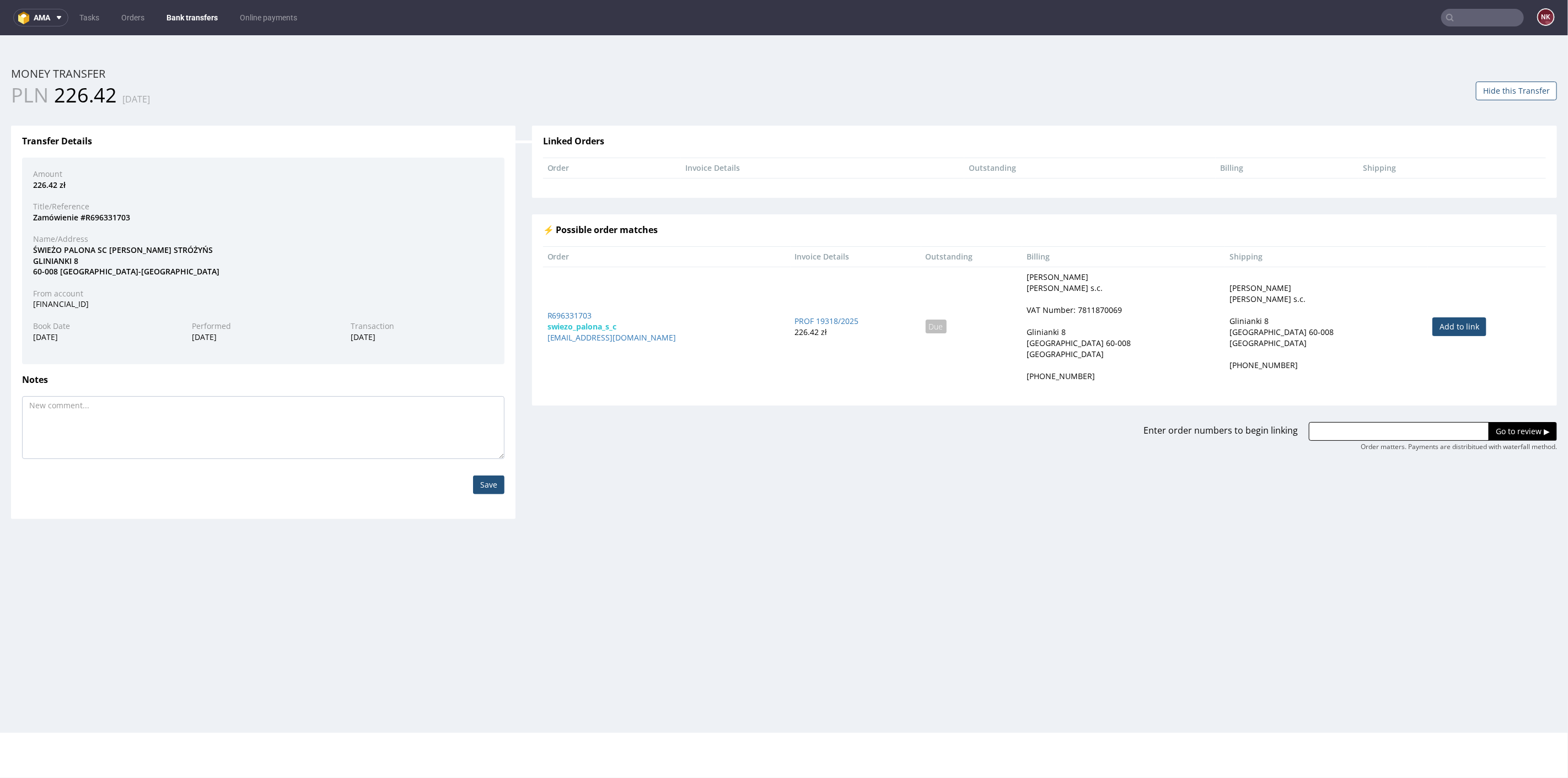
click at [1442, 314] on td "Add to link" at bounding box center [1486, 325] width 118 height 119
click at [1449, 330] on link "Add to link" at bounding box center [1458, 326] width 54 height 18
type input "R696331703"
click at [1514, 432] on input "Go to review ▶" at bounding box center [1522, 430] width 68 height 18
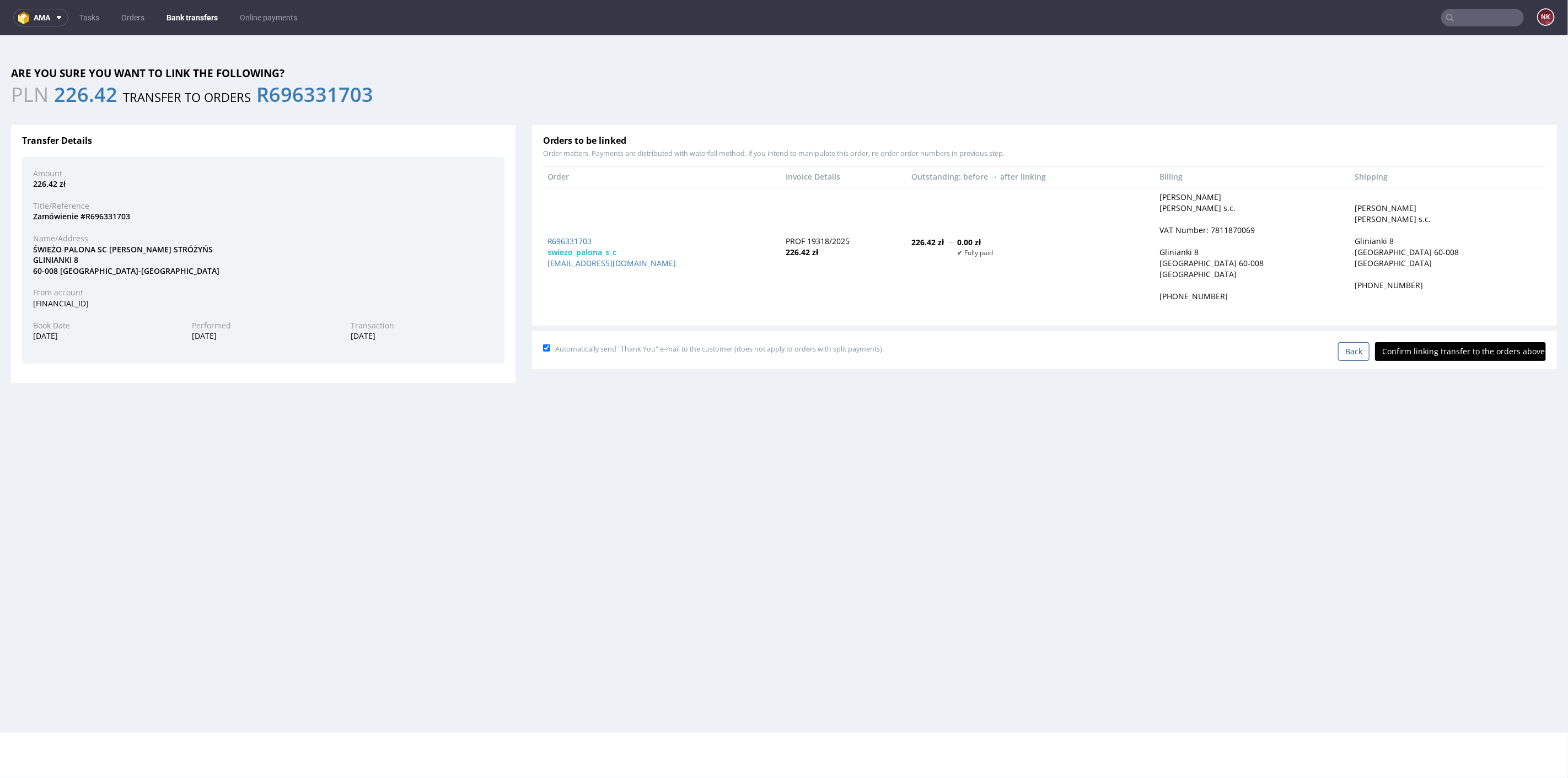
click at [1477, 352] on input "Confirm linking transfer to the orders above" at bounding box center [1460, 351] width 171 height 18
type input "In progress..."
drag, startPoint x: 587, startPoint y: 233, endPoint x: 580, endPoint y: 234, distance: 7.1
drag, startPoint x: 580, startPoint y: 234, endPoint x: 567, endPoint y: 241, distance: 14.8
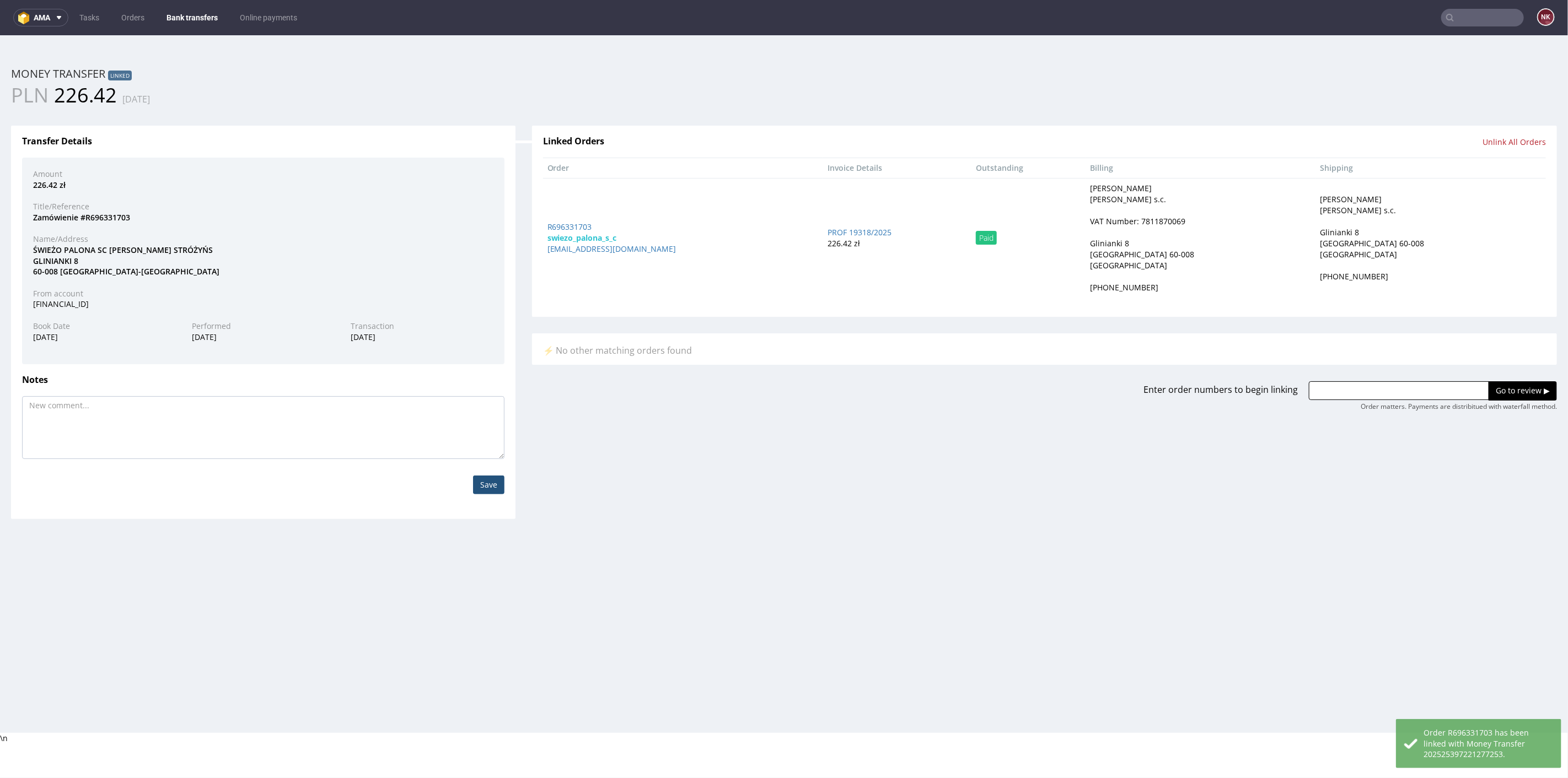
click at [180, 18] on link "Bank transfers" at bounding box center [192, 18] width 64 height 18
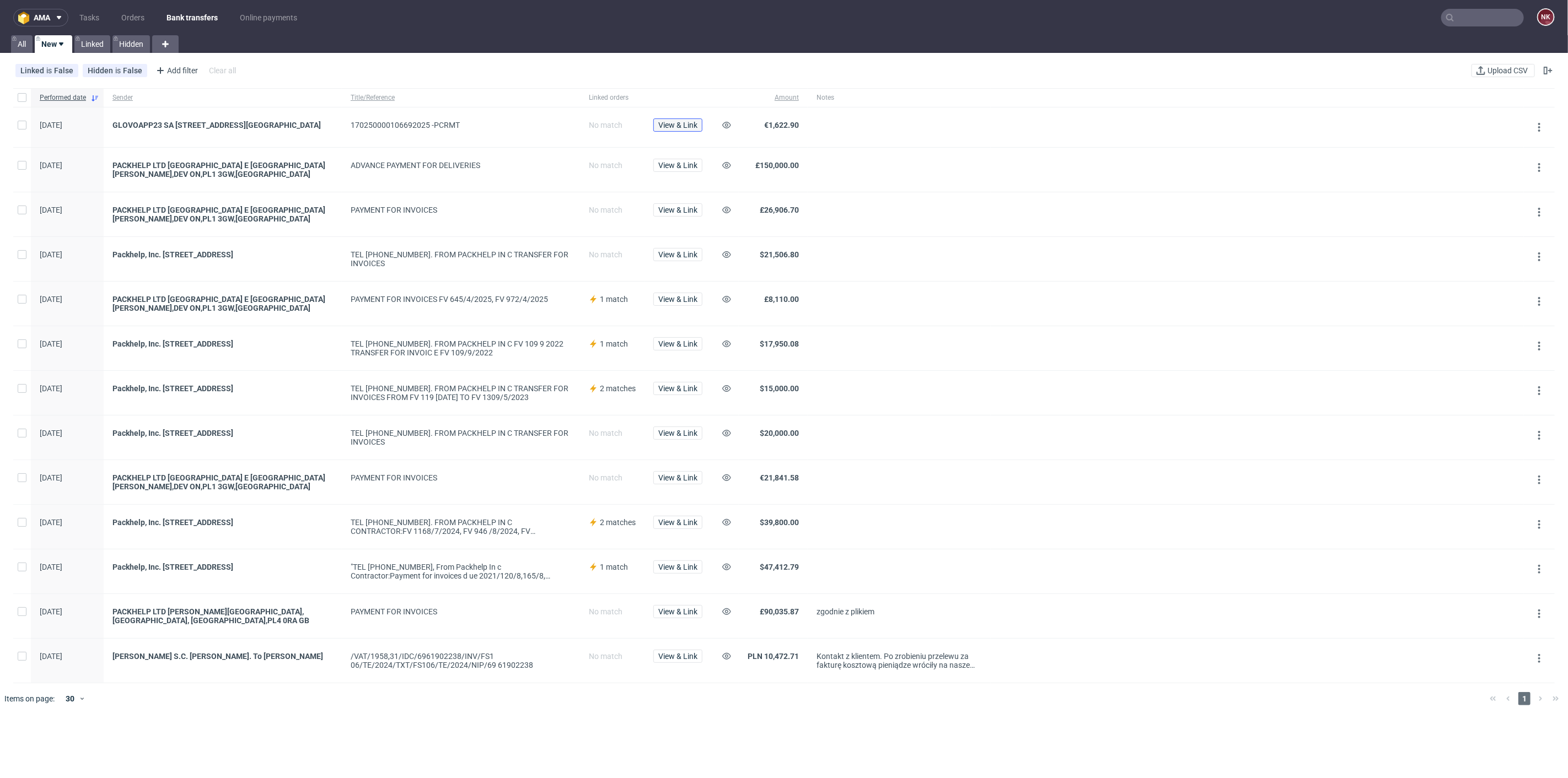
click at [673, 126] on span "View & Link" at bounding box center [677, 125] width 39 height 8
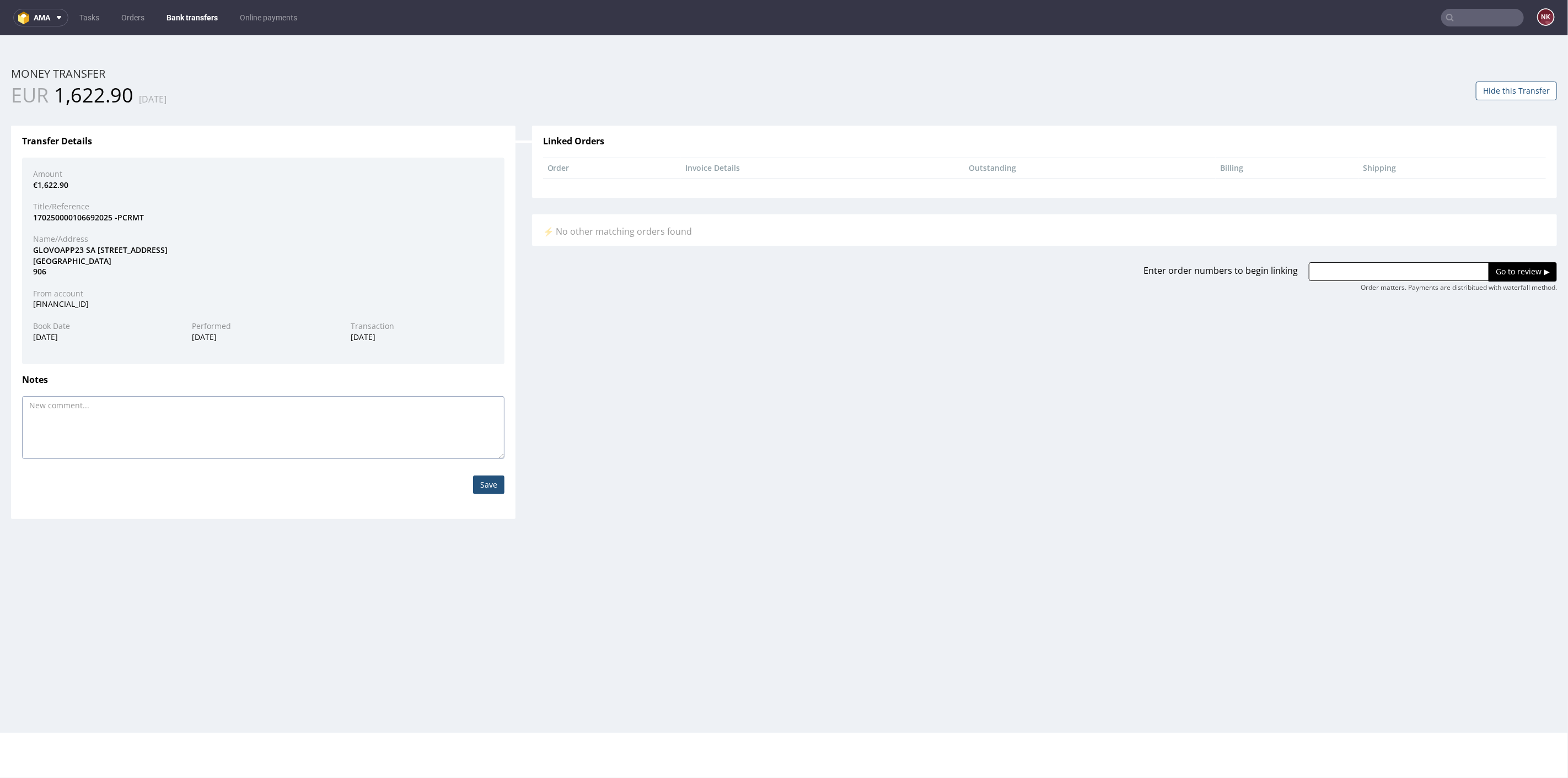
click at [393, 409] on textarea at bounding box center [264, 427] width 482 height 62
paste textarea "FV 8/8/2025"
type textarea "FV 8/8/2025"
click at [484, 479] on input "Save" at bounding box center [488, 484] width 31 height 18
click at [1493, 90] on button "Hide this Transfer" at bounding box center [1516, 90] width 81 height 18
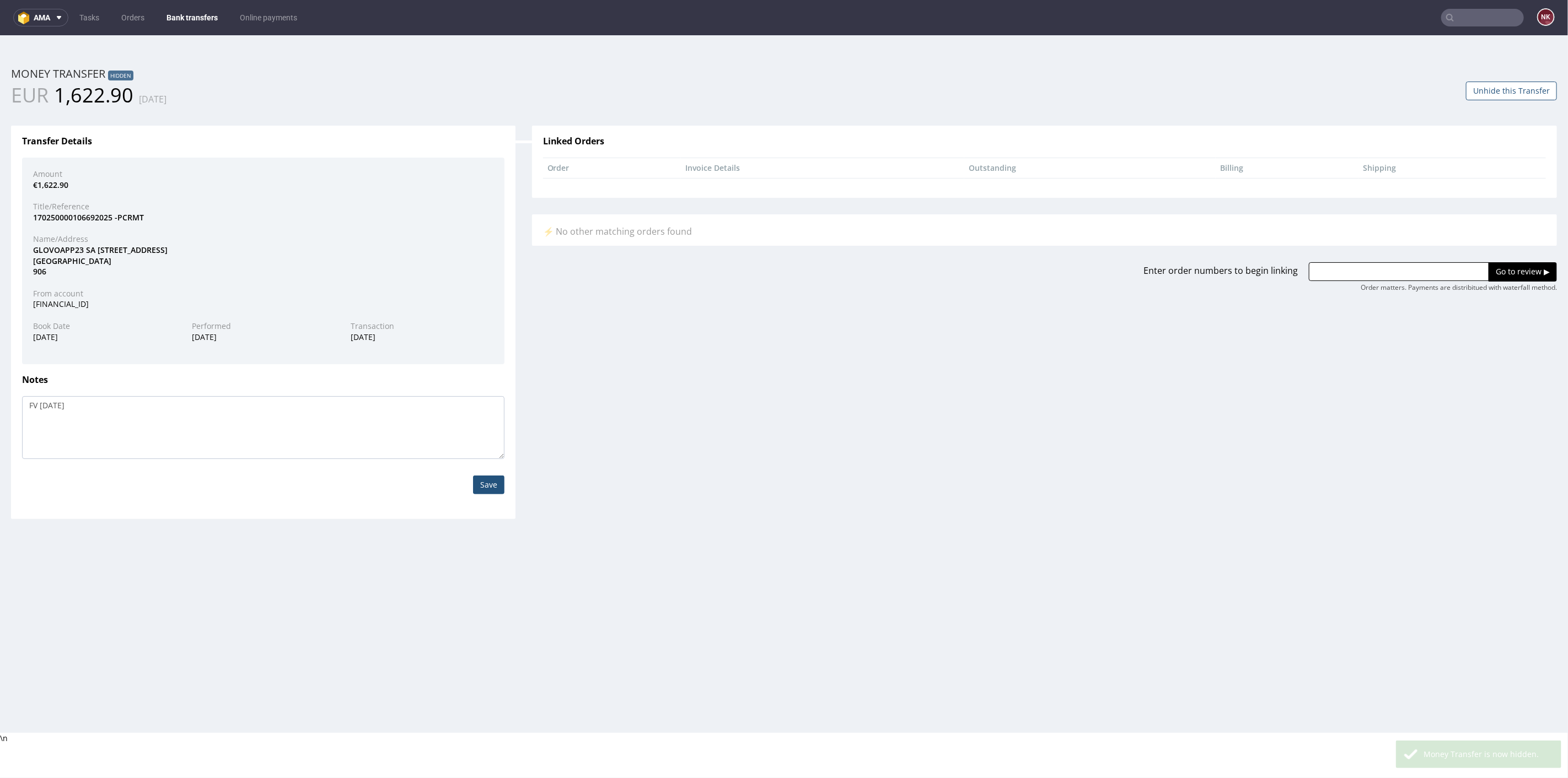
click at [187, 15] on link "Bank transfers" at bounding box center [192, 18] width 64 height 18
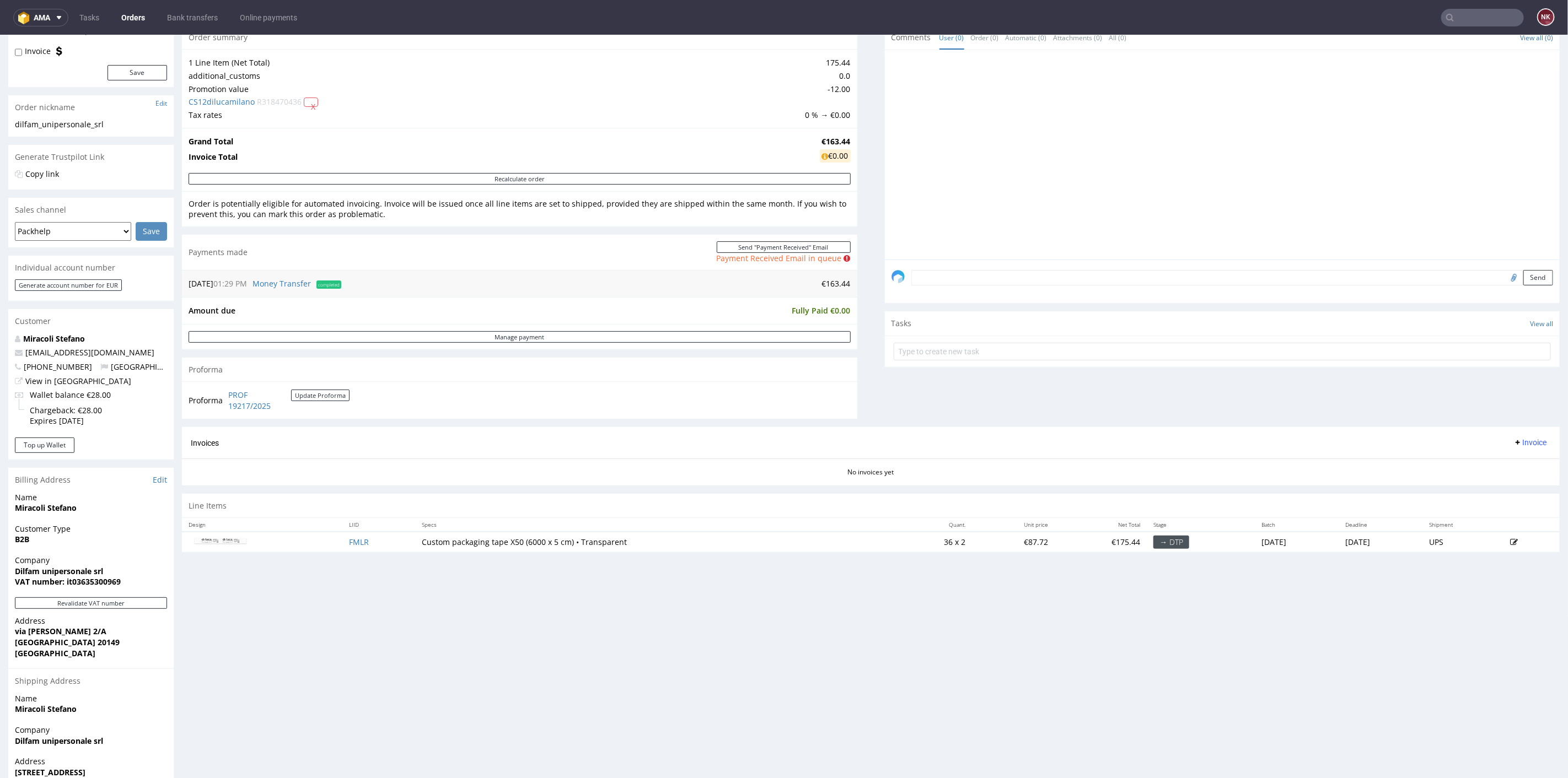
scroll to position [123, 0]
